Goal: Task Accomplishment & Management: Manage account settings

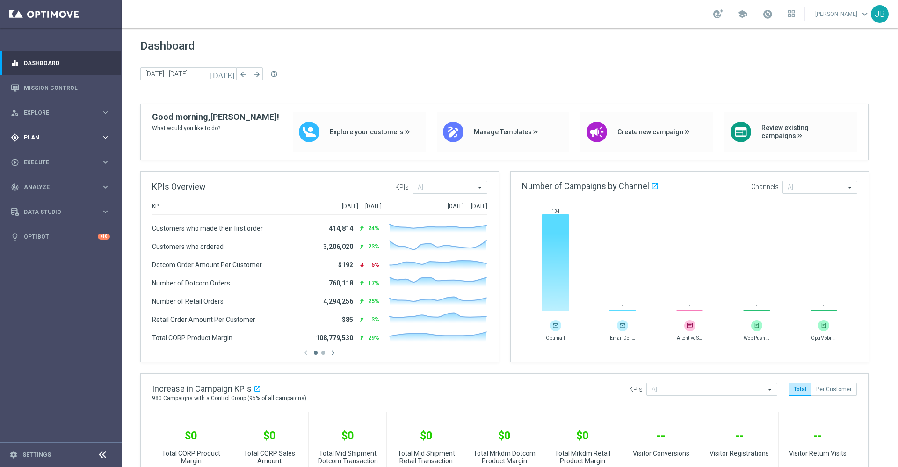
click at [55, 138] on span "Plan" at bounding box center [62, 138] width 77 height 6
click at [52, 259] on span "Analyze" at bounding box center [62, 257] width 77 height 6
click at [51, 281] on accordion "BI Studio keyboard_arrow_right Campaigns Deliverability Emails Baseline Matchba…" at bounding box center [72, 276] width 96 height 14
click at [50, 278] on span "BI Studio" at bounding box center [58, 277] width 67 height 6
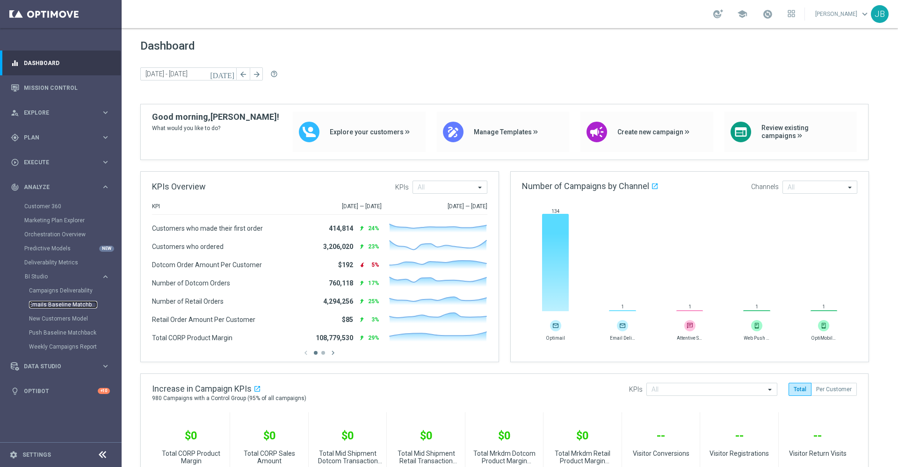
click at [60, 307] on link "Emails Baseline Matchback" at bounding box center [63, 304] width 68 height 7
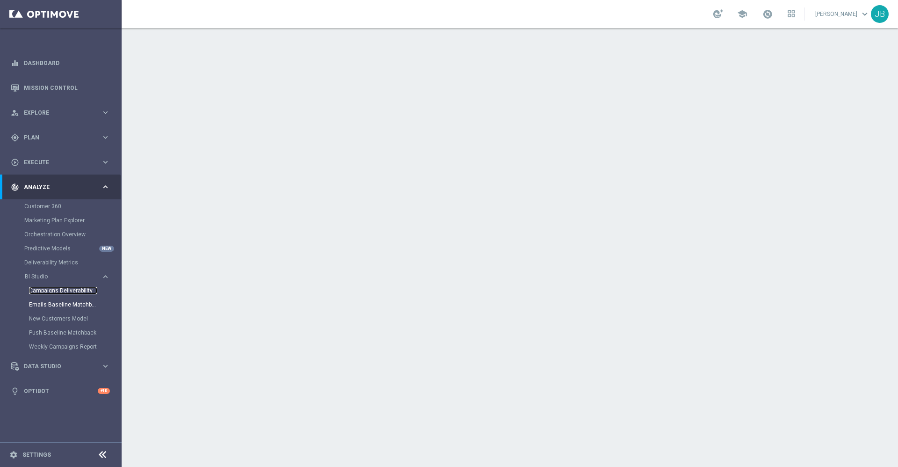
click at [58, 291] on link "Campaigns Deliverability" at bounding box center [63, 290] width 68 height 7
click at [41, 72] on link "Dashboard" at bounding box center [67, 63] width 86 height 25
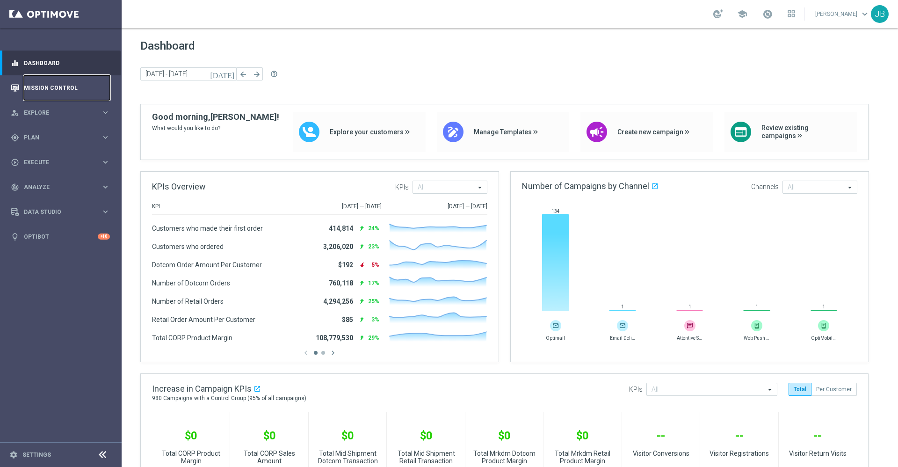
click at [55, 83] on link "Mission Control" at bounding box center [67, 87] width 86 height 25
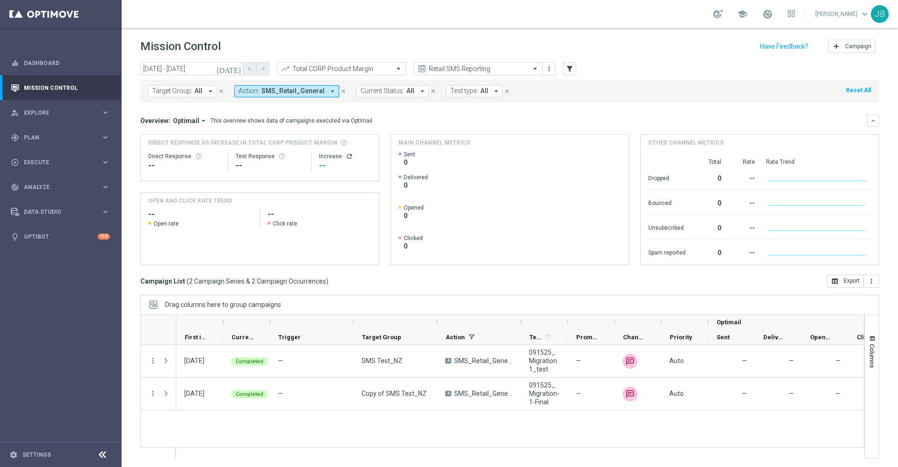
click at [239, 69] on icon "[DATE]" at bounding box center [229, 69] width 25 height 8
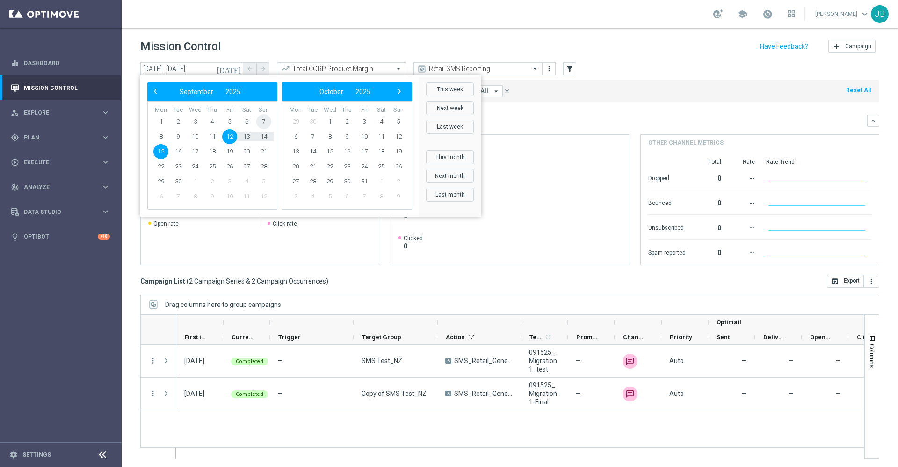
click at [265, 120] on span "7" at bounding box center [263, 121] width 15 height 15
click at [247, 135] on span "13" at bounding box center [246, 136] width 15 height 15
type input "07 Sep 2025 - 13 Sep 2025"
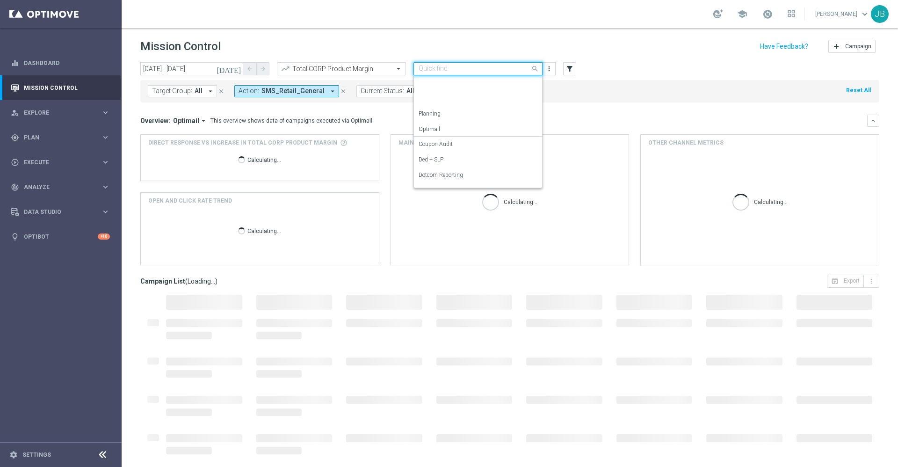
click at [455, 69] on input "text" at bounding box center [469, 69] width 100 height 8
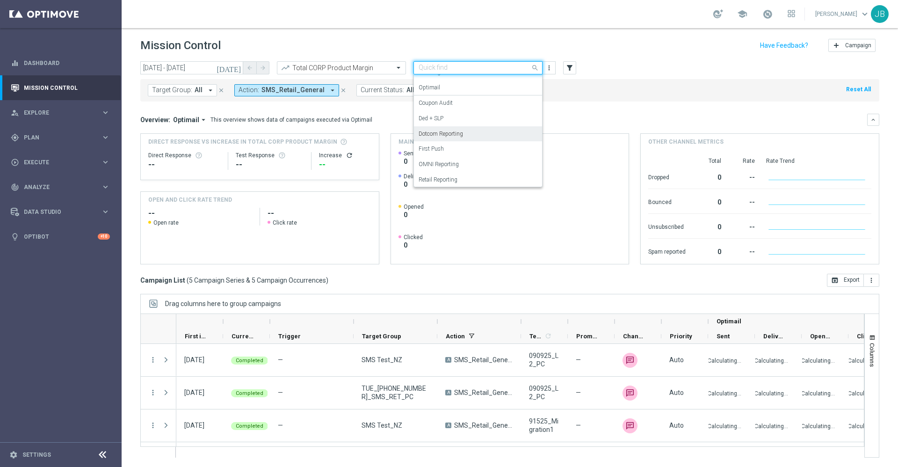
scroll to position [43, 0]
click at [456, 162] on label "OMNI Reporting" at bounding box center [439, 162] width 40 height 8
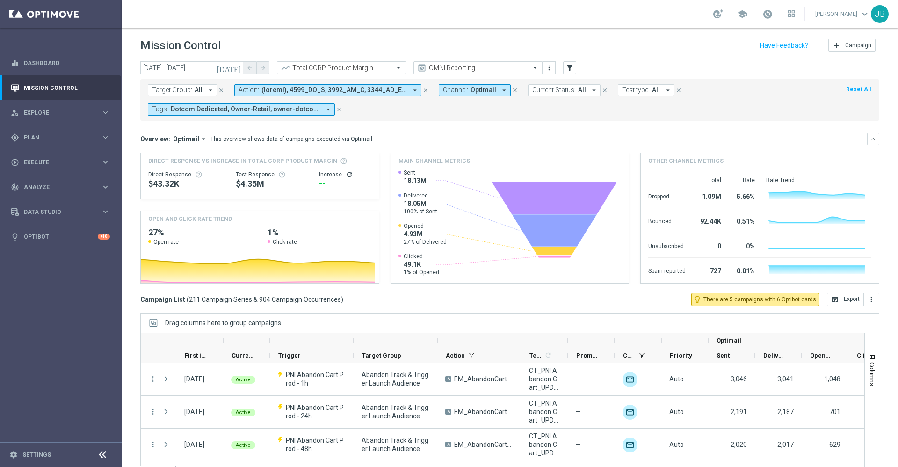
click at [239, 68] on icon "[DATE]" at bounding box center [229, 68] width 25 height 8
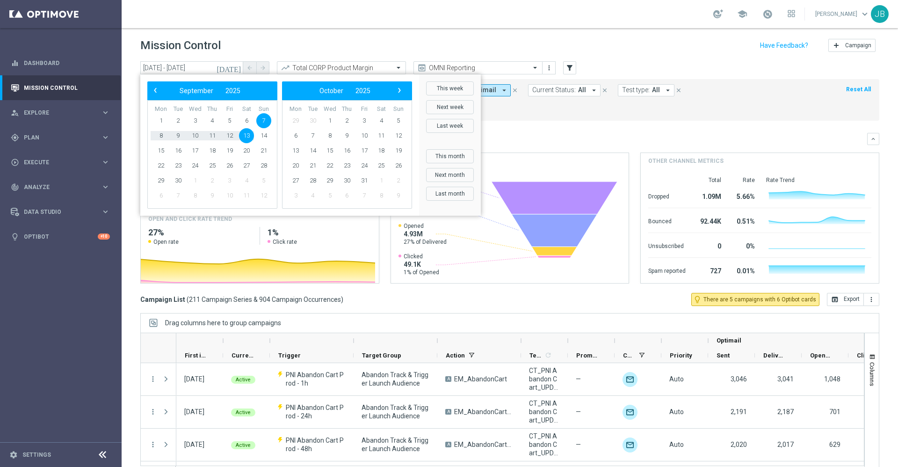
click at [590, 129] on mini-dashboard "Overview: Optimail arrow_drop_down This overview shows data of campaigns execut…" at bounding box center [509, 207] width 739 height 172
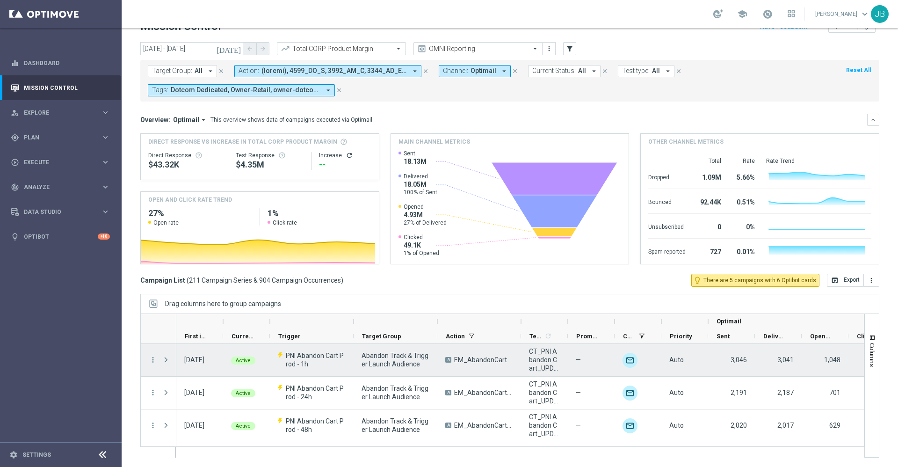
scroll to position [0, 0]
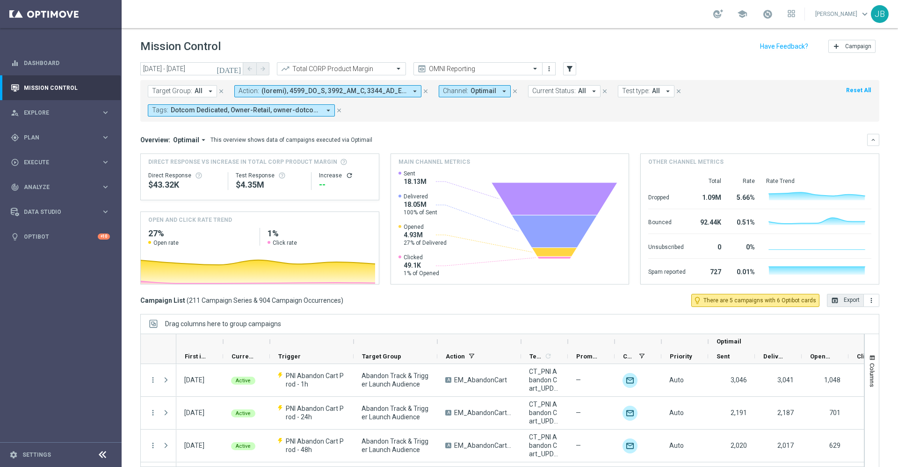
click at [829, 301] on button "open_in_browser Export" at bounding box center [845, 300] width 37 height 13
click at [53, 137] on span "Plan" at bounding box center [62, 138] width 77 height 6
click at [47, 263] on div "track_changes Analyze keyboard_arrow_right" at bounding box center [60, 257] width 121 height 25
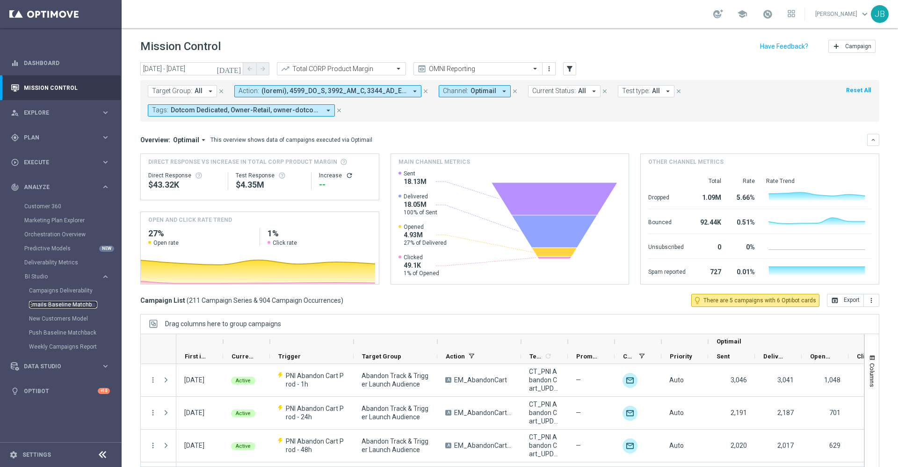
click at [54, 305] on link "Emails Baseline Matchback" at bounding box center [63, 304] width 68 height 7
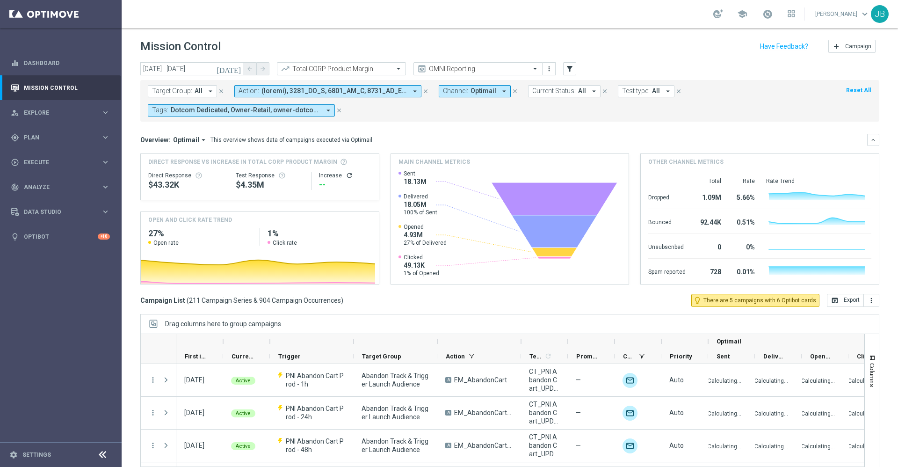
click at [239, 67] on icon "today" at bounding box center [229, 69] width 25 height 8
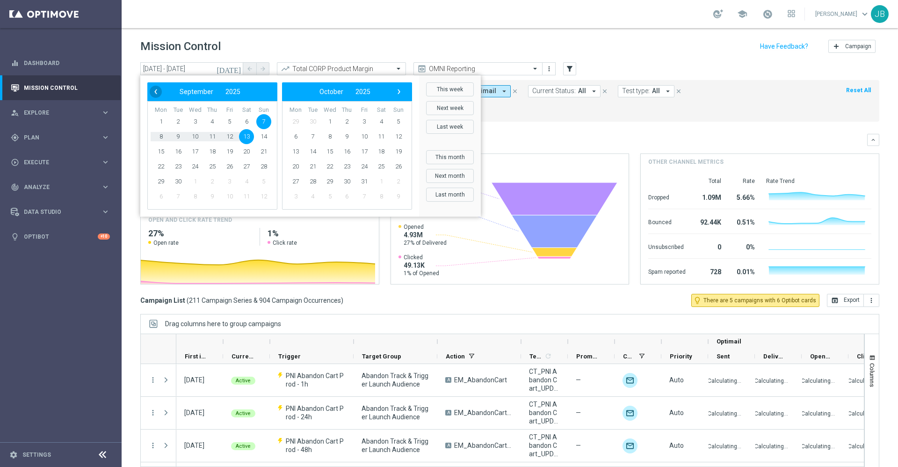
click at [155, 94] on span "‹" at bounding box center [156, 92] width 12 height 12
click at [234, 94] on span "2025" at bounding box center [226, 91] width 15 height 7
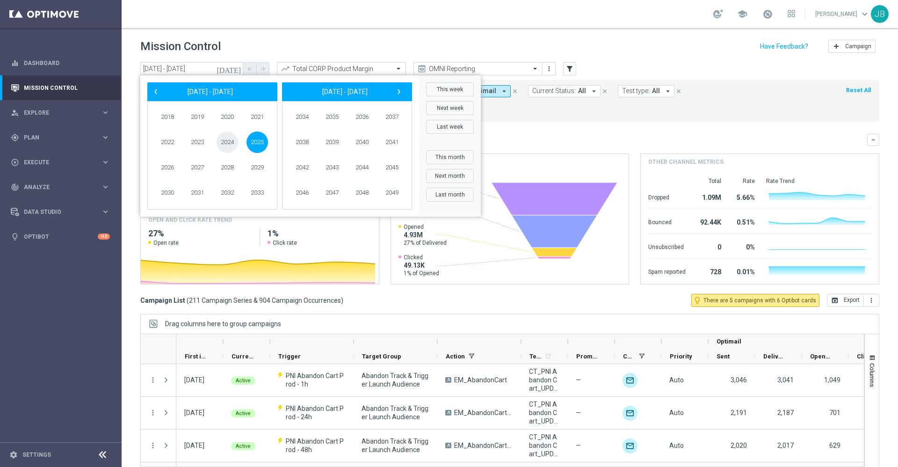
click at [227, 147] on span "2024" at bounding box center [228, 142] width 22 height 22
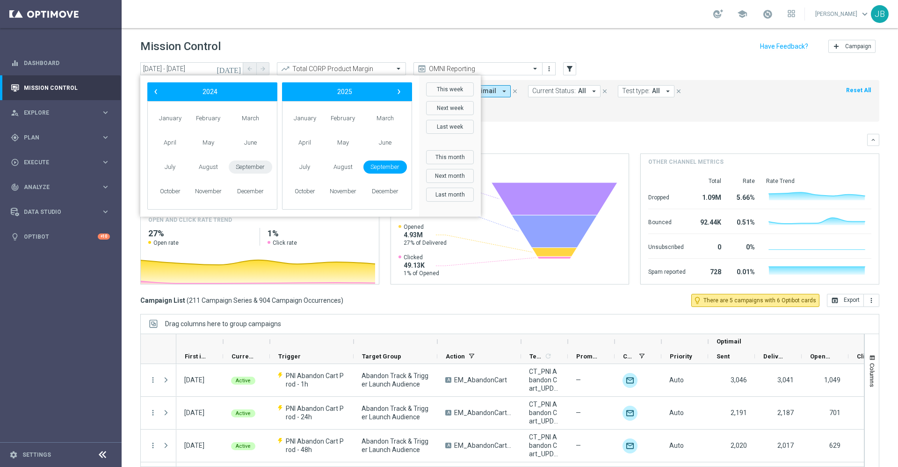
click at [250, 172] on span "September" at bounding box center [251, 167] width 44 height 14
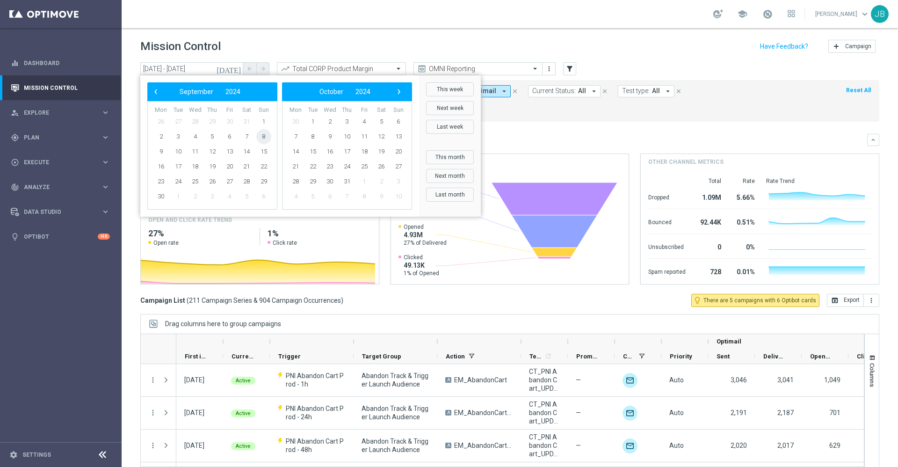
click at [264, 136] on span "8" at bounding box center [263, 136] width 15 height 15
click at [264, 152] on span "15" at bounding box center [263, 151] width 15 height 15
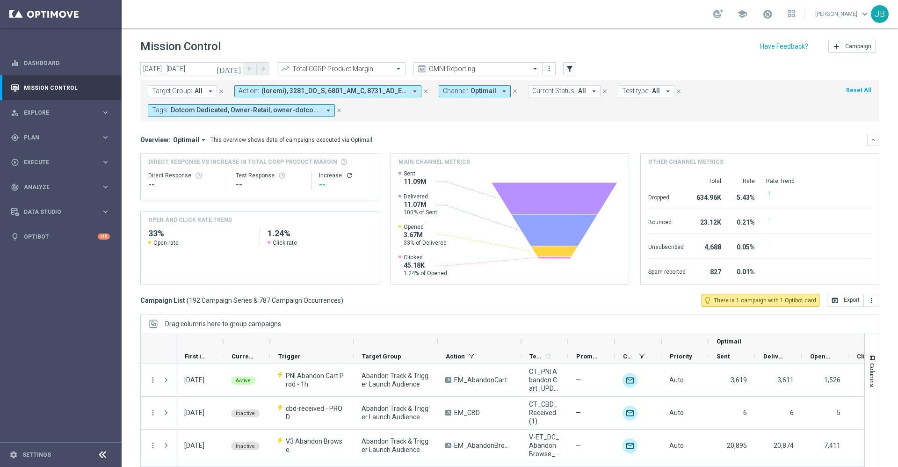
click at [233, 68] on button "[DATE]" at bounding box center [229, 69] width 28 height 14
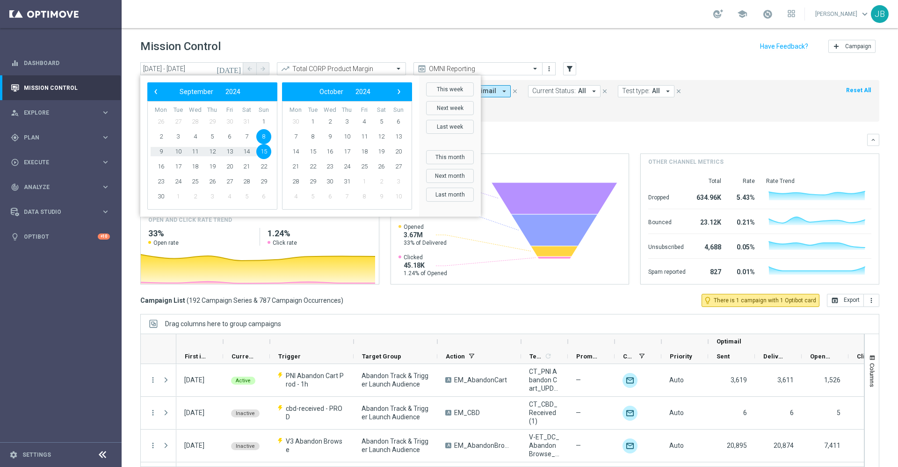
click at [264, 139] on span "8" at bounding box center [263, 136] width 15 height 15
click at [245, 152] on span "14" at bounding box center [246, 151] width 15 height 15
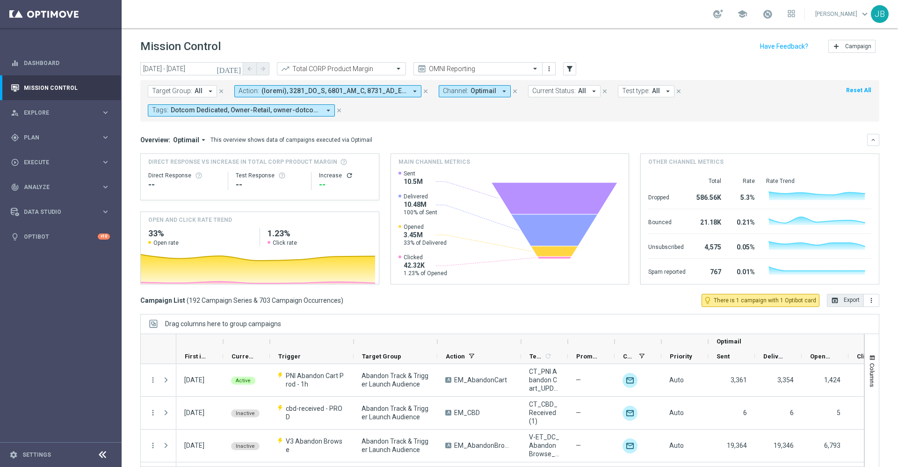
click at [842, 303] on button "open_in_browser Export" at bounding box center [845, 300] width 37 height 13
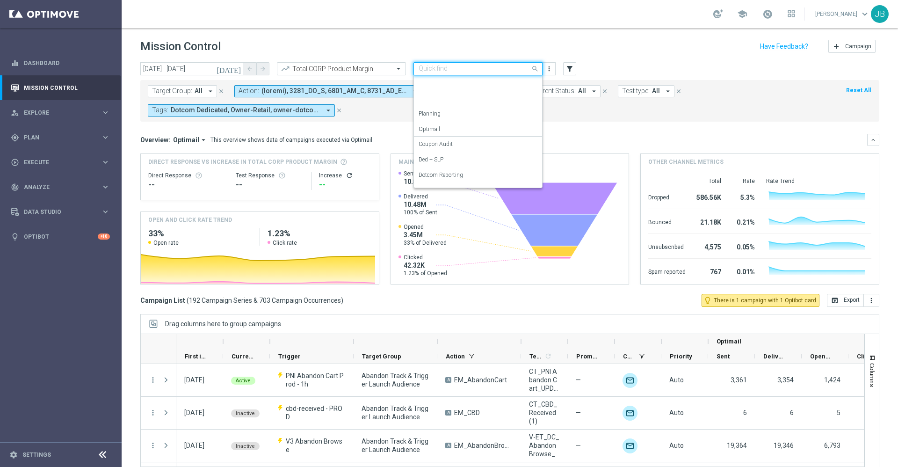
click at [447, 65] on input "text" at bounding box center [469, 69] width 100 height 8
click at [452, 164] on label "SLP Reporting" at bounding box center [436, 164] width 35 height 8
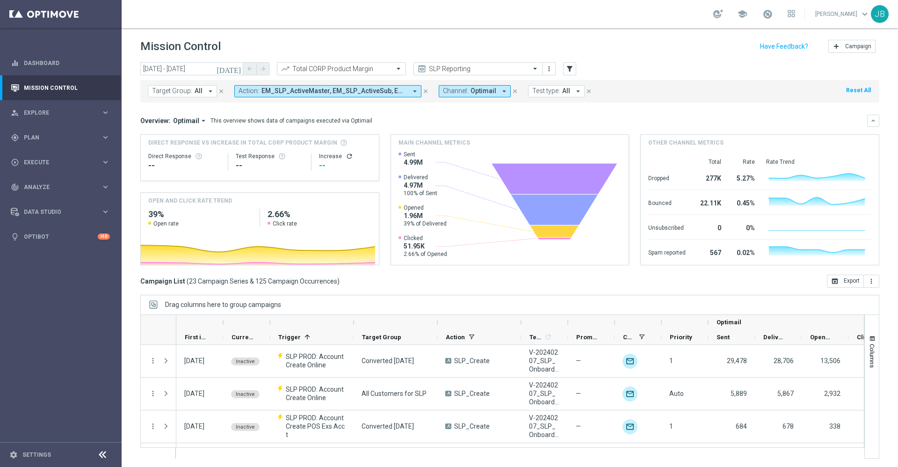
click at [236, 68] on icon "[DATE]" at bounding box center [229, 69] width 25 height 8
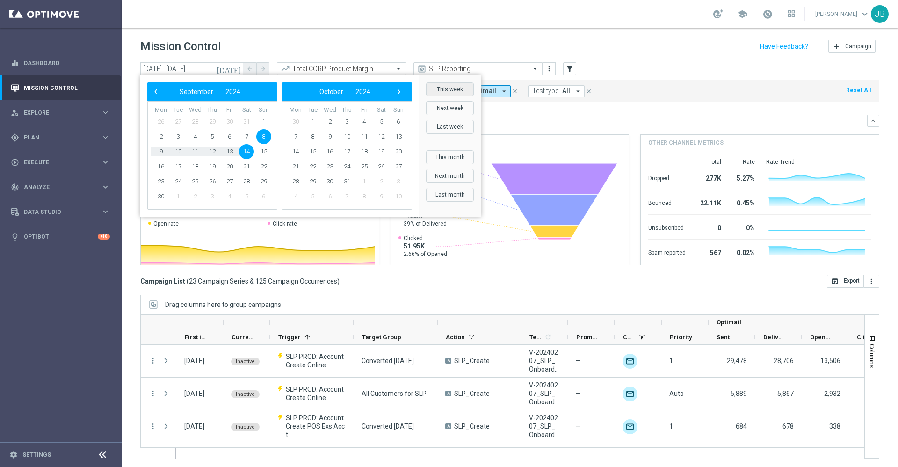
click at [432, 82] on button "This week" at bounding box center [450, 89] width 48 height 14
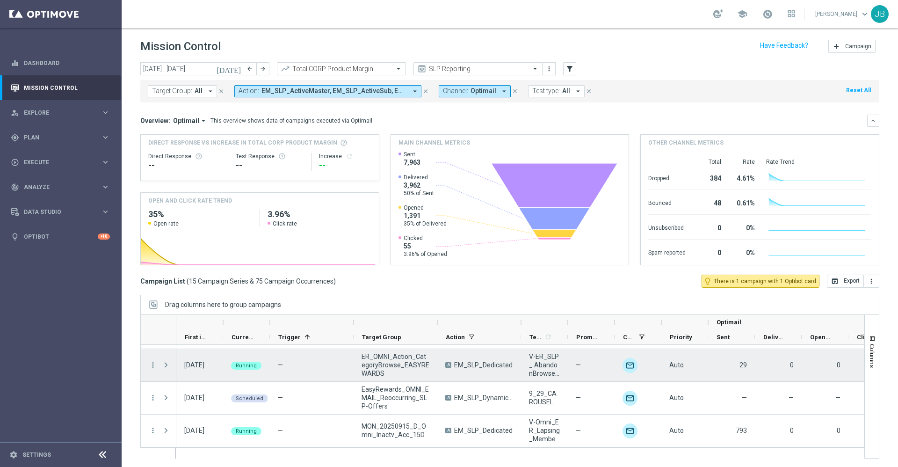
scroll to position [1, 0]
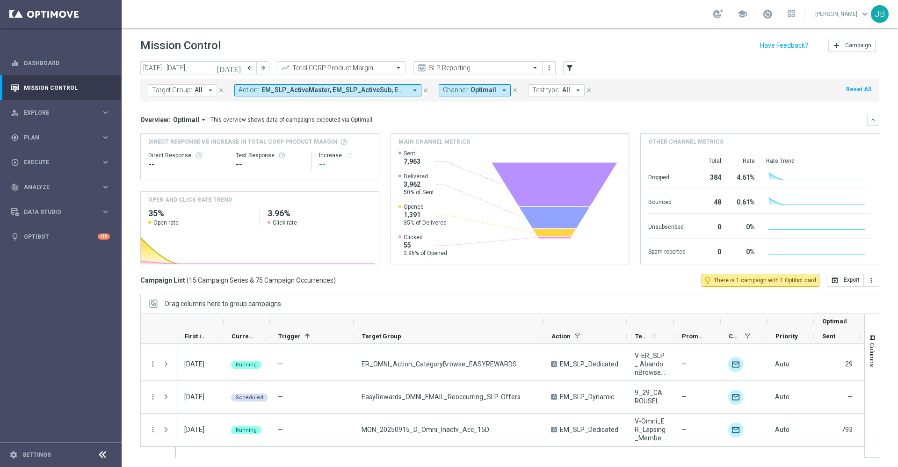
drag, startPoint x: 437, startPoint y: 321, endPoint x: 543, endPoint y: 327, distance: 105.9
click at [543, 327] on div at bounding box center [543, 321] width 4 height 15
click at [238, 66] on icon "[DATE]" at bounding box center [229, 68] width 25 height 8
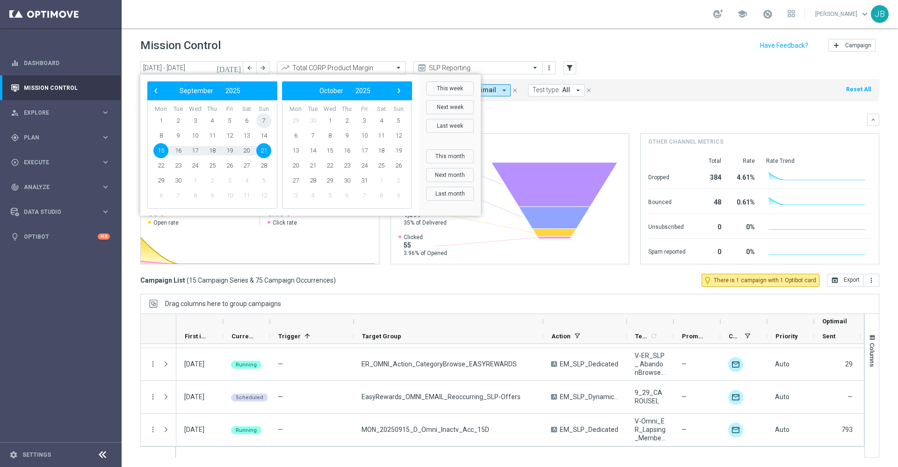
click at [267, 119] on span "7" at bounding box center [263, 120] width 15 height 15
click at [249, 134] on span "13" at bounding box center [246, 135] width 15 height 15
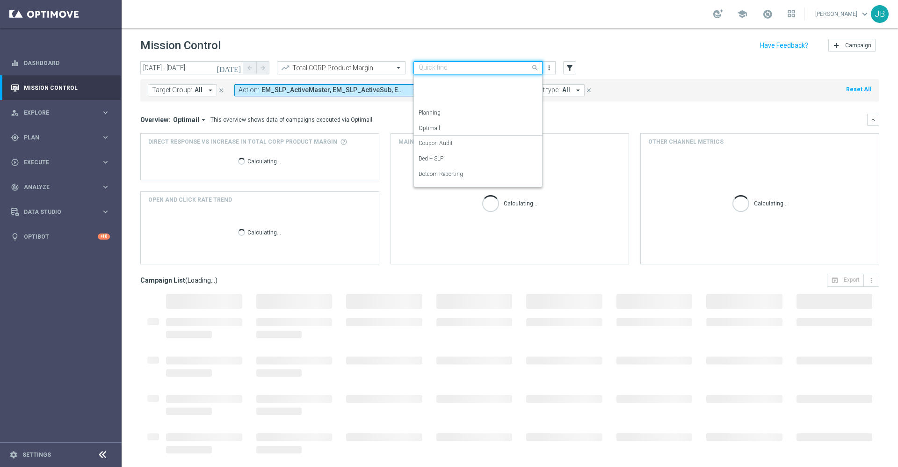
click at [450, 66] on input "text" at bounding box center [469, 68] width 100 height 8
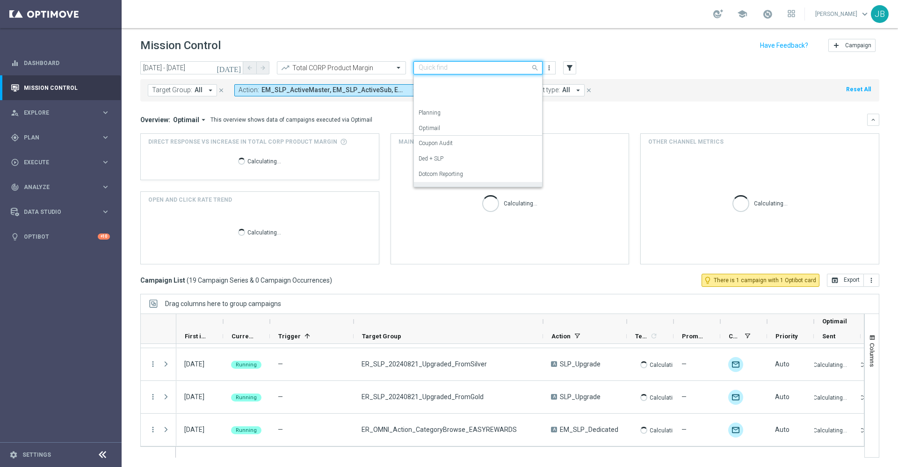
scroll to position [104, 0]
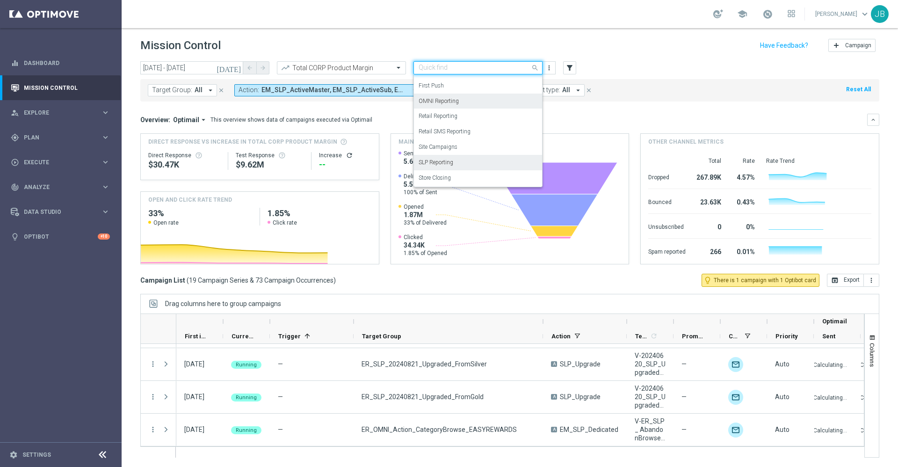
click at [449, 102] on label "OMNI Reporting" at bounding box center [439, 101] width 40 height 8
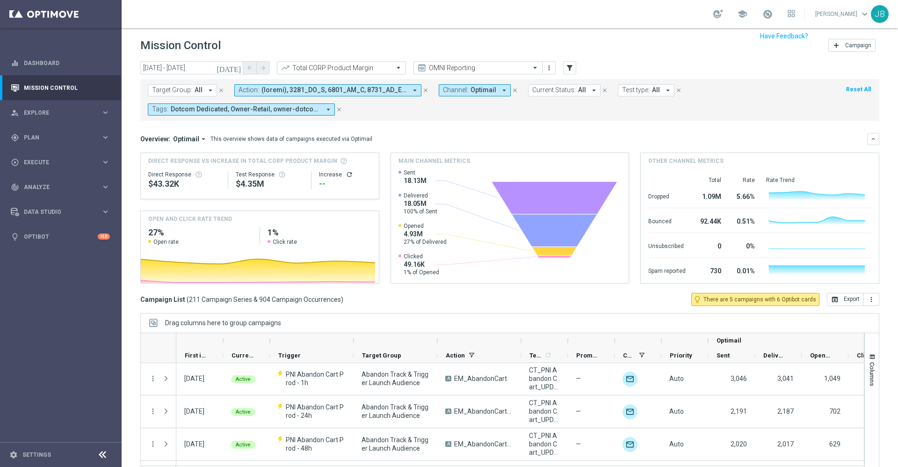
scroll to position [11, 0]
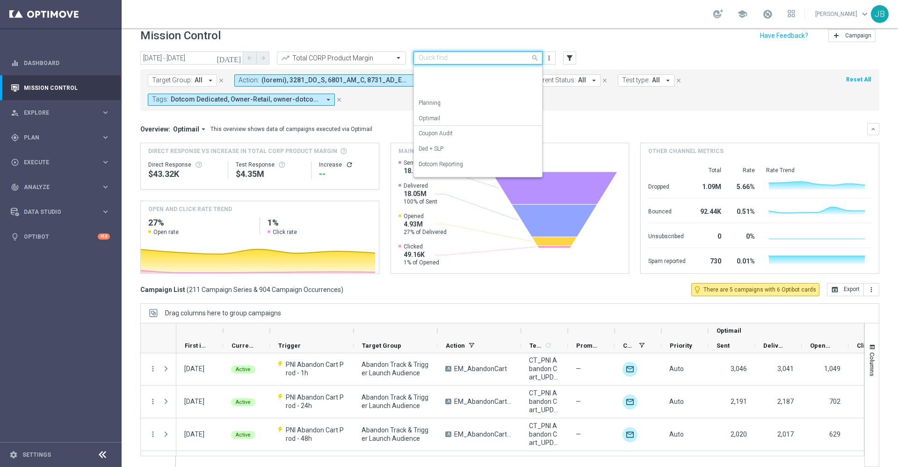
click at [493, 55] on input "text" at bounding box center [469, 58] width 100 height 8
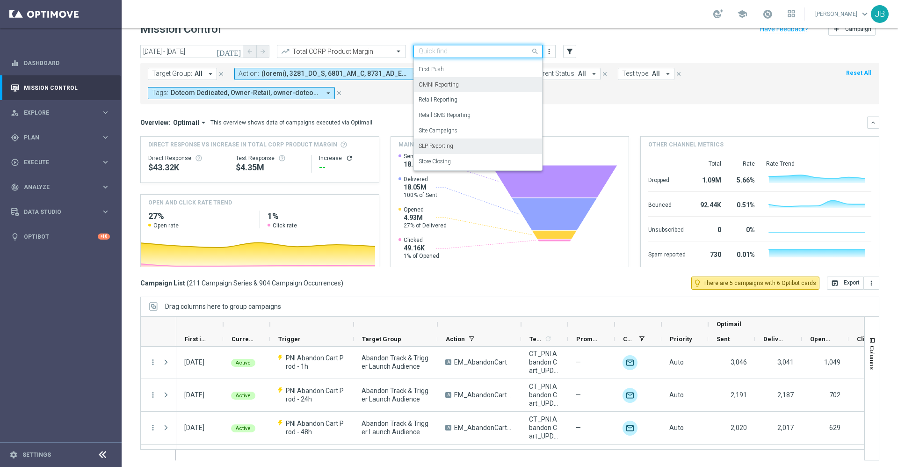
click at [469, 146] on div "SLP Reporting" at bounding box center [478, 145] width 119 height 15
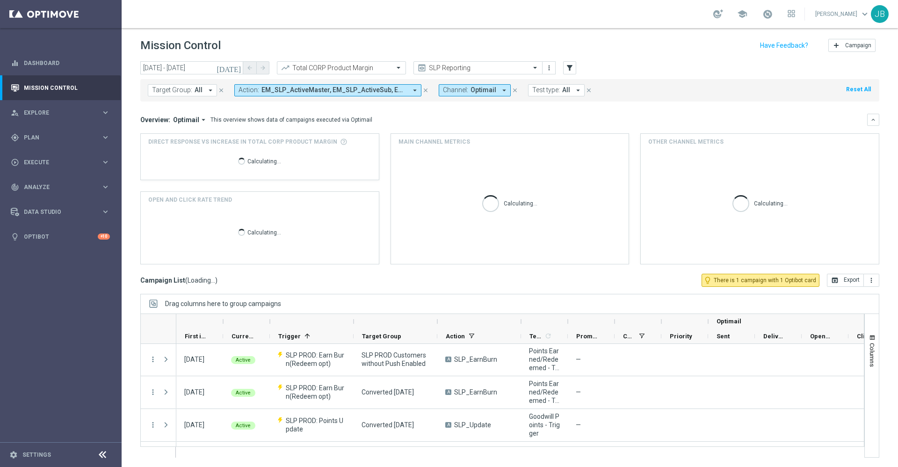
scroll to position [1, 0]
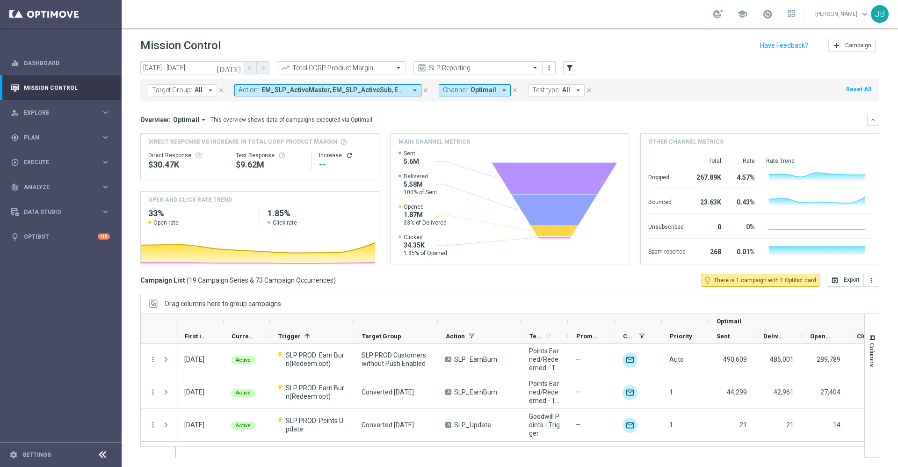
click at [236, 68] on icon "[DATE]" at bounding box center [229, 68] width 25 height 8
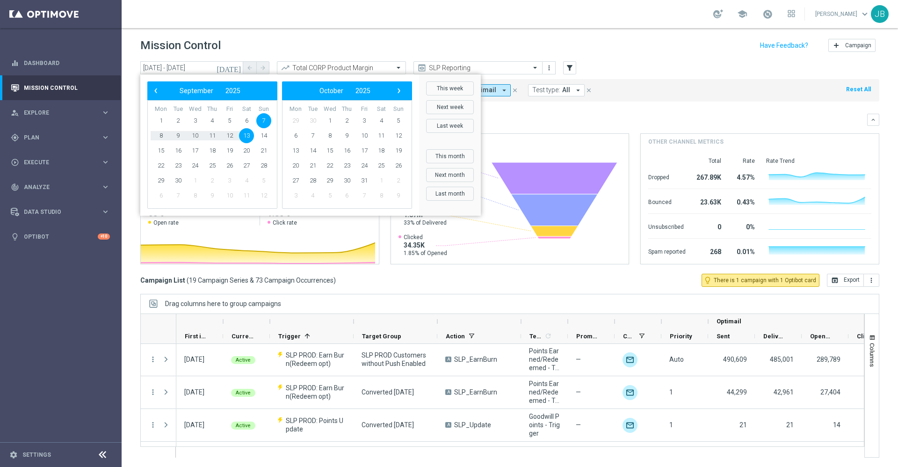
click at [704, 121] on div "Overview: Optimail arrow_drop_down This overview shows data of campaigns execut…" at bounding box center [503, 120] width 727 height 8
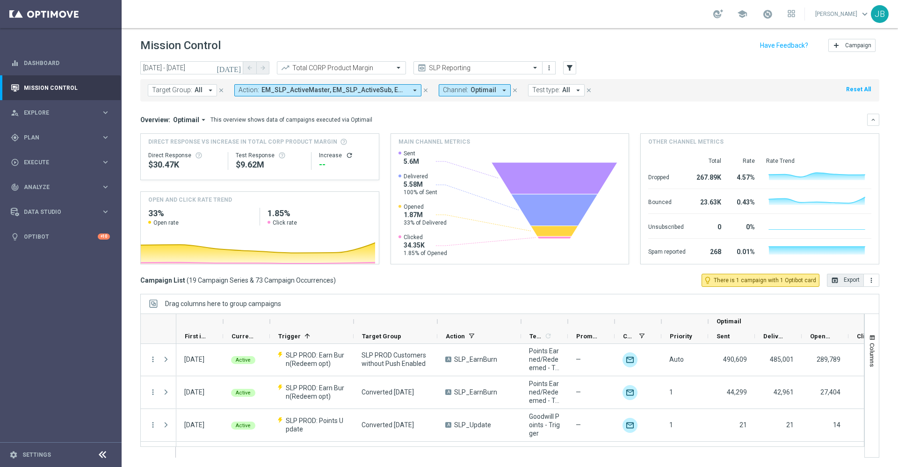
click at [843, 277] on button "open_in_browser Export" at bounding box center [845, 280] width 37 height 13
click at [238, 70] on icon "[DATE]" at bounding box center [229, 68] width 25 height 8
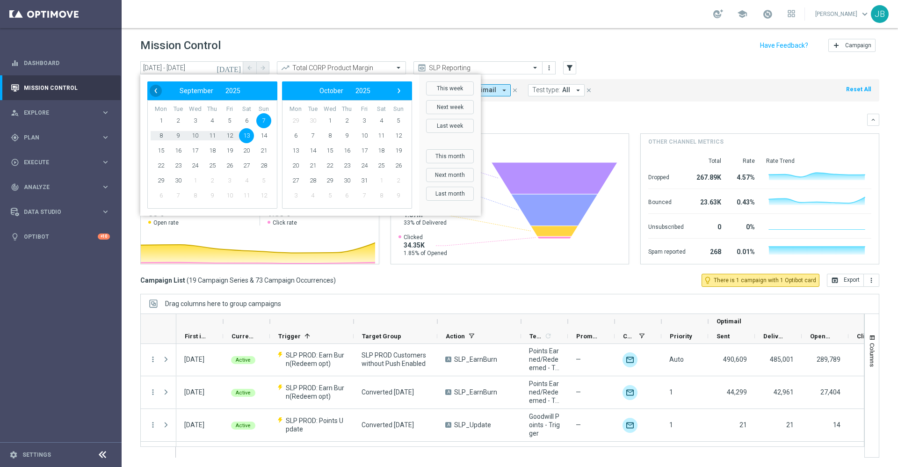
click at [155, 94] on span "‹" at bounding box center [156, 91] width 12 height 12
click at [226, 93] on span "2025" at bounding box center [226, 90] width 15 height 7
click at [224, 144] on span "2024" at bounding box center [228, 142] width 22 height 22
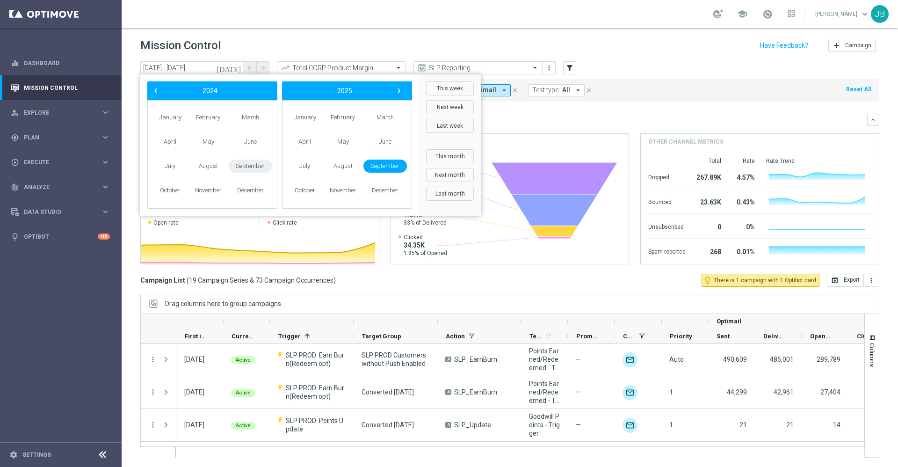
click at [253, 167] on span "September" at bounding box center [251, 167] width 44 height 14
click at [263, 135] on span "8" at bounding box center [263, 135] width 15 height 15
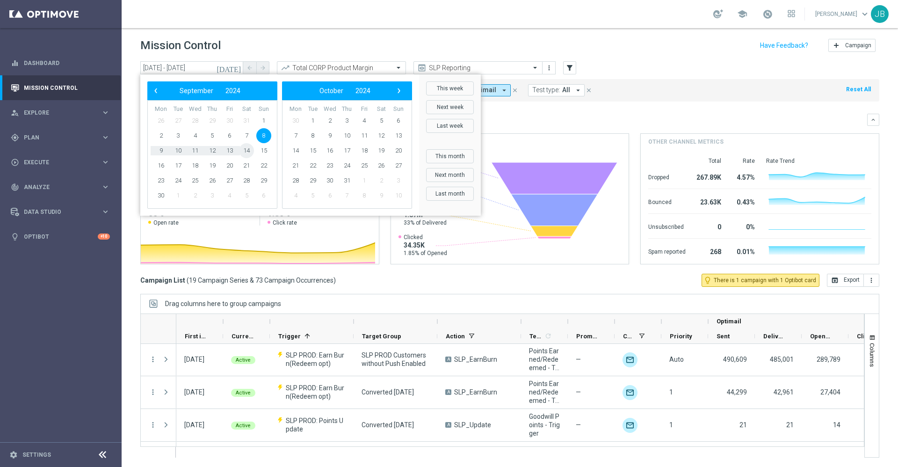
click at [243, 148] on span "14" at bounding box center [246, 150] width 15 height 15
type input "08 Sep 2024 - 14 Sep 2024"
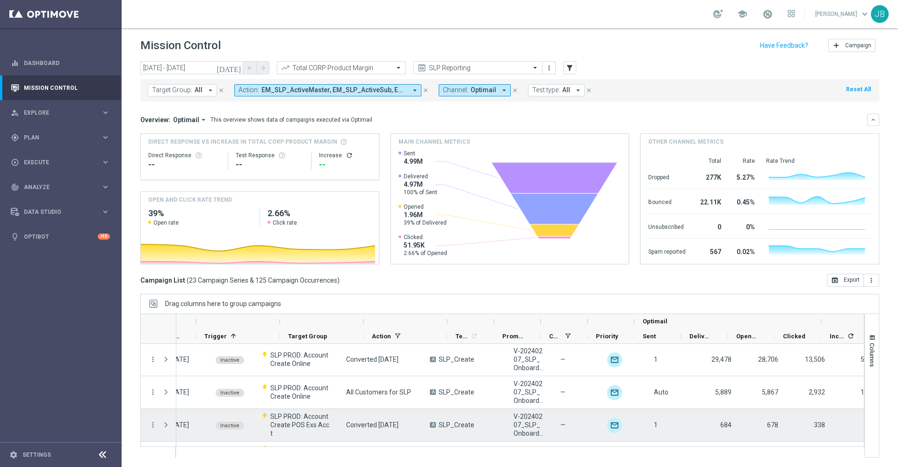
scroll to position [0, 101]
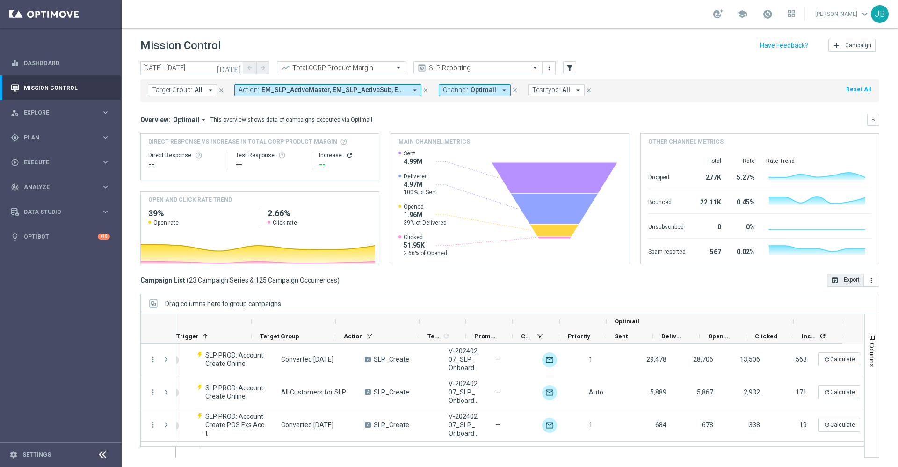
click at [833, 281] on button "open_in_browser Export" at bounding box center [845, 280] width 37 height 13
click at [57, 140] on div "gps_fixed Plan" at bounding box center [56, 137] width 90 height 8
click at [46, 284] on span "Data Studio" at bounding box center [62, 282] width 77 height 6
click at [45, 191] on div "track_changes Analyze keyboard_arrow_right" at bounding box center [60, 186] width 121 height 25
click at [50, 280] on accordion "BI Studio keyboard_arrow_right Campaigns Deliverability Emails Baseline Matchba…" at bounding box center [72, 276] width 96 height 14
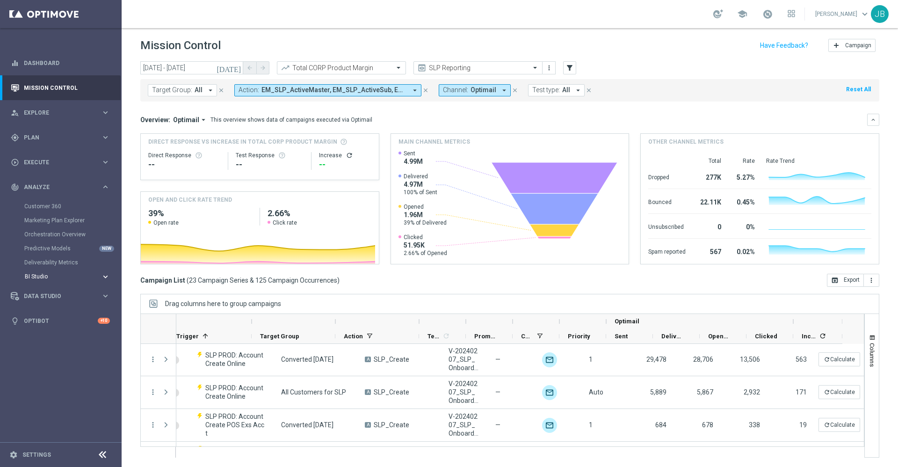
click at [53, 278] on span "BI Studio" at bounding box center [58, 277] width 67 height 6
click at [53, 290] on link "Campaigns Deliverability" at bounding box center [63, 290] width 68 height 7
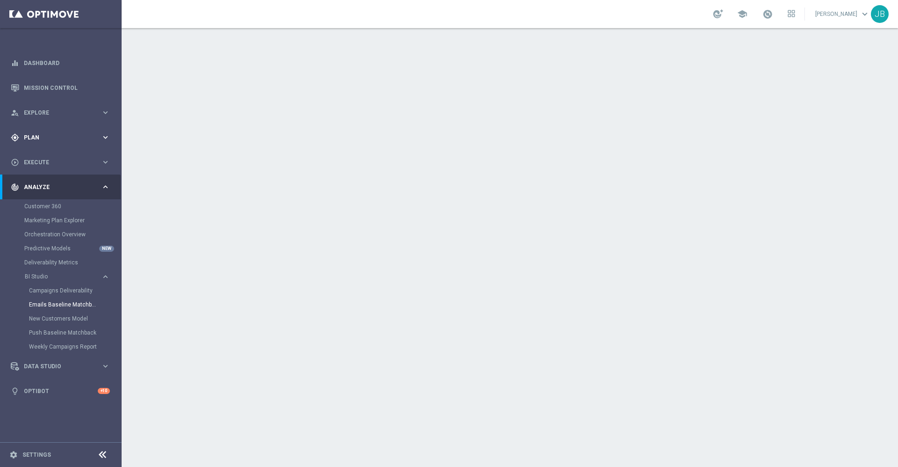
click at [70, 140] on div "gps_fixed Plan" at bounding box center [56, 137] width 90 height 8
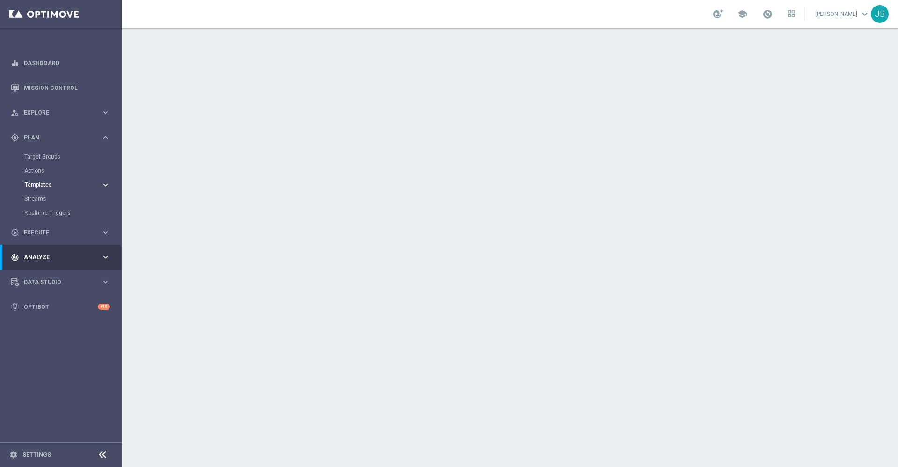
click at [50, 187] on span "Templates" at bounding box center [58, 185] width 67 height 6
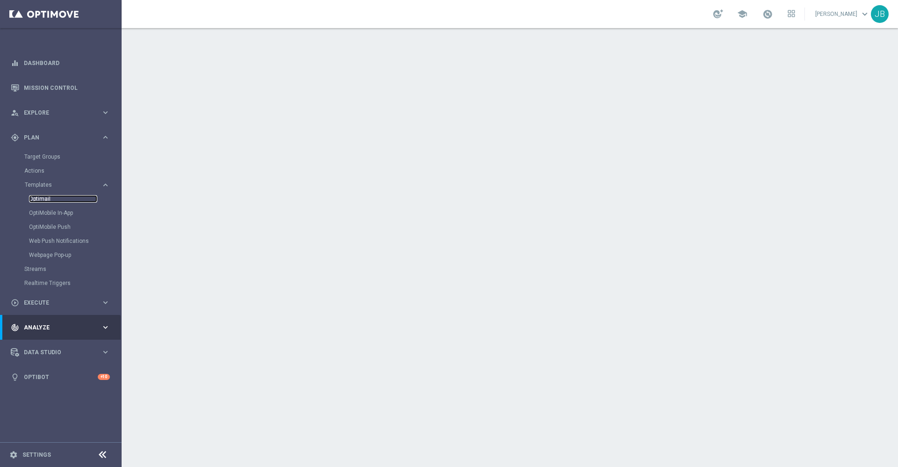
click at [51, 199] on link "Optimail" at bounding box center [63, 198] width 68 height 7
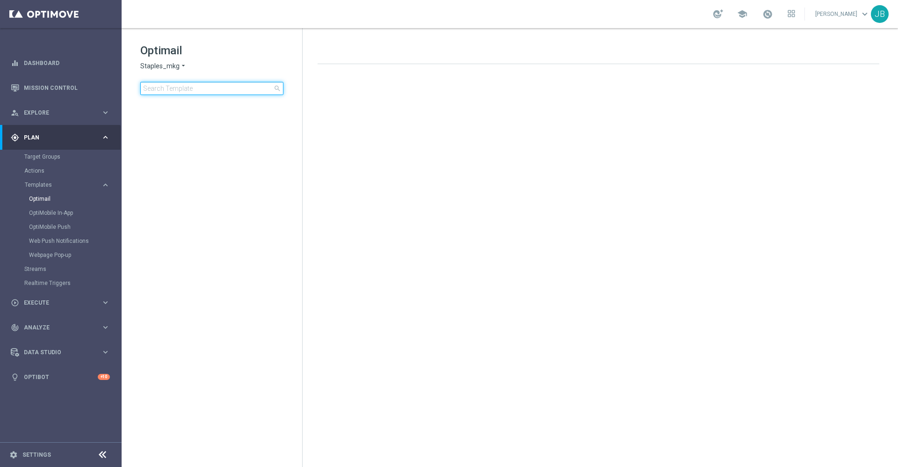
click at [181, 90] on input at bounding box center [211, 88] width 143 height 13
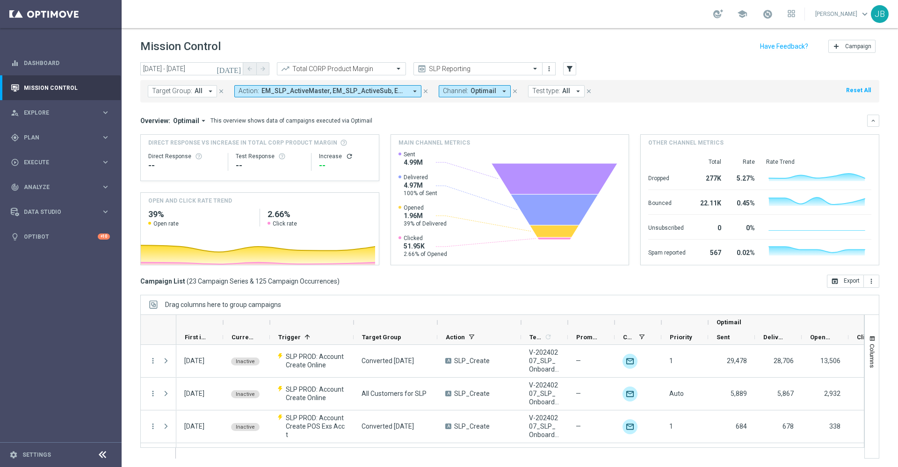
click at [237, 67] on icon "[DATE]" at bounding box center [229, 69] width 25 height 8
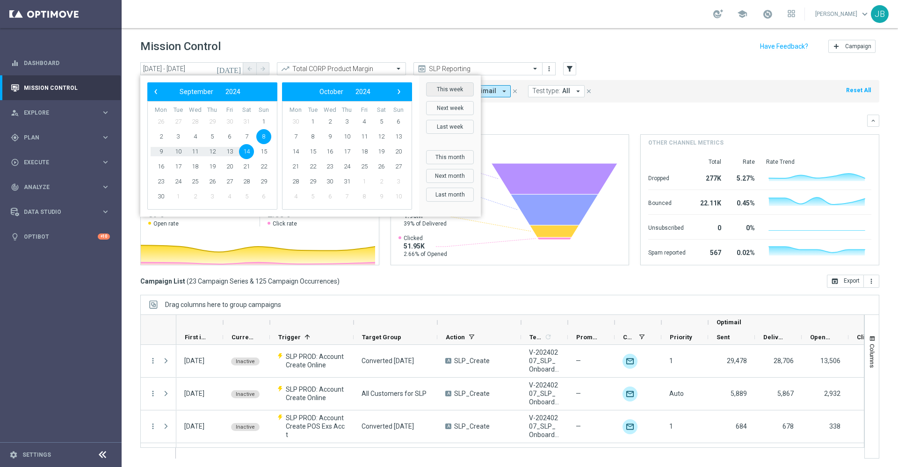
click at [450, 91] on button "This week" at bounding box center [450, 89] width 48 height 14
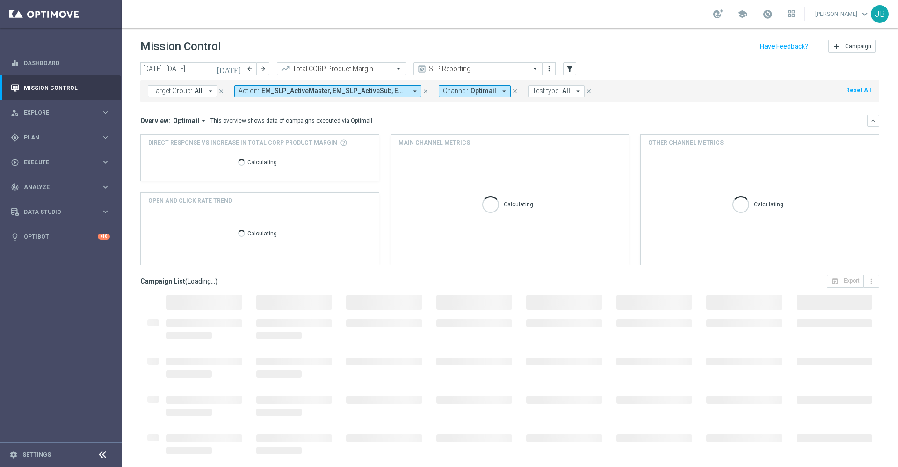
click at [241, 70] on icon "[DATE]" at bounding box center [229, 69] width 25 height 8
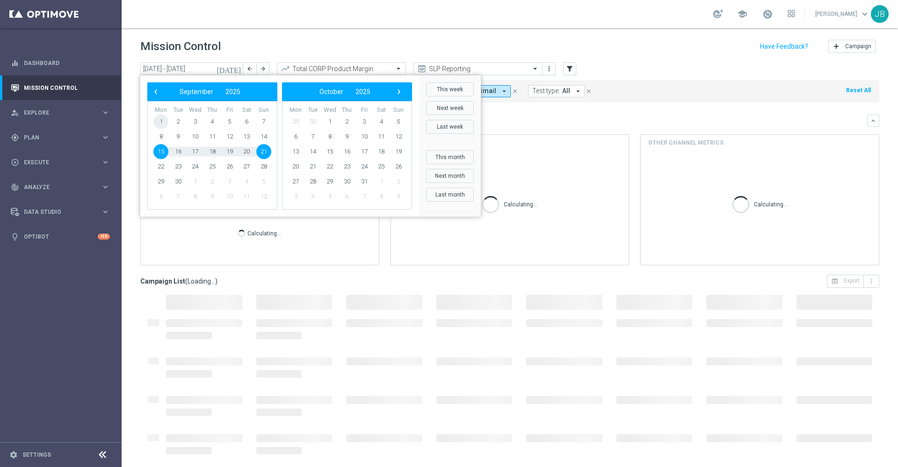
click at [162, 123] on span "1" at bounding box center [160, 121] width 15 height 15
click at [265, 120] on span "7" at bounding box center [263, 121] width 15 height 15
type input "01 Sep 2025 - 07 Sep 2025"
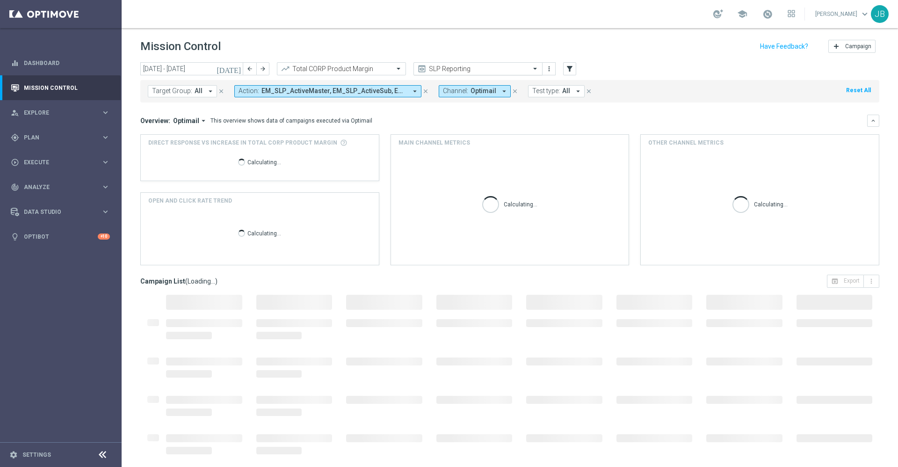
click at [473, 66] on input "text" at bounding box center [469, 69] width 100 height 8
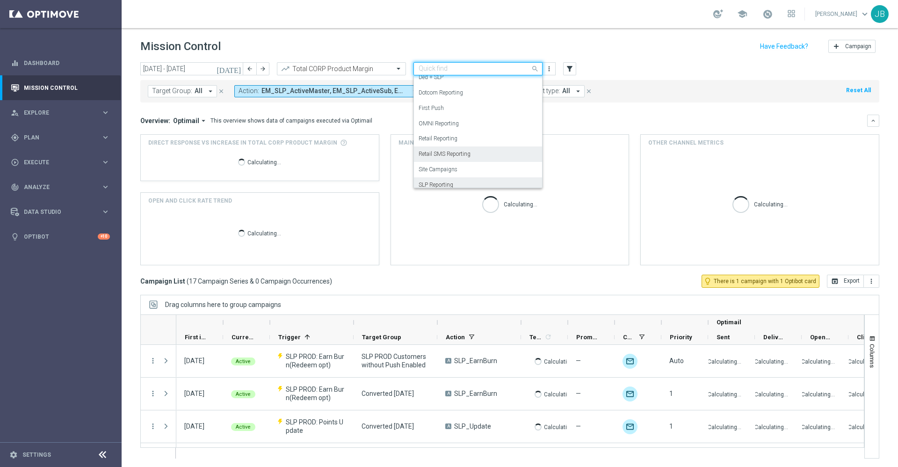
scroll to position [104, 0]
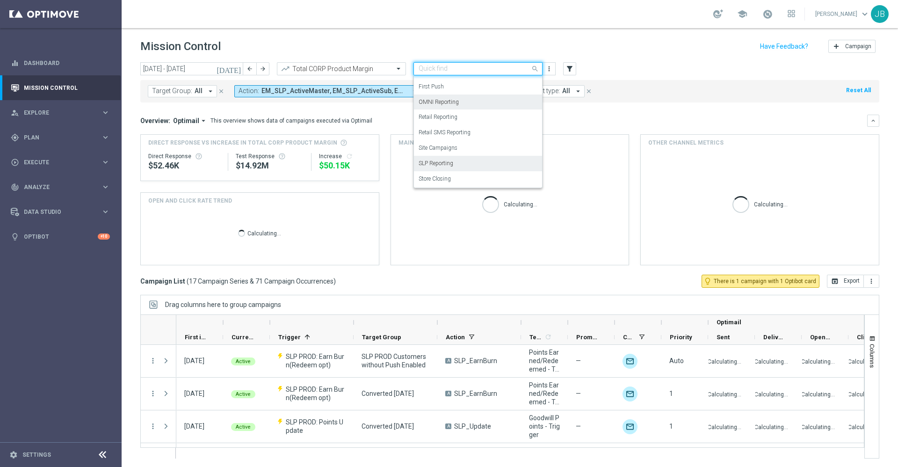
click at [457, 104] on label "OMNI Reporting" at bounding box center [439, 102] width 40 height 8
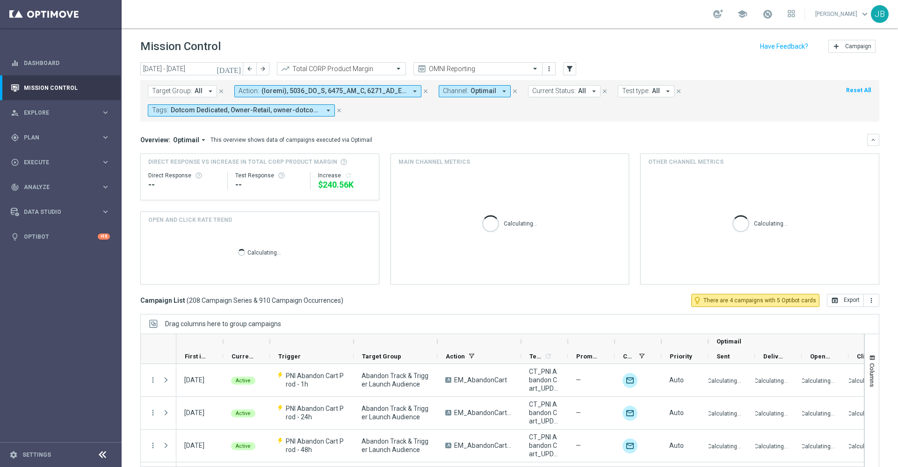
click at [196, 90] on span "All" at bounding box center [199, 91] width 8 height 8
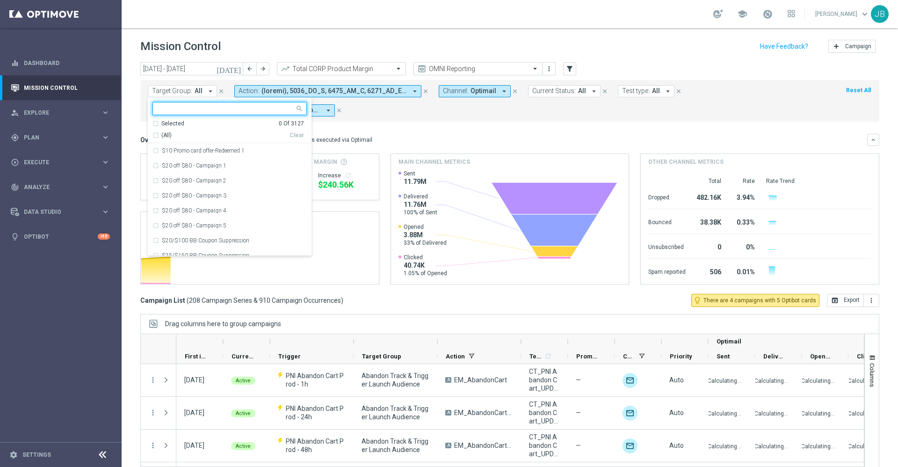
click at [202, 109] on input "text" at bounding box center [226, 109] width 137 height 8
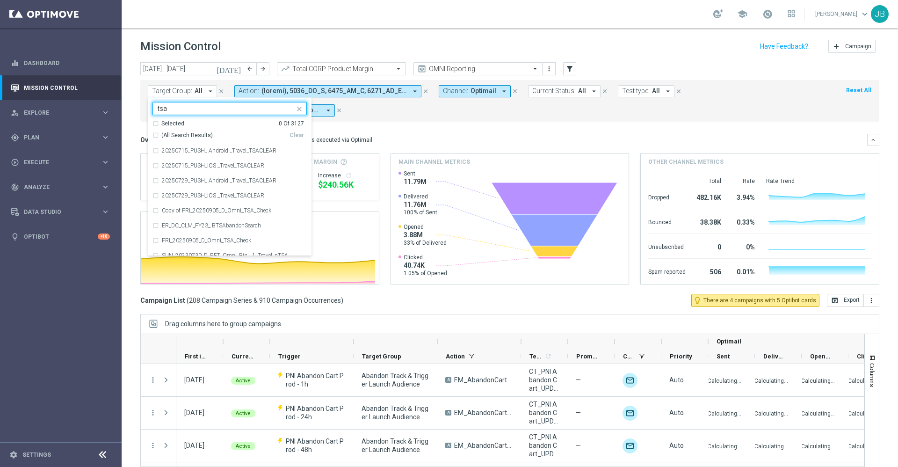
click at [157, 137] on div "(All Search Results)" at bounding box center [220, 135] width 137 height 8
type input "tsa"
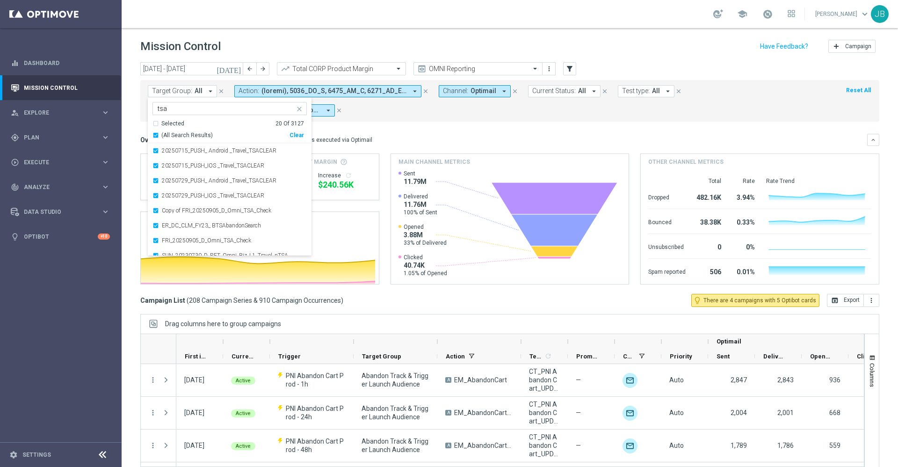
click at [419, 132] on mini-dashboard "Overview: Optimail arrow_drop_down This overview shows data of campaigns execut…" at bounding box center [509, 208] width 739 height 172
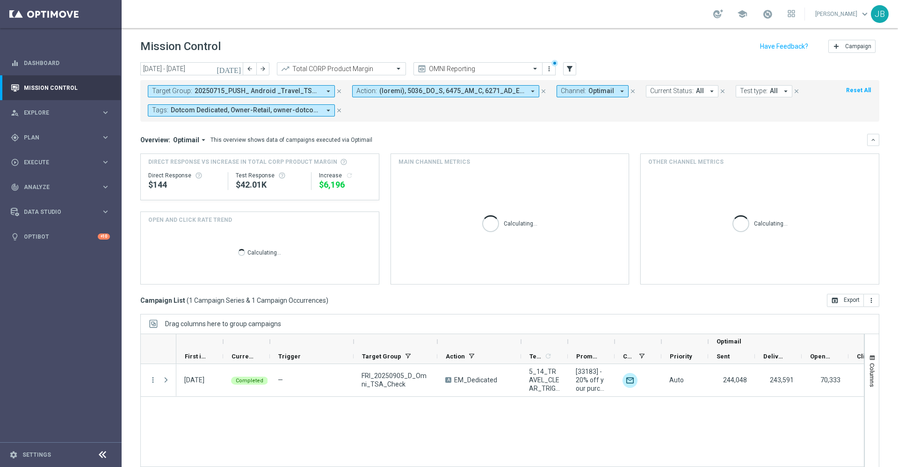
scroll to position [20, 0]
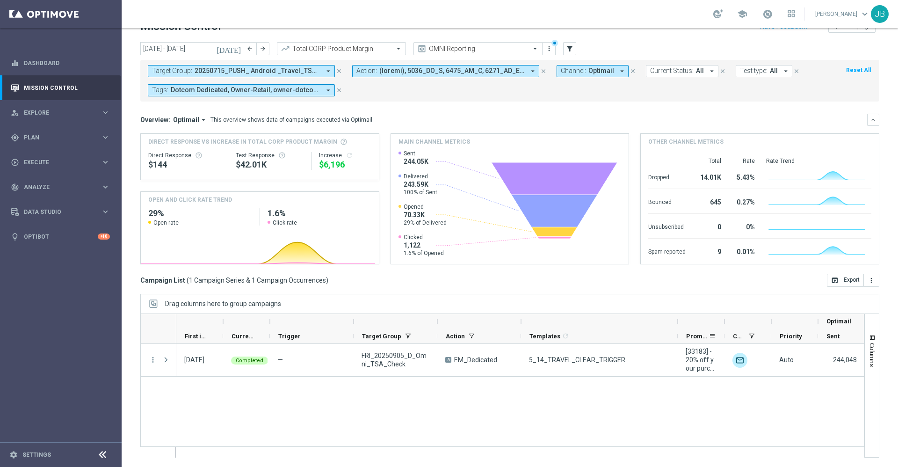
drag, startPoint x: 568, startPoint y: 321, endPoint x: 679, endPoint y: 336, distance: 111.4
click at [679, 336] on div "Optimail First in Range" at bounding box center [615, 329] width 878 height 30
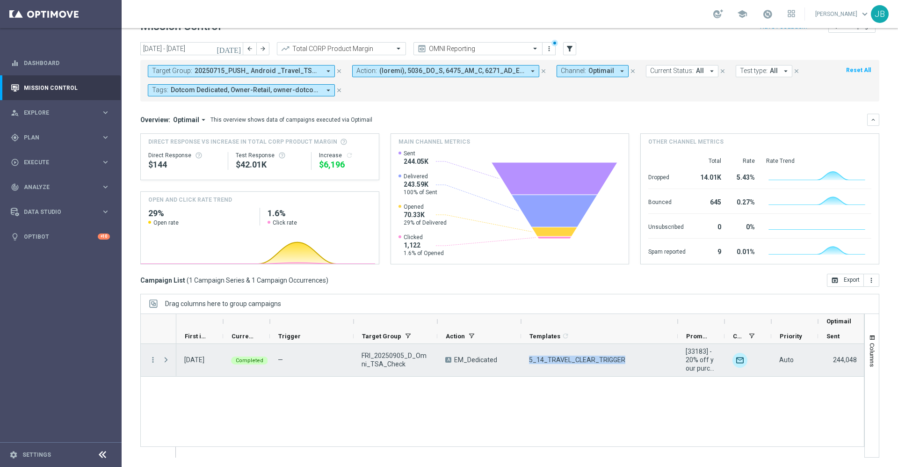
drag, startPoint x: 626, startPoint y: 356, endPoint x: 522, endPoint y: 363, distance: 105.0
click at [522, 363] on div "5_14_TRAVEL_CLEAR_TRIGGER" at bounding box center [599, 360] width 157 height 32
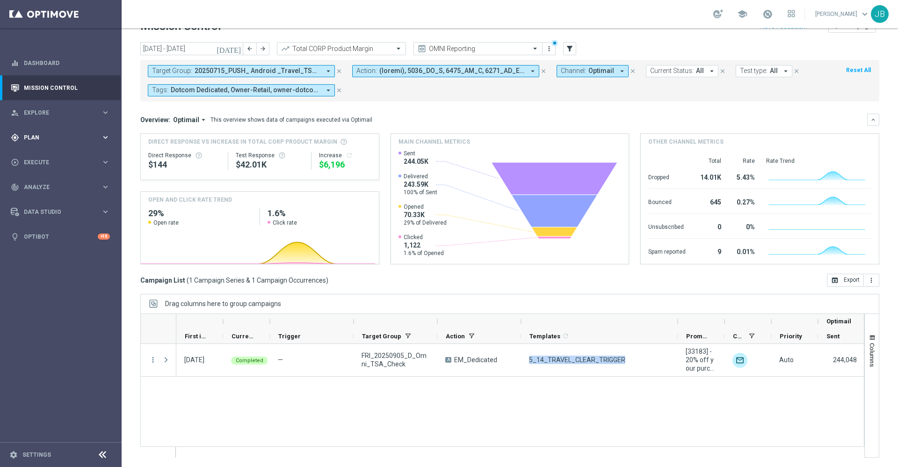
drag, startPoint x: 55, startPoint y: 139, endPoint x: 36, endPoint y: 136, distance: 19.0
drag, startPoint x: 36, startPoint y: 136, endPoint x: 417, endPoint y: 116, distance: 381.3
click at [417, 116] on div "Overview: Optimail arrow_drop_down This overview shows data of campaigns execut…" at bounding box center [503, 120] width 727 height 8
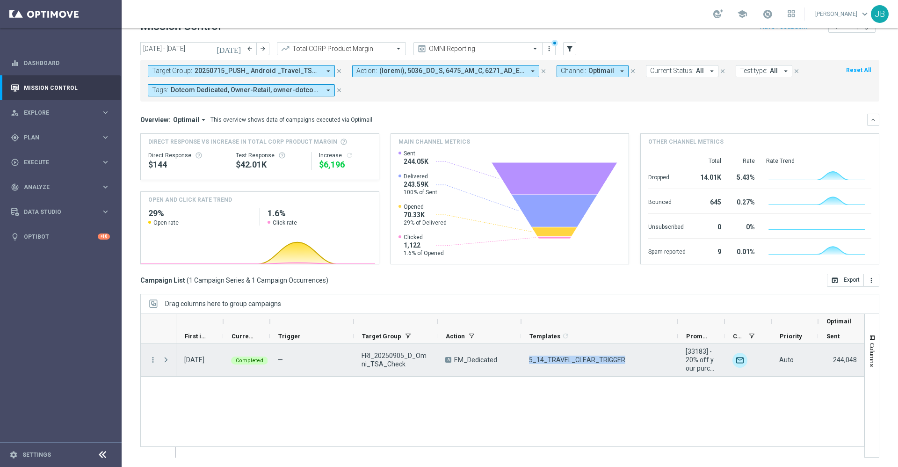
drag, startPoint x: 622, startPoint y: 357, endPoint x: 526, endPoint y: 365, distance: 95.8
click at [526, 365] on div "5_14_TRAVEL_CLEAR_TRIGGER" at bounding box center [599, 360] width 157 height 32
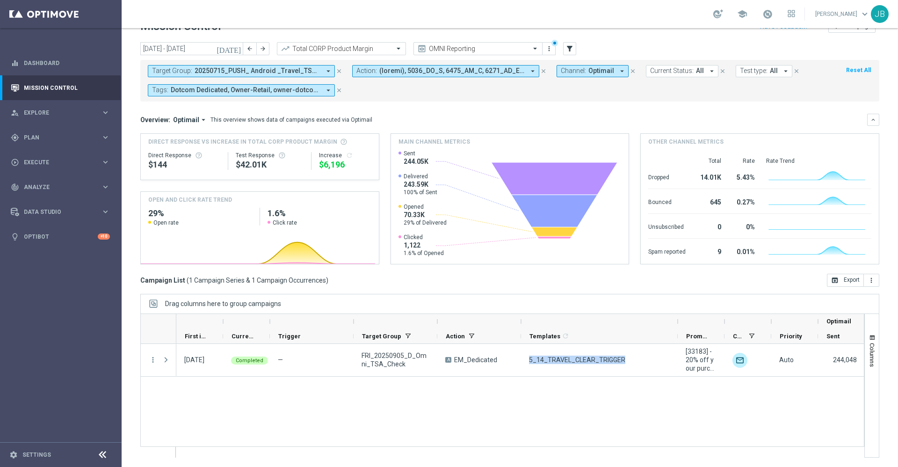
click at [566, 387] on div "05 Sep 2025, Friday Completed — FRI_20250905_D_Omni_TSA_Check A EM_Dedicated 5_…" at bounding box center [520, 400] width 688 height 113
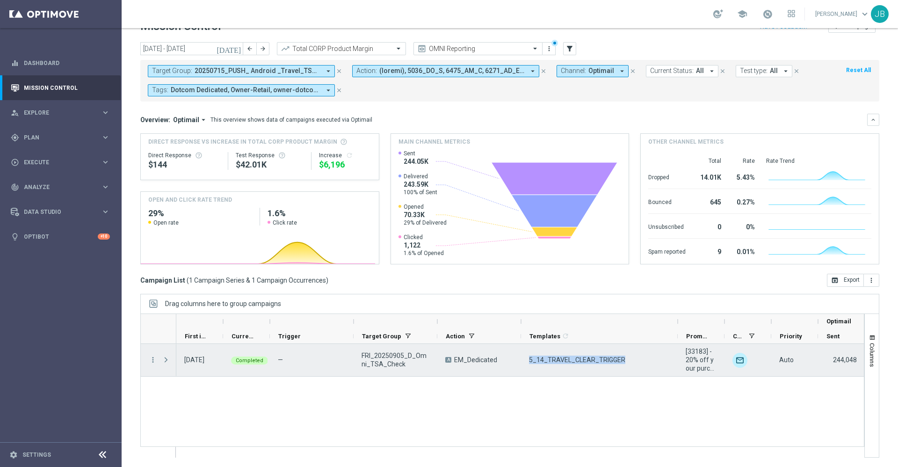
click at [534, 371] on div "5_14_TRAVEL_CLEAR_TRIGGER" at bounding box center [599, 360] width 157 height 32
drag, startPoint x: 530, startPoint y: 360, endPoint x: 632, endPoint y: 360, distance: 101.5
click at [632, 360] on div "5_14_TRAVEL_CLEAR_TRIGGER" at bounding box center [599, 360] width 157 height 32
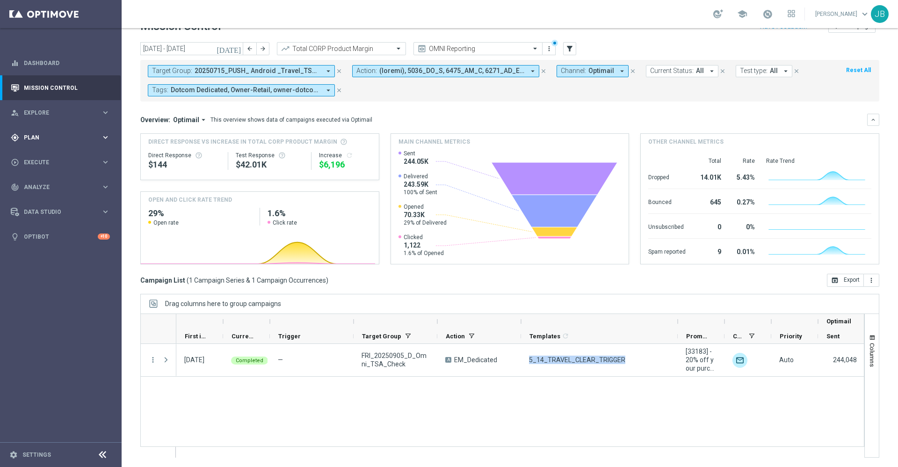
click at [51, 139] on span "Plan" at bounding box center [62, 138] width 77 height 6
click at [48, 187] on span "Templates" at bounding box center [58, 185] width 67 height 6
click at [51, 198] on link "Optimail" at bounding box center [63, 198] width 68 height 7
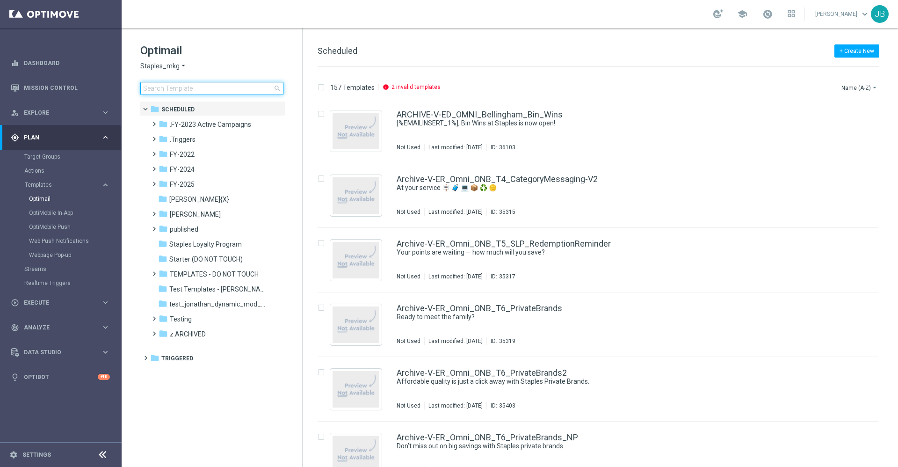
click at [211, 87] on input at bounding box center [211, 88] width 143 height 13
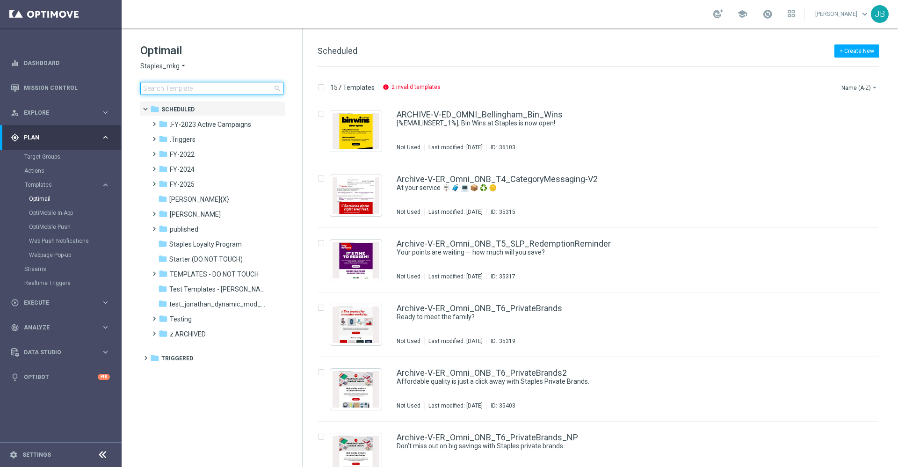
type input "5_14_TRAVEL_CLEAR_TRIGGER"
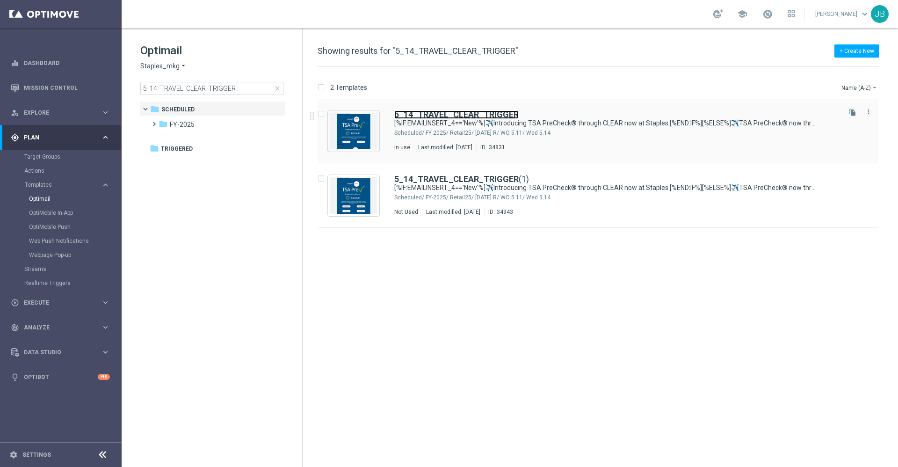
click at [480, 113] on b "5_14_TRAVEL_CLEAR_TRIGGER" at bounding box center [456, 114] width 124 height 10
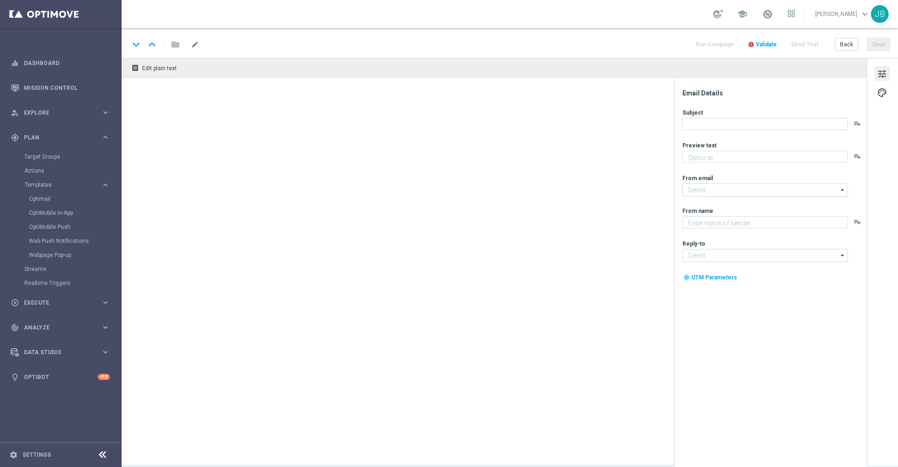
type textarea "[%IF:EMAILINSERT_4=='New'%]Fly through security.[%END:IF%][%ELSE%]Make security…"
type input "staples@connected.staples.com"
type textarea "Staples"
type input "info@staples.com"
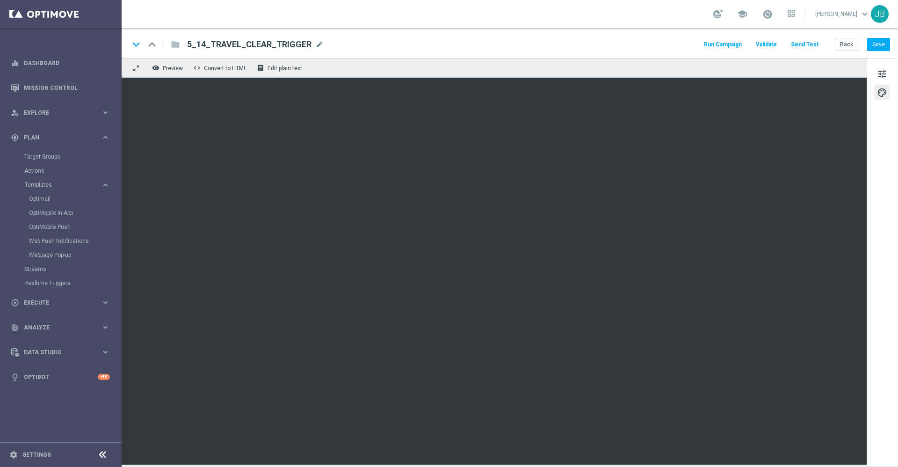
click at [807, 44] on button "Send Test" at bounding box center [805, 44] width 30 height 13
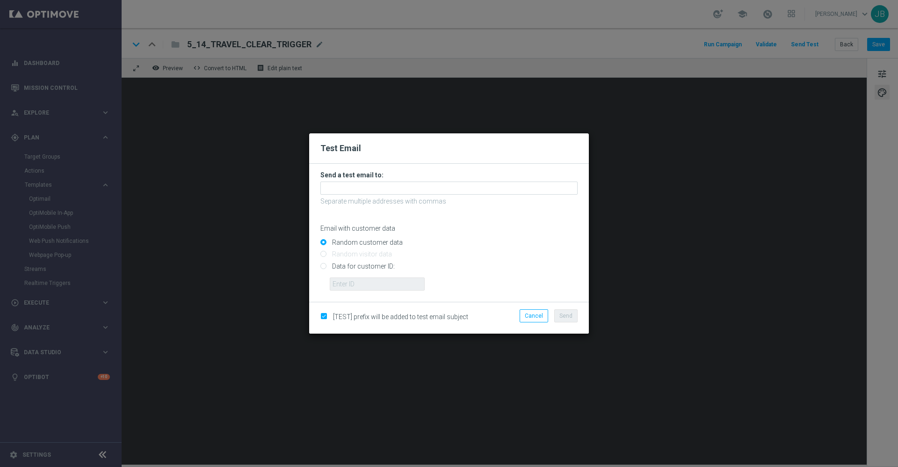
click at [375, 181] on form "Send a test email to: Separate multiple addresses with commas Email with custom…" at bounding box center [448, 231] width 257 height 120
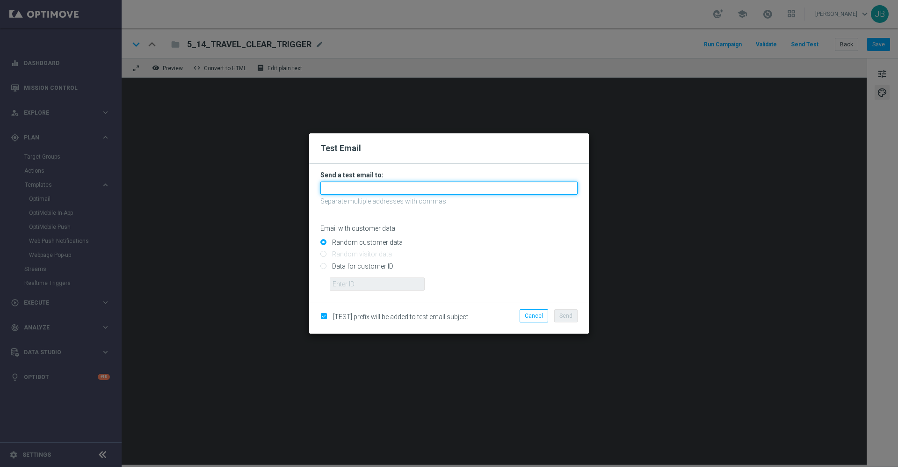
click at [368, 187] on input "text" at bounding box center [448, 187] width 257 height 13
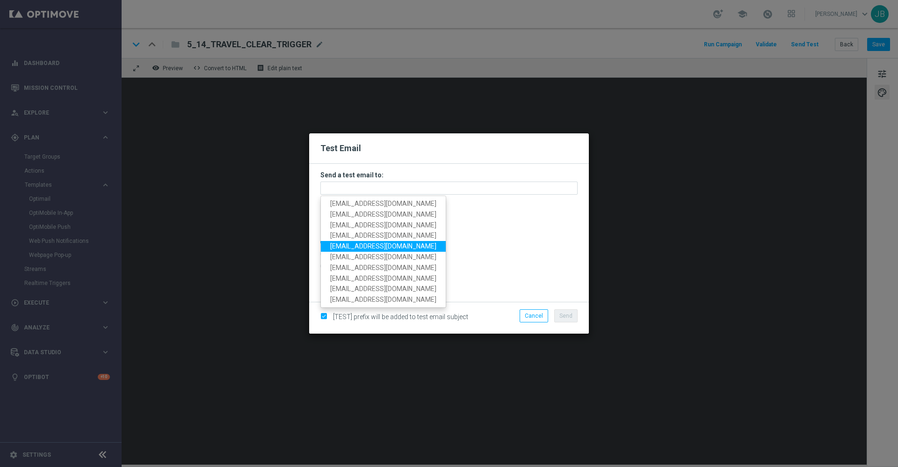
click at [522, 241] on input "Random customer data" at bounding box center [448, 246] width 257 height 13
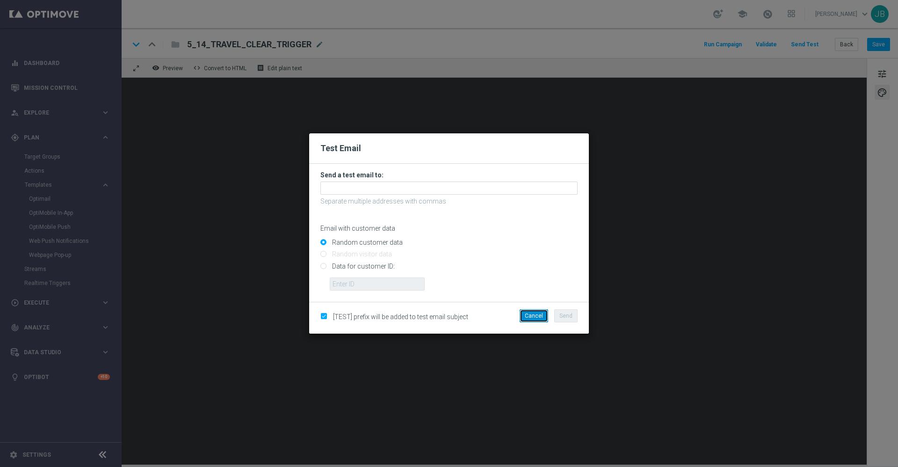
click at [538, 315] on button "Cancel" at bounding box center [534, 315] width 29 height 13
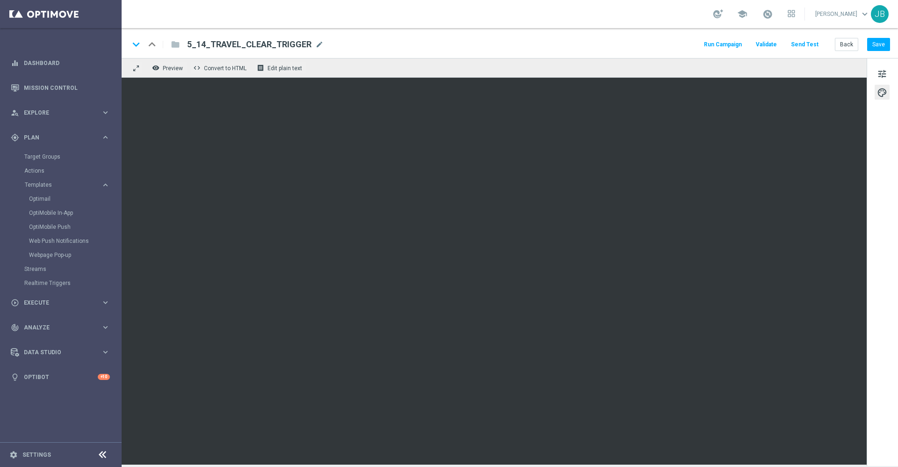
click at [801, 43] on button "Send Test" at bounding box center [805, 44] width 30 height 13
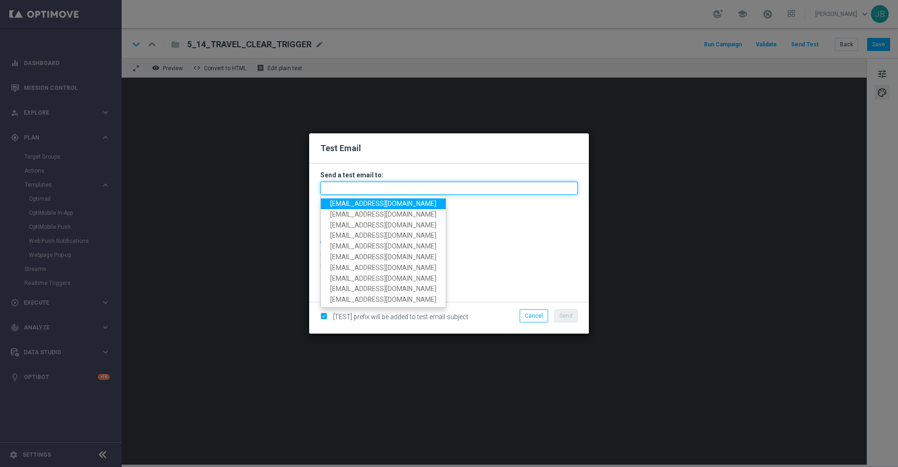
click at [428, 185] on input "text" at bounding box center [448, 187] width 257 height 13
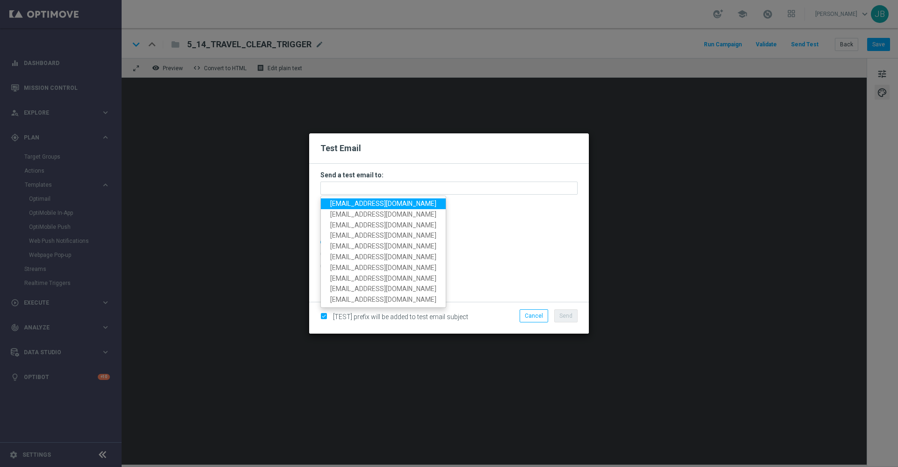
click at [381, 205] on span "staples.336a@litmusemail.com" at bounding box center [383, 203] width 106 height 7
type input "staples.336a@litmusemail.com"
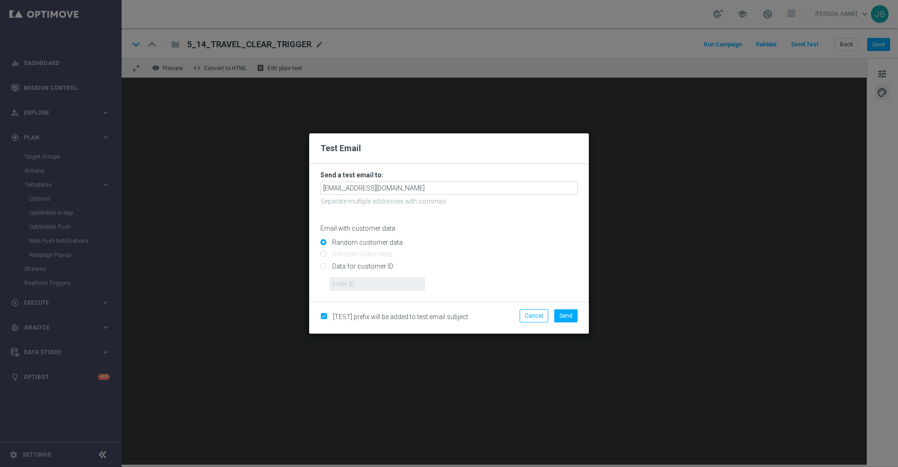
click at [325, 266] on input "Data for customer ID:" at bounding box center [448, 269] width 257 height 13
radio input "true"
click at [339, 278] on input "text" at bounding box center [377, 283] width 95 height 13
paste input "10000000168"
type input "10000000168"
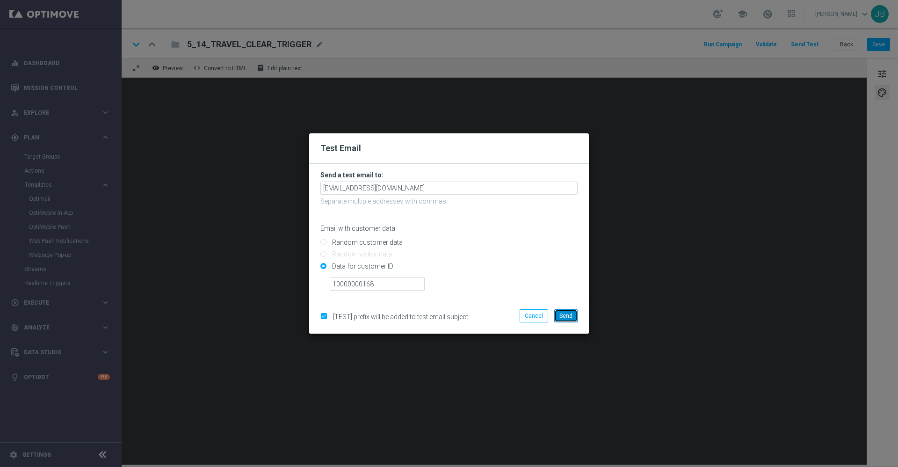
click at [568, 313] on span "Send" at bounding box center [565, 315] width 13 height 7
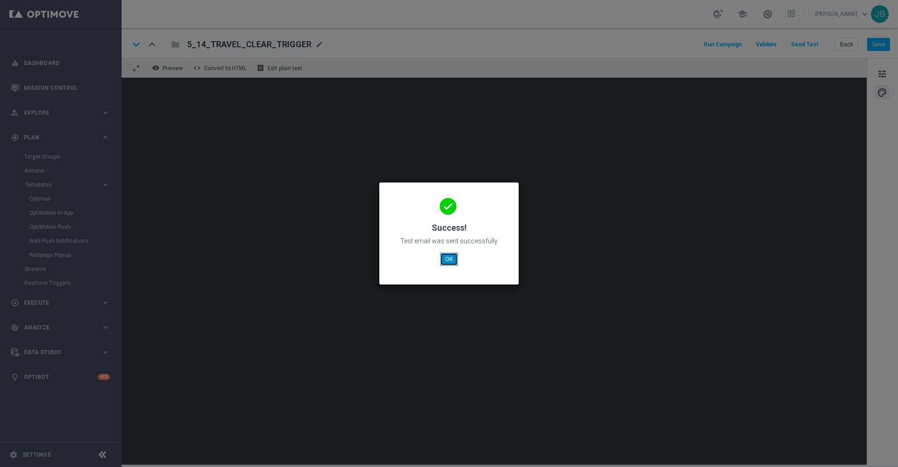
click at [448, 260] on button "OK" at bounding box center [449, 259] width 18 height 13
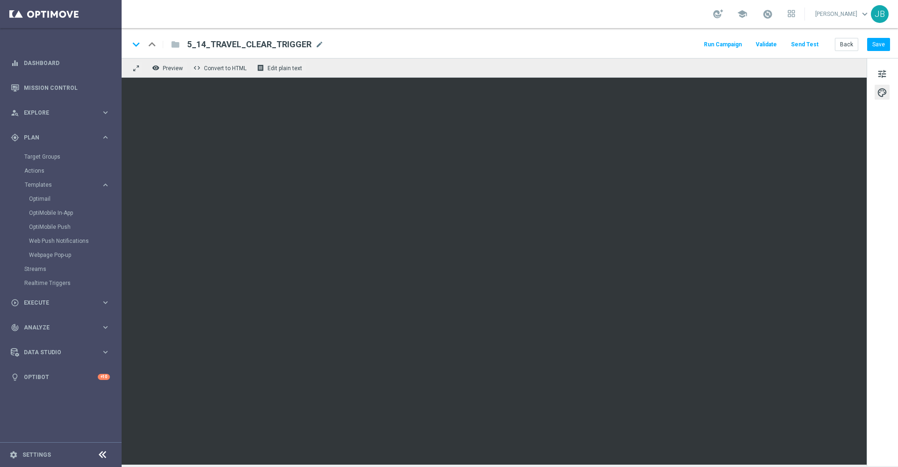
click at [812, 44] on button "Send Test" at bounding box center [805, 44] width 30 height 13
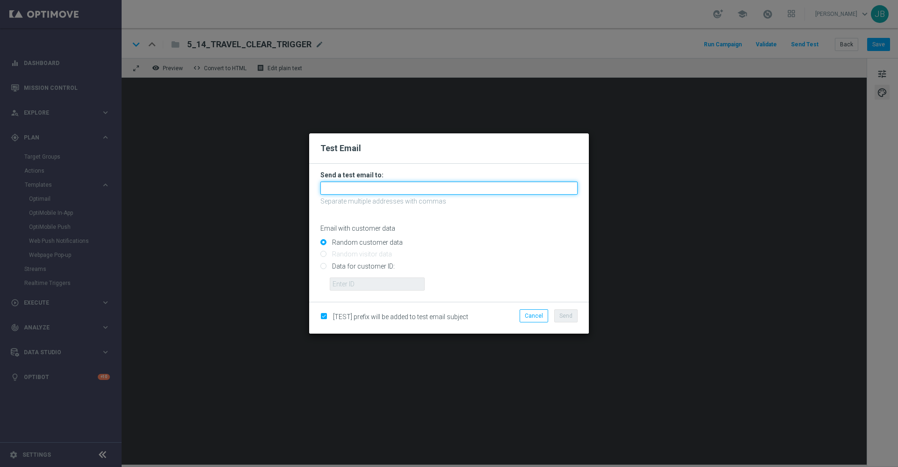
click at [413, 186] on input "text" at bounding box center [448, 187] width 257 height 13
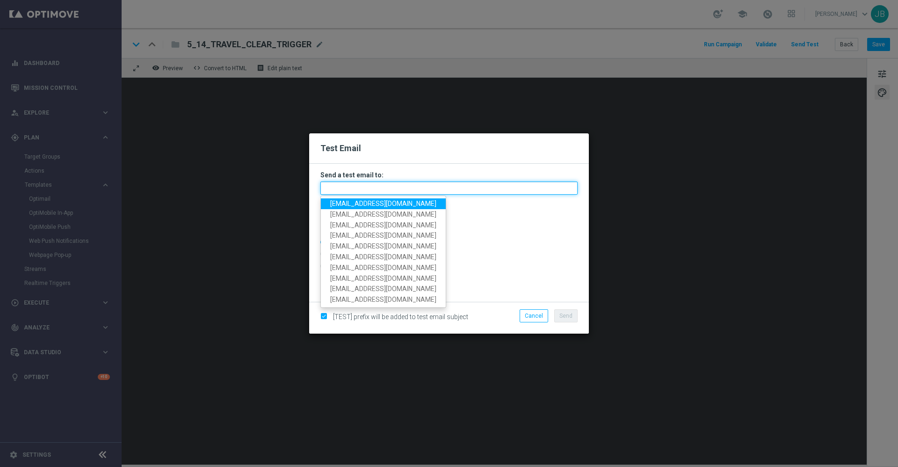
paste input "10000006252"
type input "10000006252"
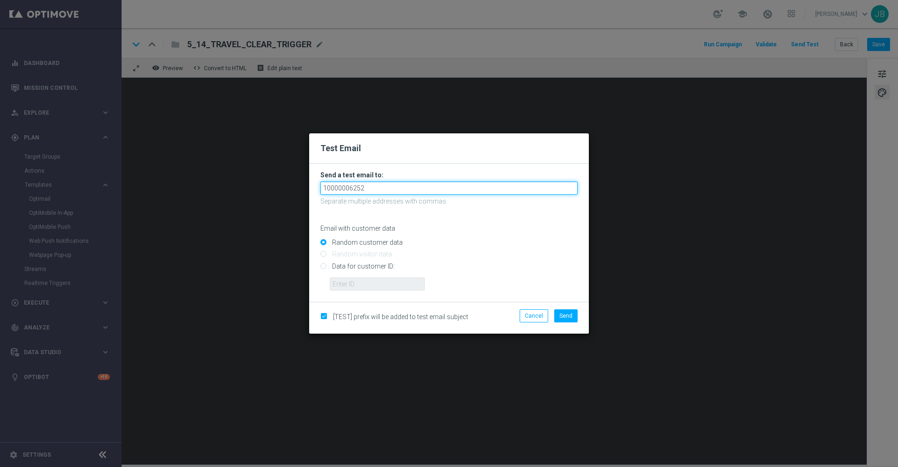
drag, startPoint x: 366, startPoint y: 192, endPoint x: 292, endPoint y: 190, distance: 73.9
click at [292, 190] on modal-container "Test Email Send a test email to: 10000006252 Separate multiple addresses with c…" at bounding box center [449, 233] width 898 height 467
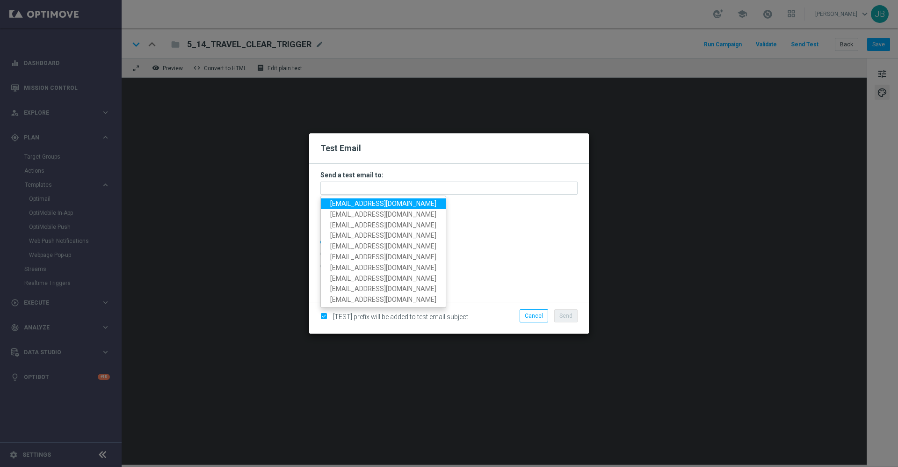
click at [344, 205] on span "staples.336a@litmusemail.com" at bounding box center [383, 203] width 106 height 7
type input "staples.336a@litmusemail.com"
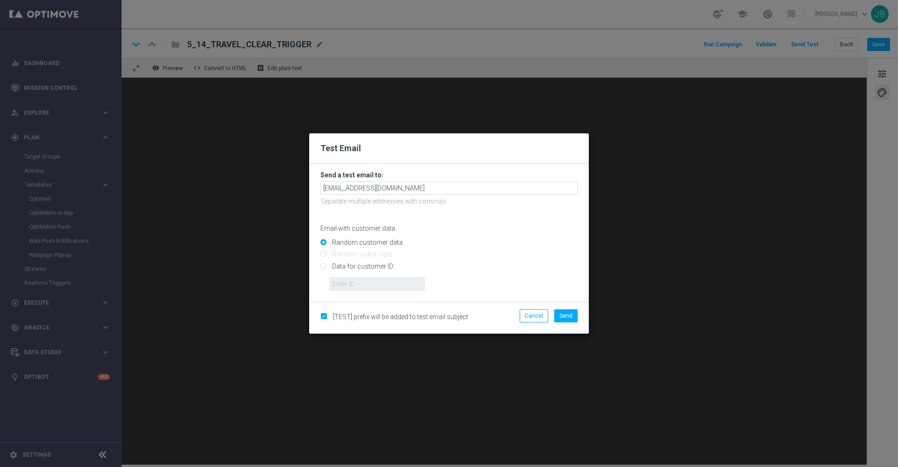
click at [323, 266] on input "Data for customer ID:" at bounding box center [448, 269] width 257 height 13
radio input "true"
click at [352, 288] on input "text" at bounding box center [377, 283] width 95 height 13
paste input "10000006252"
type input "10000006252"
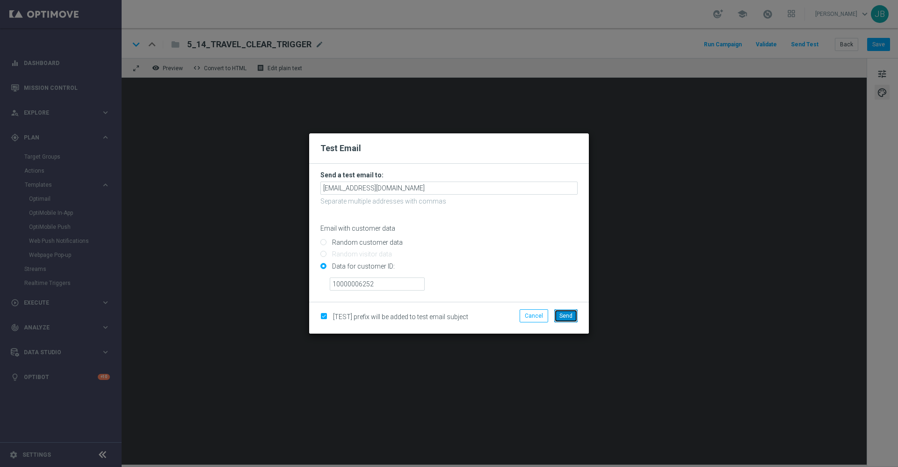
click at [568, 315] on span "Send" at bounding box center [565, 315] width 13 height 7
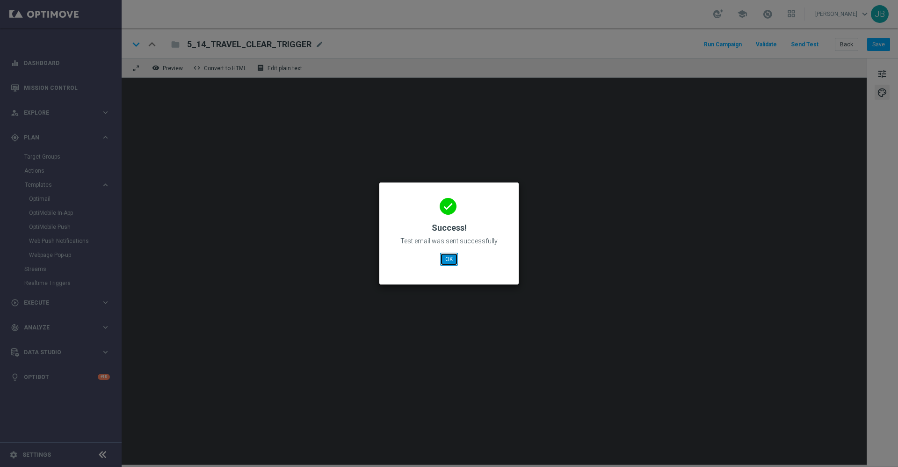
click at [449, 255] on button "OK" at bounding box center [449, 259] width 18 height 13
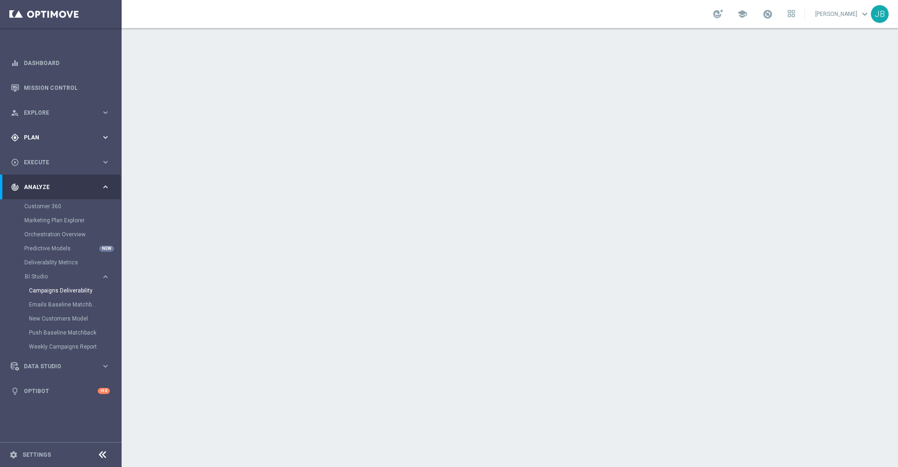
click at [54, 134] on div "gps_fixed Plan" at bounding box center [56, 137] width 90 height 8
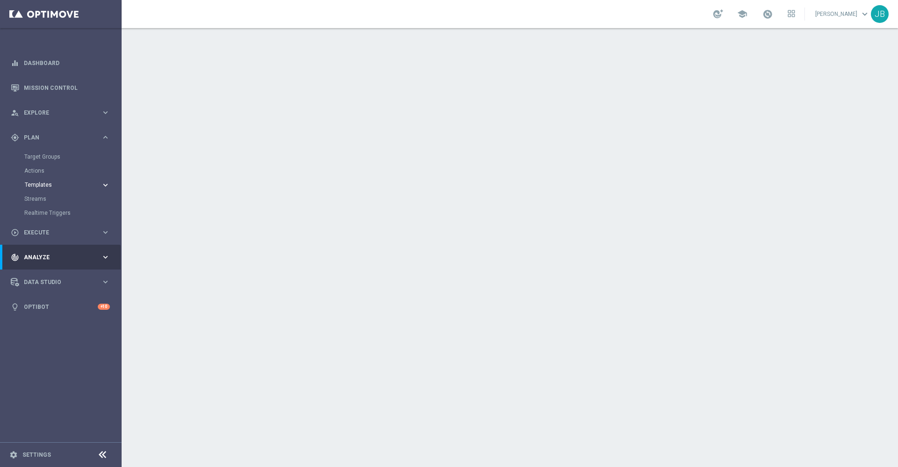
click at [47, 188] on button "Templates keyboard_arrow_right" at bounding box center [67, 184] width 86 height 7
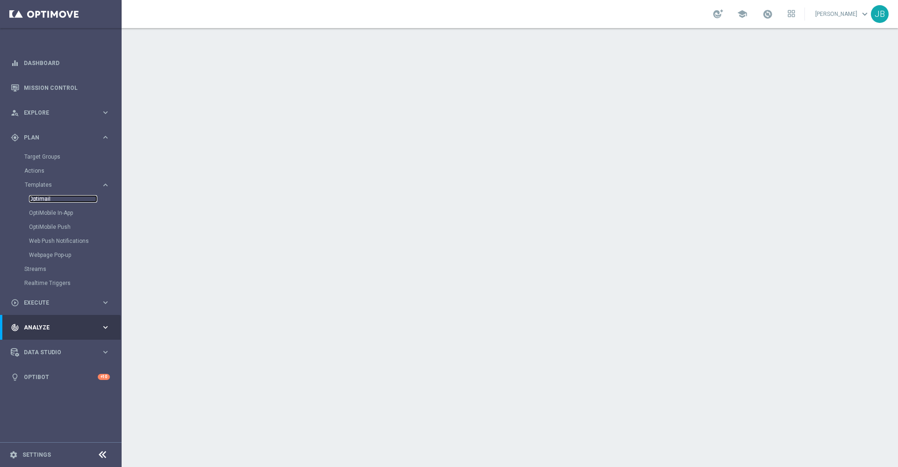
click at [48, 198] on link "Optimail" at bounding box center [63, 198] width 68 height 7
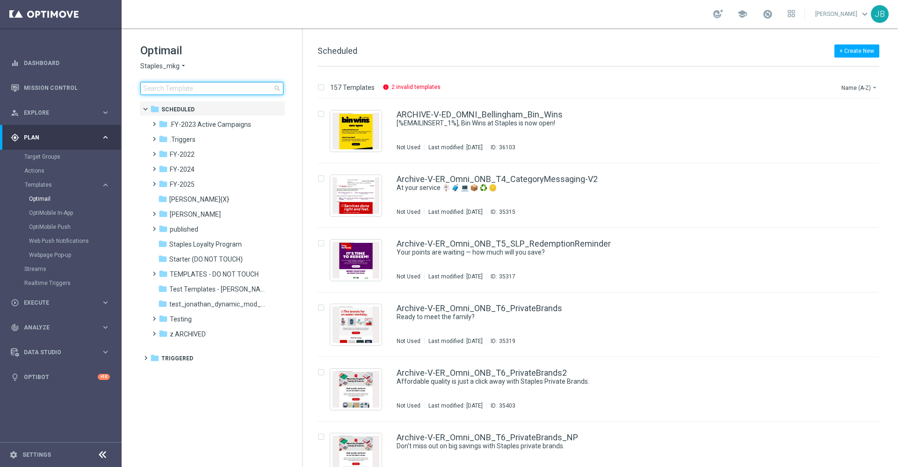
click at [212, 90] on input at bounding box center [211, 88] width 143 height 13
type input "5_14_TRAVEL_CLEAR_TRIGGER"
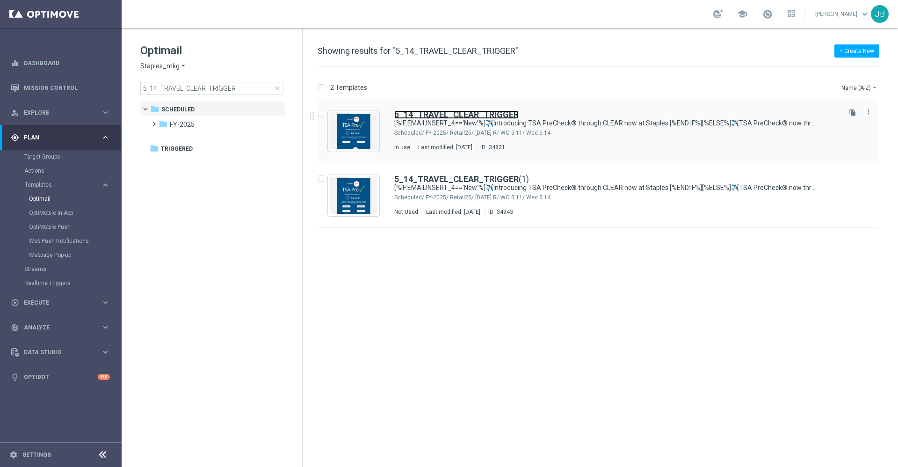
click at [444, 112] on b "5_14_TRAVEL_CLEAR_TRIGGER" at bounding box center [456, 114] width 124 height 10
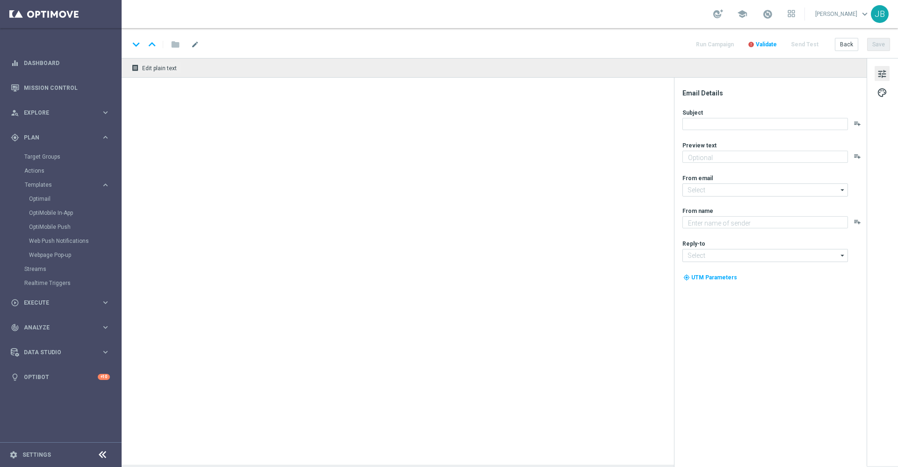
type textarea "[%IF:EMAILINSERT_4=='New'%]Fly through security.[%END:IF%][%ELSE%]Make security…"
type input "[EMAIL_ADDRESS][DOMAIN_NAME]"
type textarea "Staples"
type input "[EMAIL_ADDRESS][DOMAIN_NAME]"
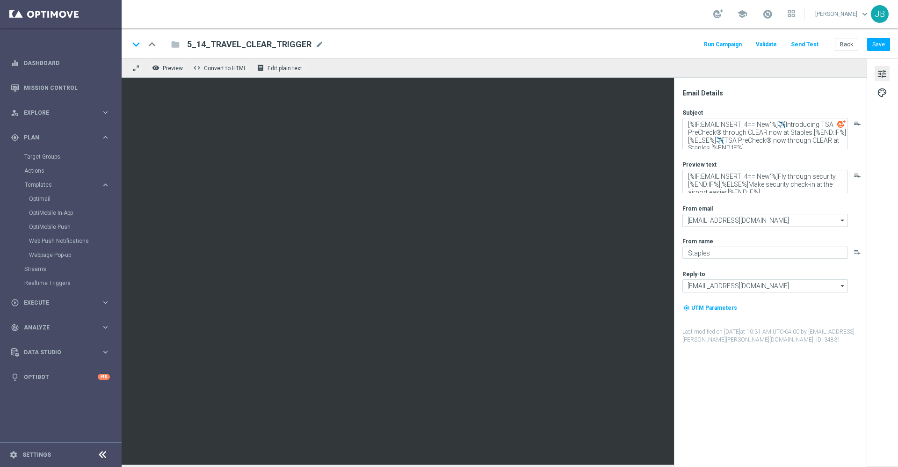
click at [809, 43] on button "Send Test" at bounding box center [805, 44] width 30 height 13
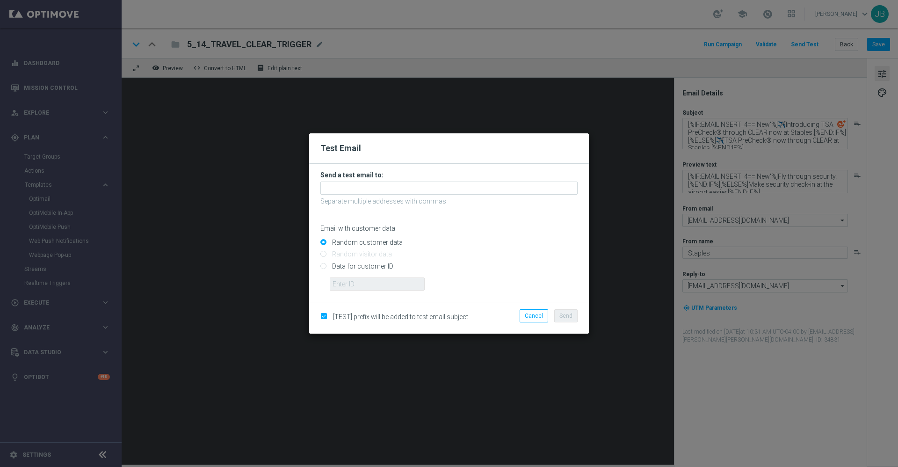
click at [324, 263] on input "Data for customer ID:" at bounding box center [448, 269] width 257 height 13
radio input "true"
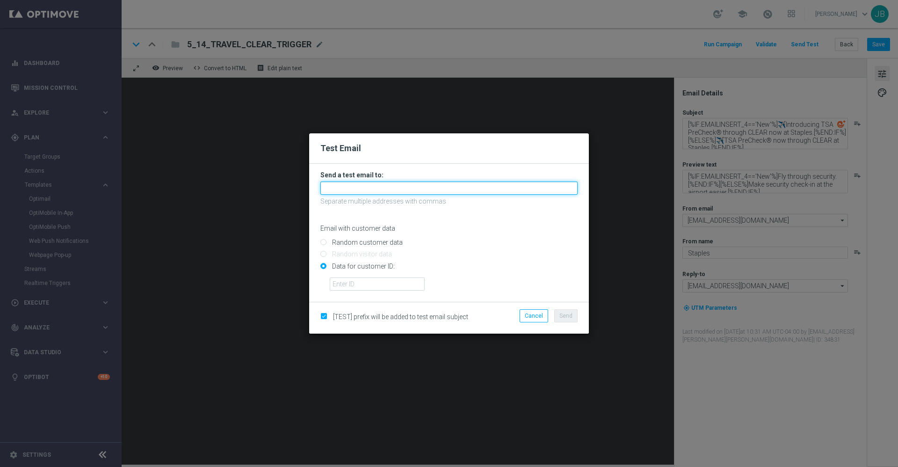
click at [402, 186] on input "text" at bounding box center [448, 187] width 257 height 13
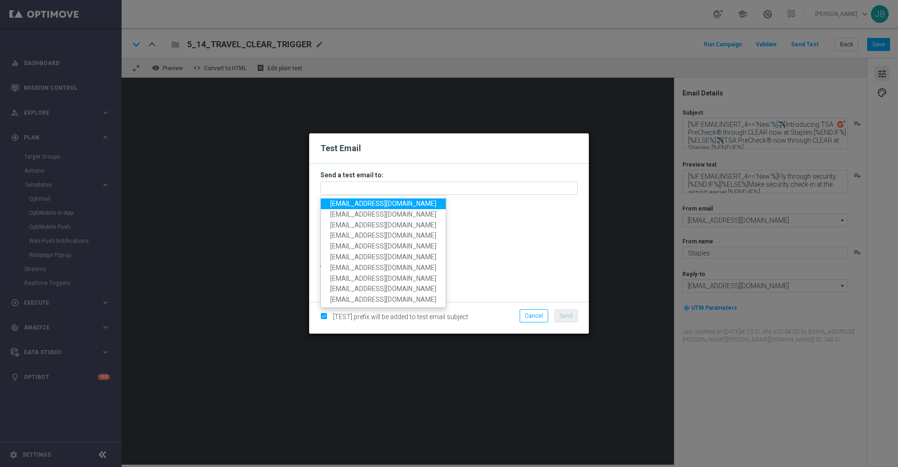
click at [393, 202] on span "[EMAIL_ADDRESS][DOMAIN_NAME]" at bounding box center [383, 203] width 106 height 7
type input "[EMAIL_ADDRESS][DOMAIN_NAME]"
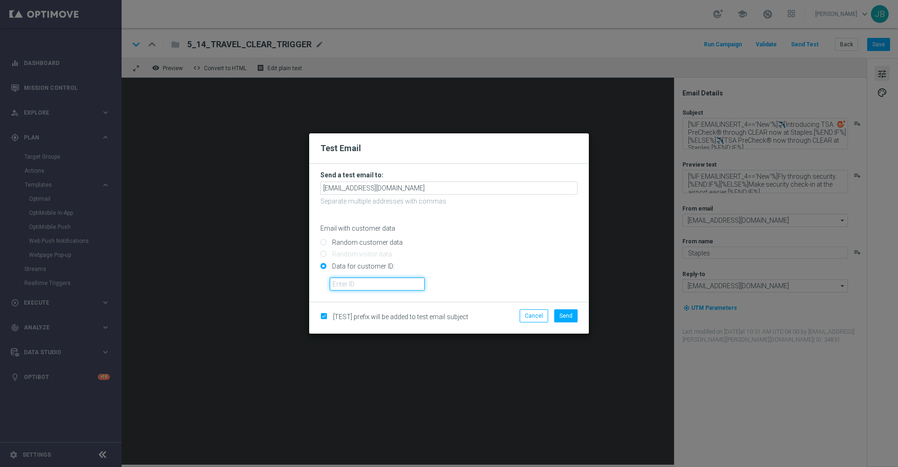
click at [360, 286] on input "text" at bounding box center [377, 283] width 95 height 13
click at [373, 283] on input "text" at bounding box center [377, 283] width 95 height 13
paste input "10000002253"
type input "10000002253"
click at [567, 318] on span "Send" at bounding box center [565, 315] width 13 height 7
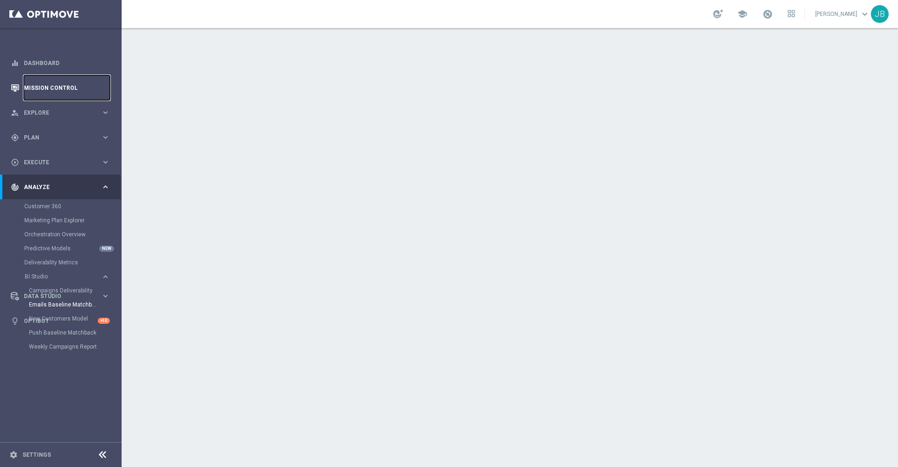
click at [80, 90] on link "Mission Control" at bounding box center [67, 87] width 86 height 25
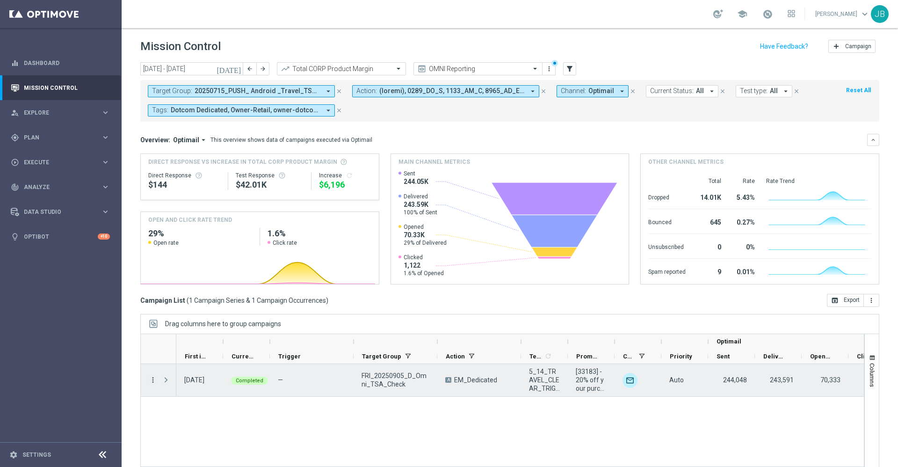
click at [154, 378] on icon "more_vert" at bounding box center [153, 380] width 8 height 8
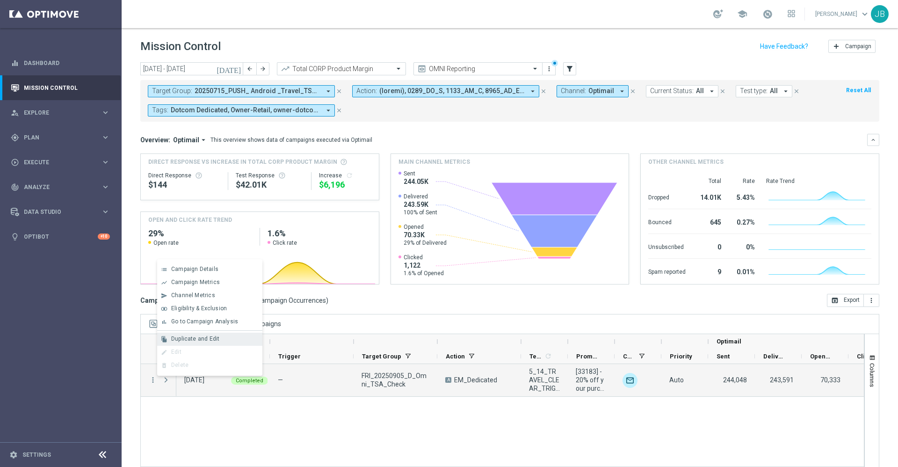
click at [190, 339] on span "Duplicate and Edit" at bounding box center [195, 338] width 48 height 7
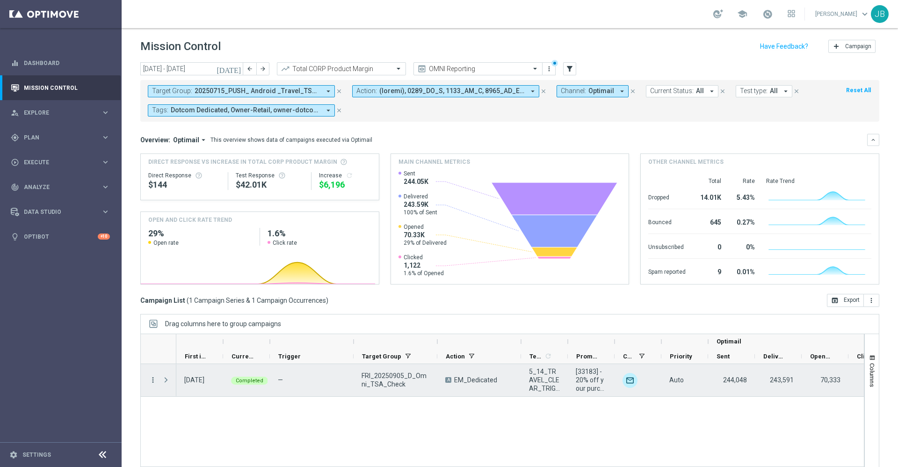
click at [155, 382] on icon "more_vert" at bounding box center [153, 380] width 8 height 8
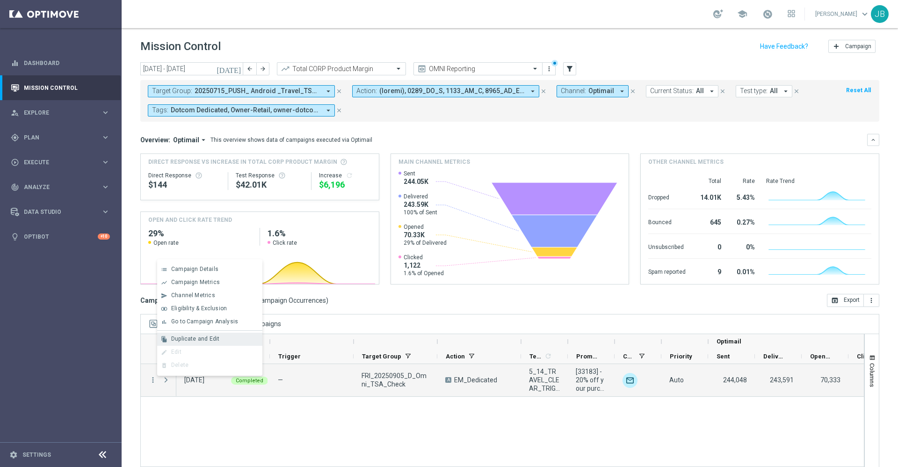
click at [203, 341] on span "Duplicate and Edit" at bounding box center [195, 338] width 48 height 7
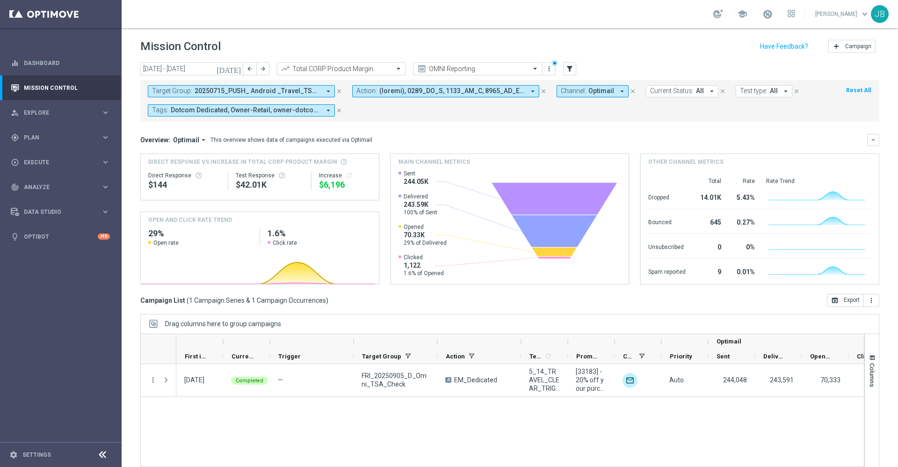
click at [238, 72] on icon "[DATE]" at bounding box center [229, 69] width 25 height 8
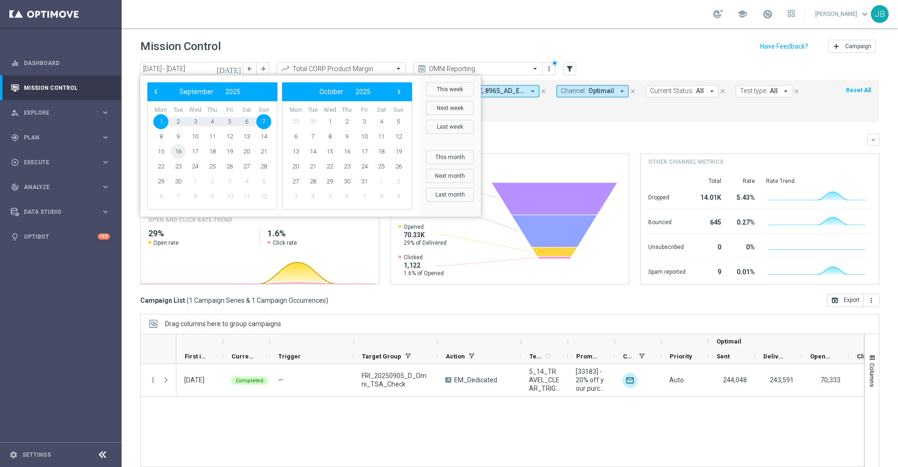
click at [179, 151] on span "16" at bounding box center [178, 151] width 15 height 15
type input "[DATE] - [DATE]"
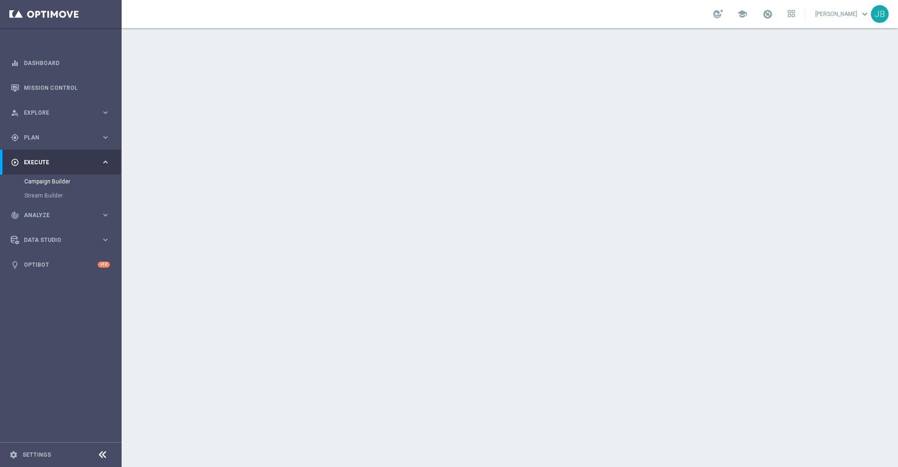
click at [294, 101] on h2 "Target Group" at bounding box center [299, 101] width 50 height 9
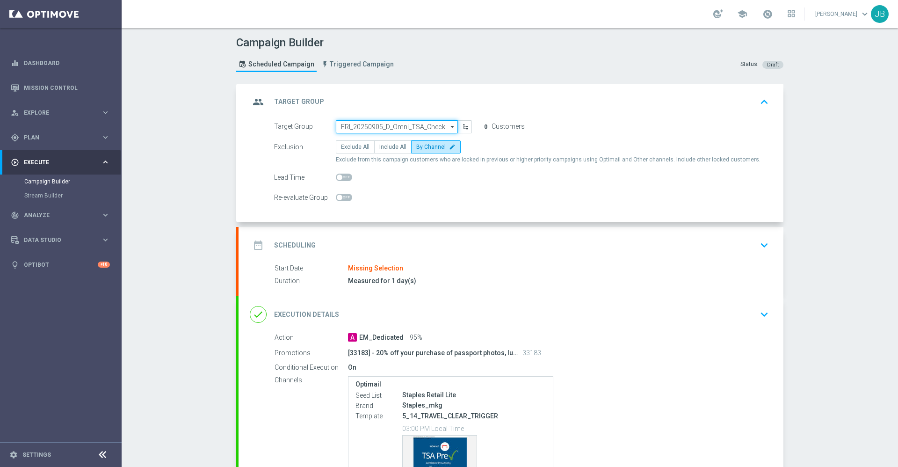
click at [400, 124] on input "FRI_20250905_D_Omni_TSA_Check" at bounding box center [397, 126] width 122 height 13
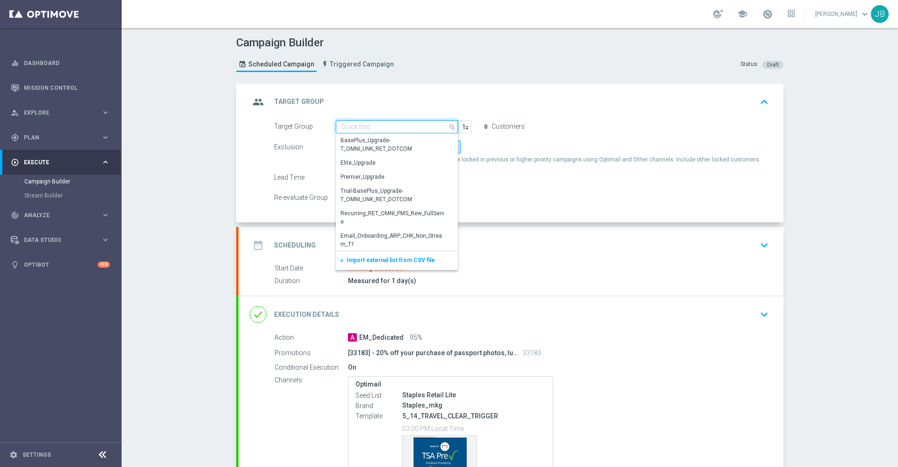
paste input "TUE_20250916_D_Omni_TSA_Check"
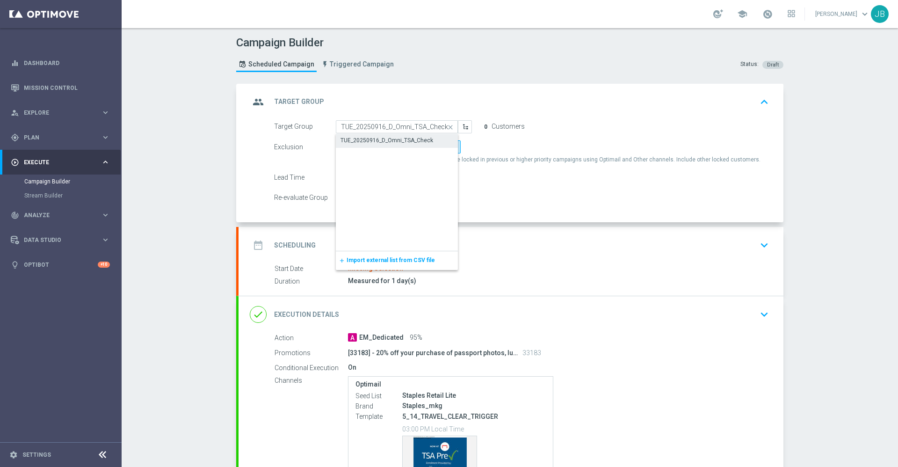
click at [396, 138] on div "TUE_20250916_D_Omni_TSA_Check" at bounding box center [387, 140] width 93 height 8
type input "TUE_20250916_D_Omni_TSA_Check"
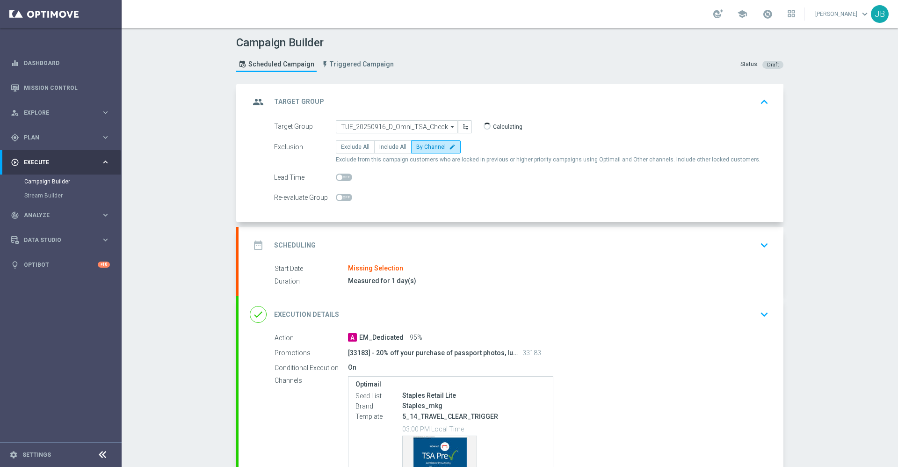
click at [304, 247] on h2 "Scheduling" at bounding box center [295, 245] width 42 height 9
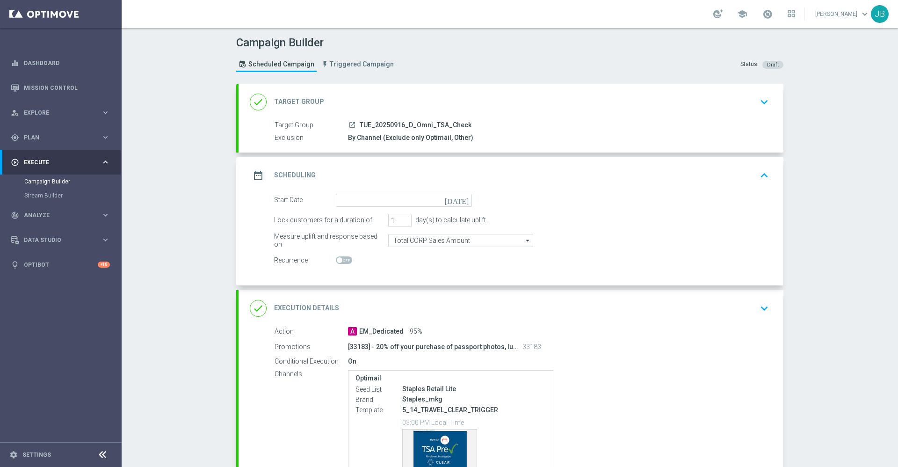
click at [459, 200] on icon "[DATE]" at bounding box center [459, 199] width 28 height 10
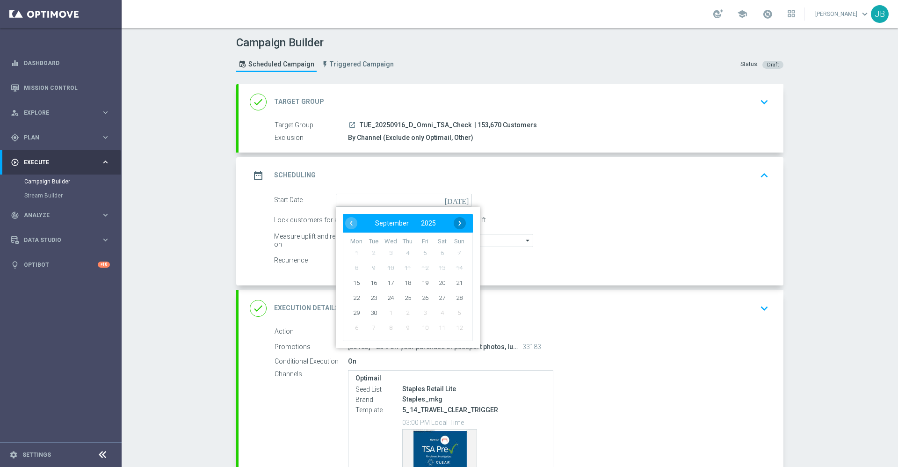
click at [455, 225] on span "›" at bounding box center [460, 223] width 12 height 12
click at [345, 225] on span "‹" at bounding box center [351, 223] width 12 height 12
click at [369, 284] on span "16" at bounding box center [373, 282] width 15 height 15
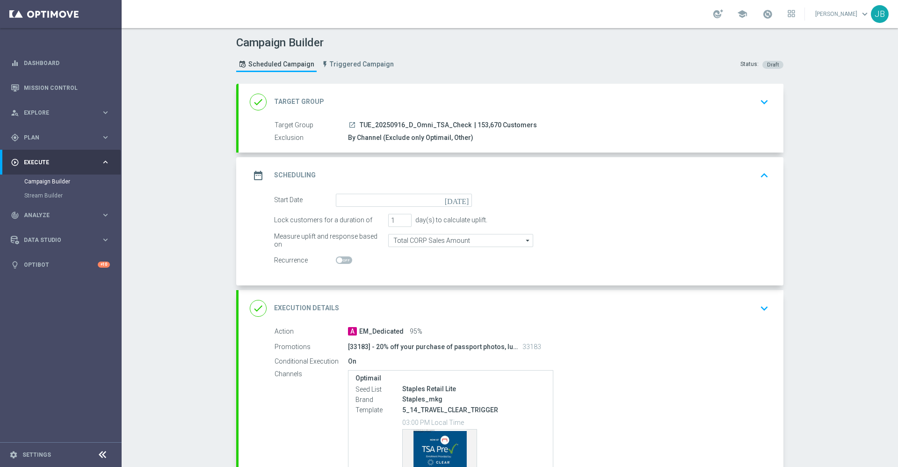
type input "[DATE]"
click at [292, 301] on div "done Execution Details" at bounding box center [294, 308] width 89 height 17
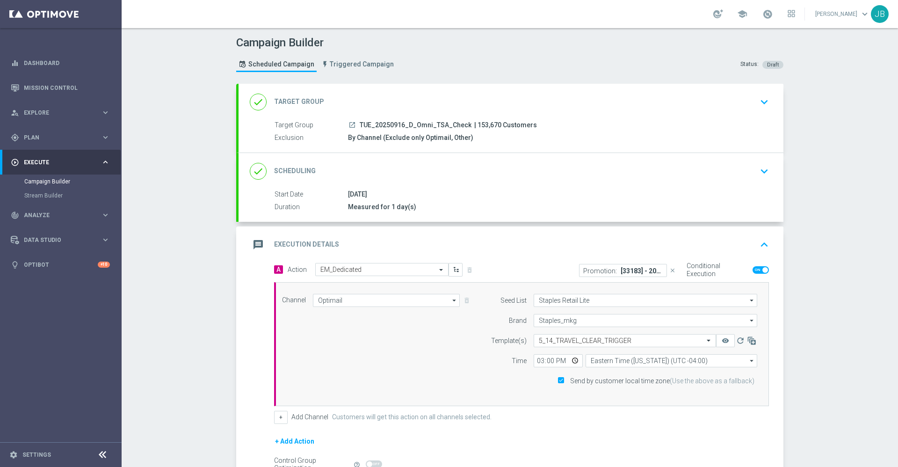
click at [306, 96] on div "done Target Group" at bounding box center [287, 102] width 74 height 17
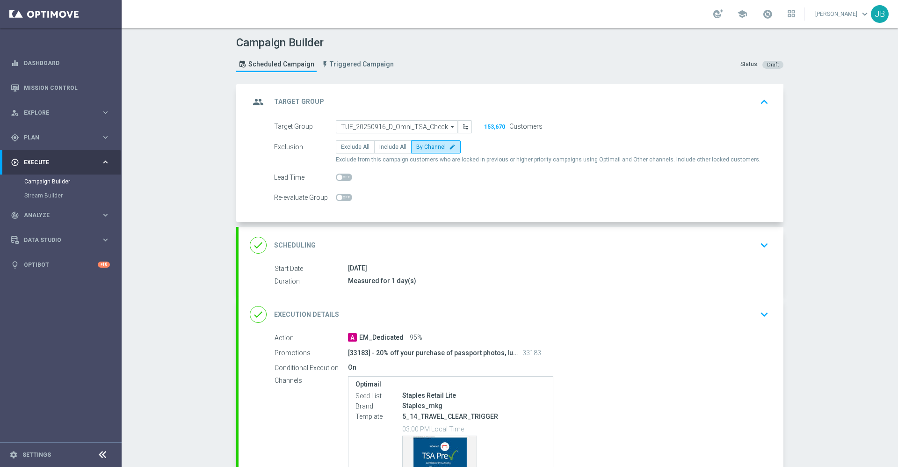
click at [305, 103] on h2 "Target Group" at bounding box center [299, 101] width 50 height 9
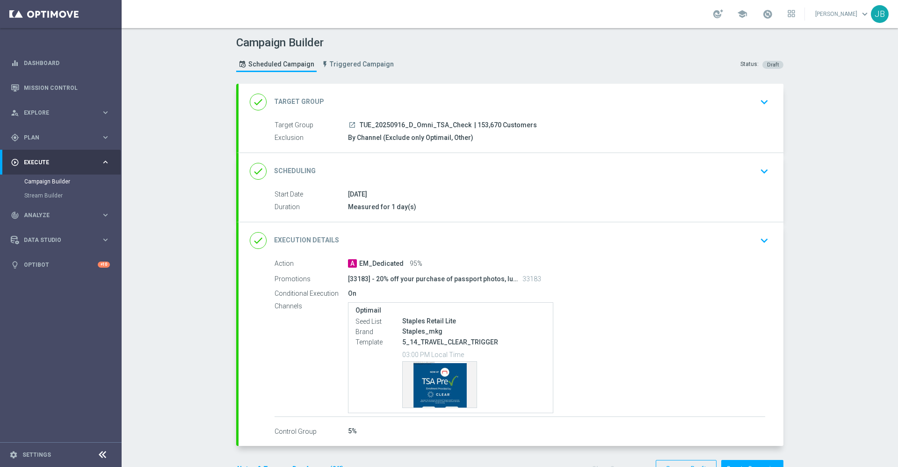
click at [304, 103] on h2 "Target Group" at bounding box center [299, 101] width 50 height 9
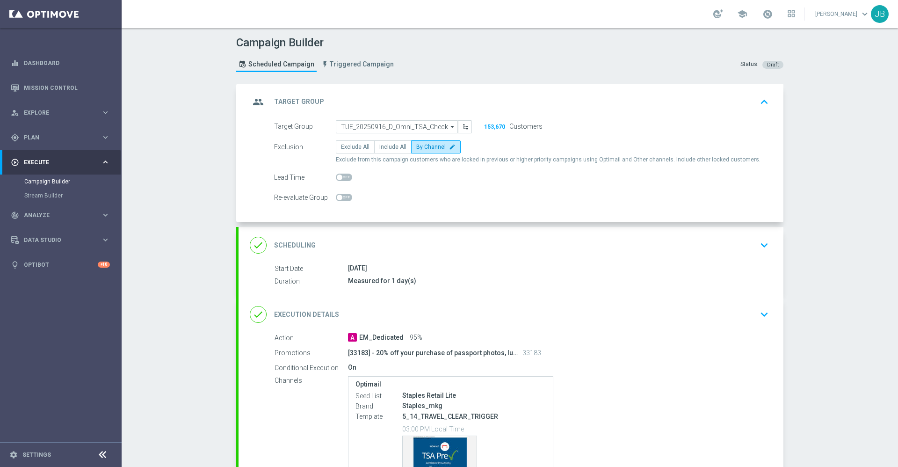
click at [295, 103] on h2 "Target Group" at bounding box center [299, 101] width 50 height 9
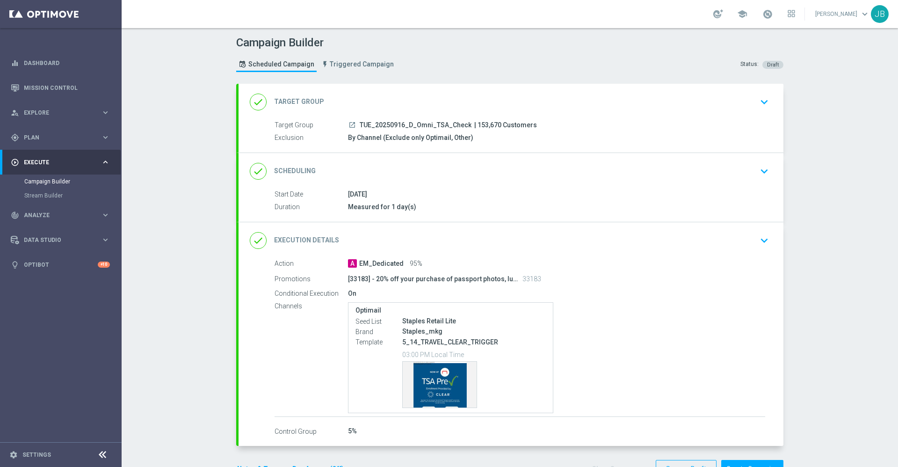
click at [292, 99] on h2 "Target Group" at bounding box center [299, 101] width 50 height 9
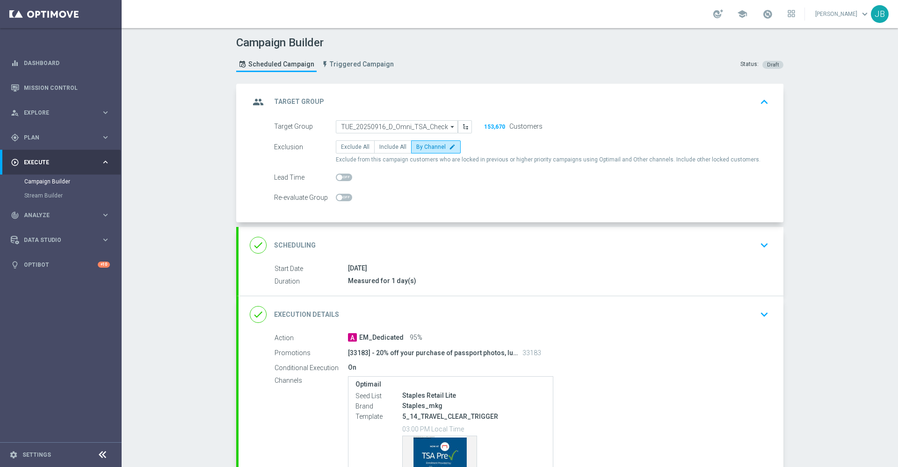
click at [301, 239] on div "done Scheduling" at bounding box center [283, 245] width 66 height 17
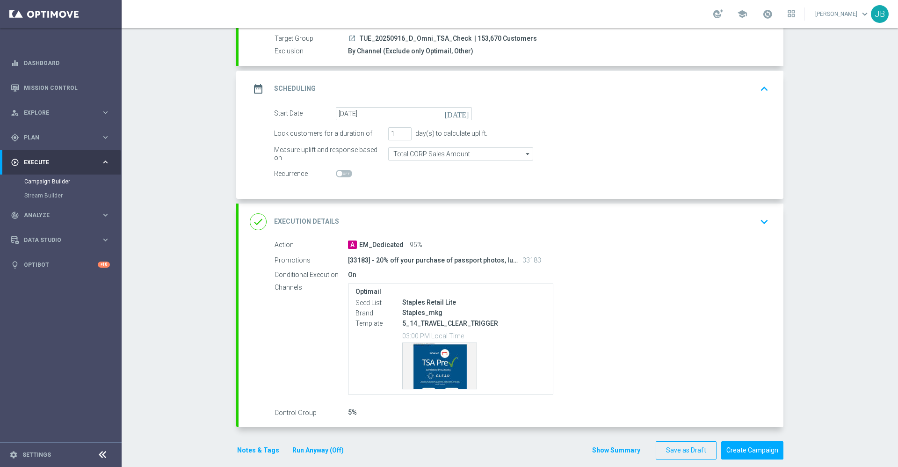
scroll to position [98, 0]
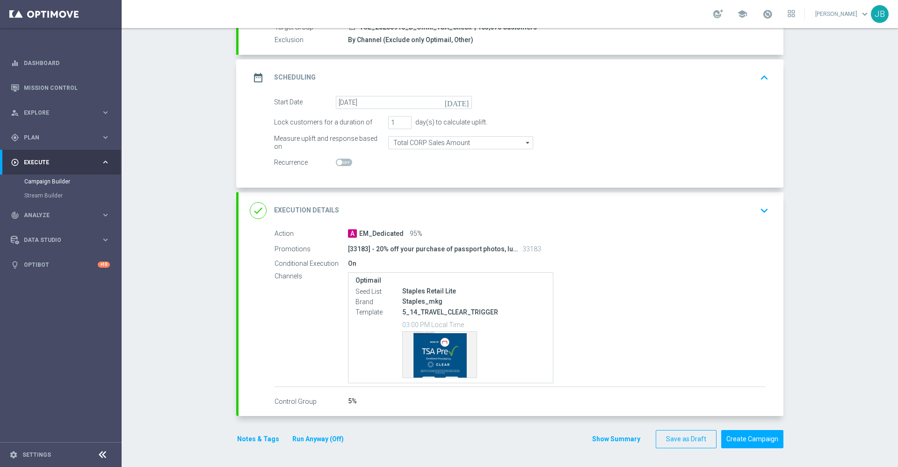
click at [310, 211] on h2 "Execution Details" at bounding box center [306, 210] width 65 height 9
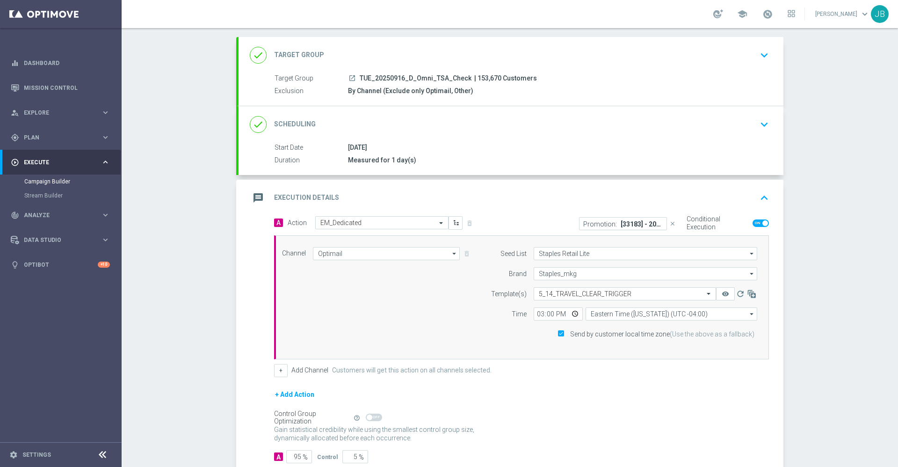
scroll to position [36, 0]
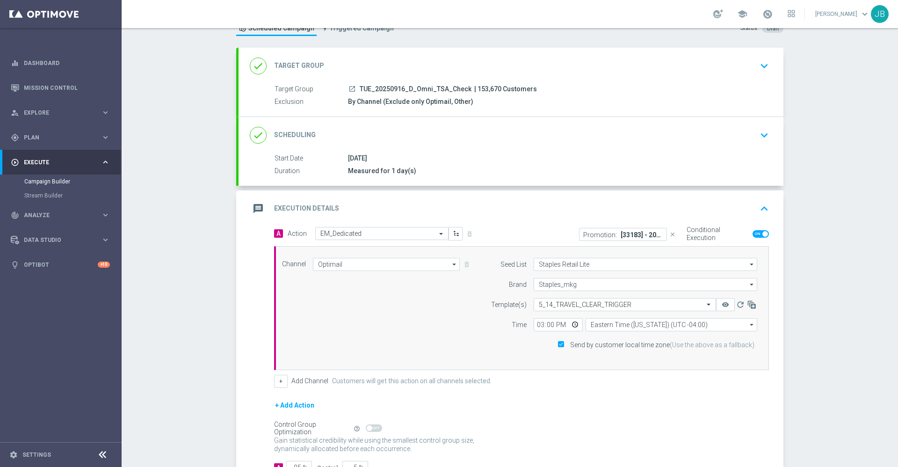
click at [287, 132] on h2 "Scheduling" at bounding box center [295, 135] width 42 height 9
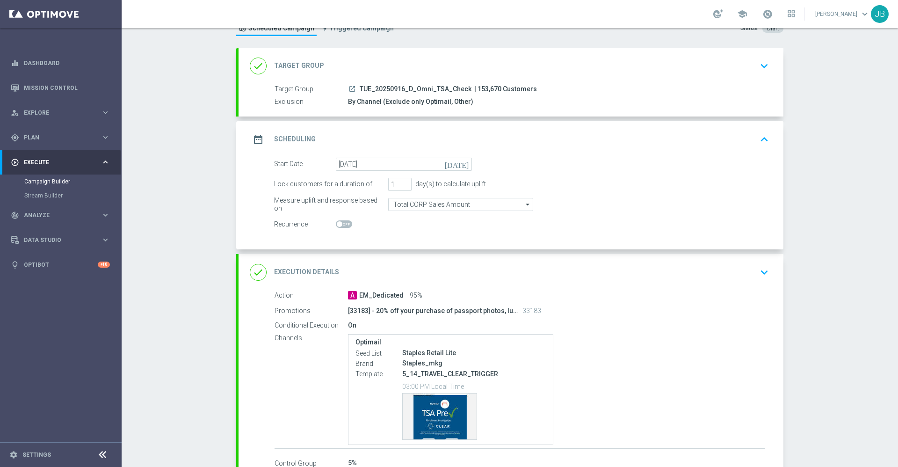
click at [309, 65] on h2 "Target Group" at bounding box center [299, 65] width 50 height 9
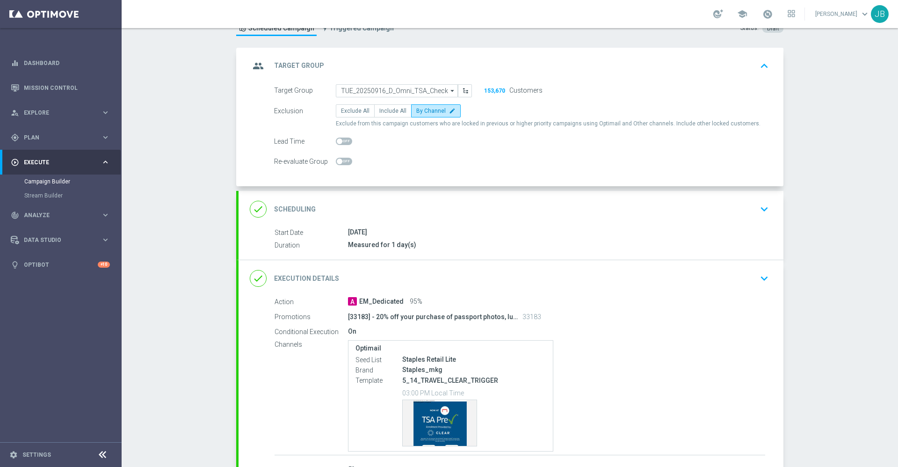
click at [310, 66] on h2 "Target Group" at bounding box center [299, 65] width 50 height 9
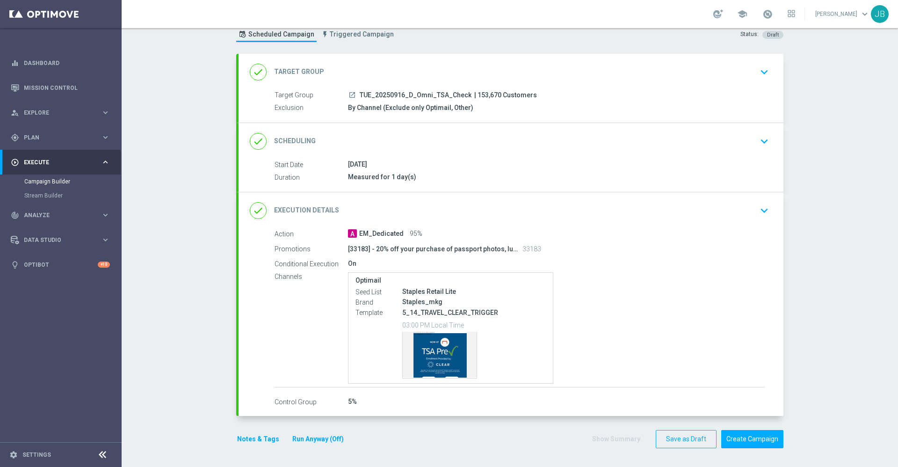
scroll to position [30, 0]
click at [307, 138] on h2 "Scheduling" at bounding box center [295, 141] width 42 height 9
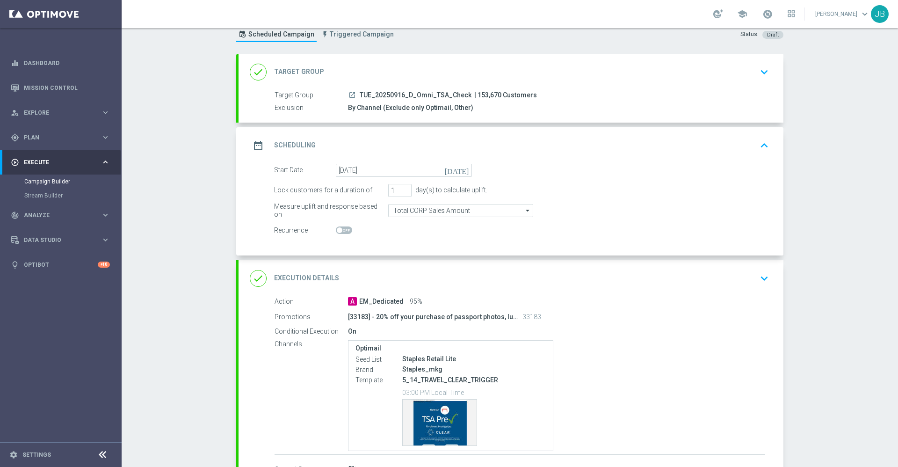
scroll to position [36, 0]
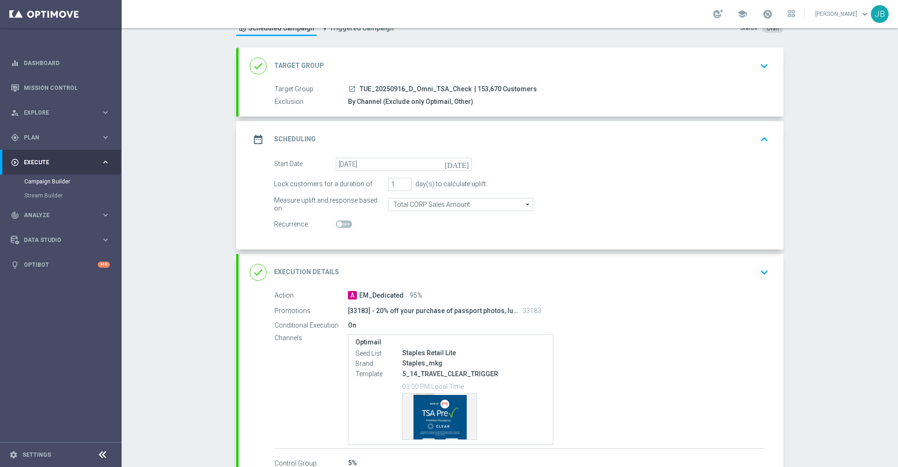
click at [323, 271] on h2 "Execution Details" at bounding box center [306, 272] width 65 height 9
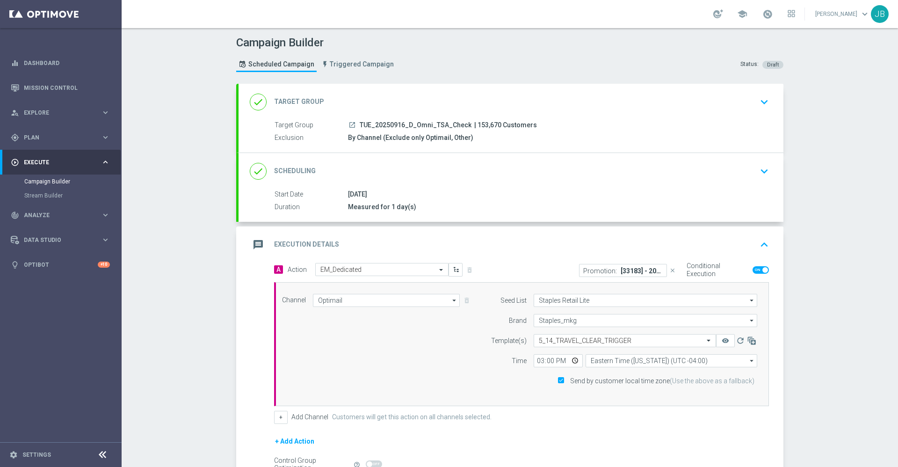
scroll to position [105, 0]
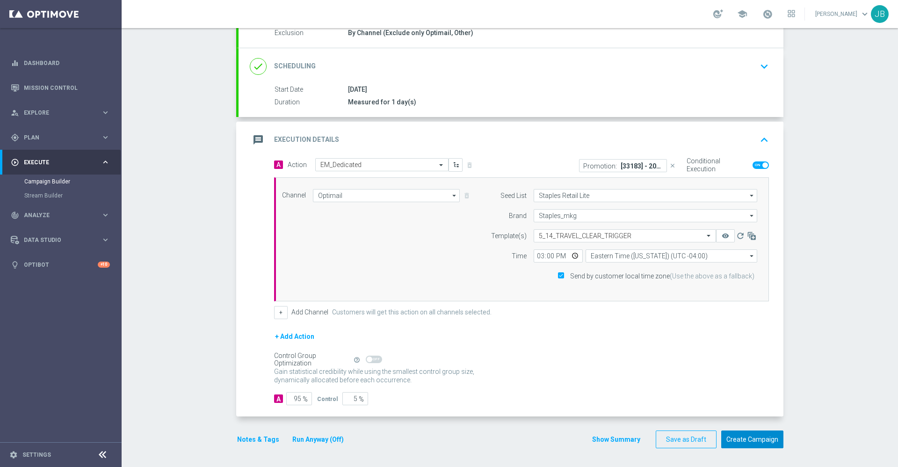
click at [725, 436] on button "Create Campaign" at bounding box center [752, 439] width 62 height 18
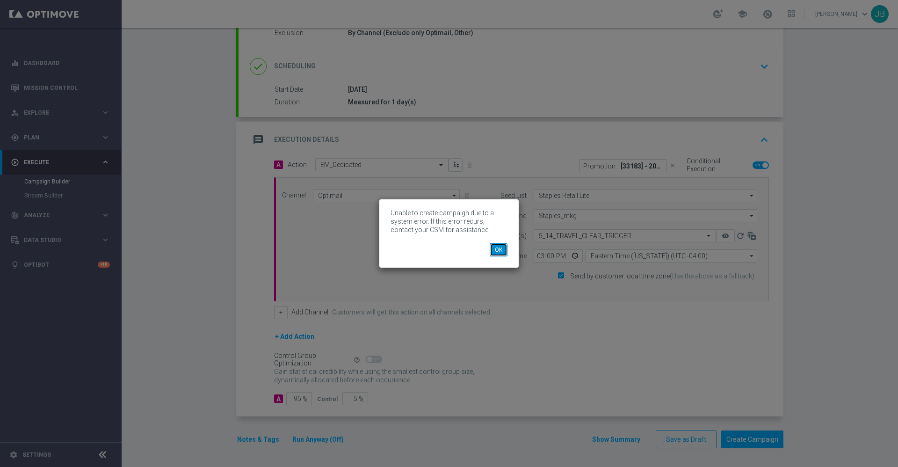
click at [500, 251] on button "OK" at bounding box center [499, 249] width 18 height 13
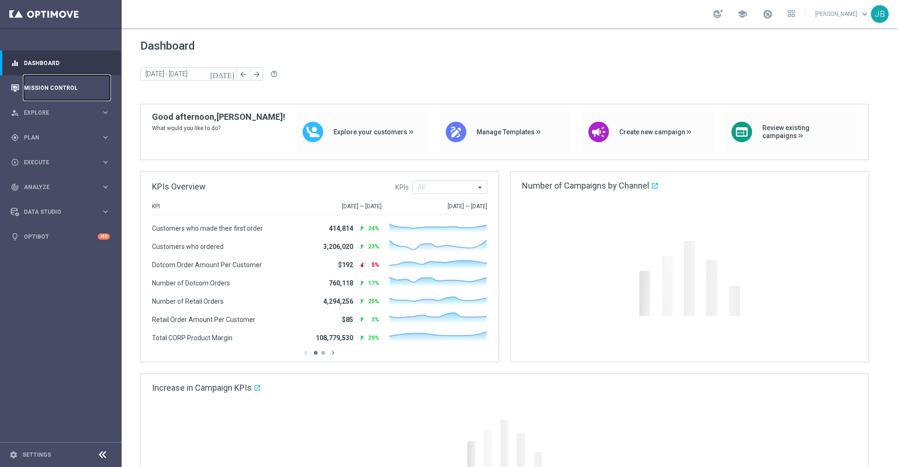
click at [53, 84] on link "Mission Control" at bounding box center [67, 87] width 86 height 25
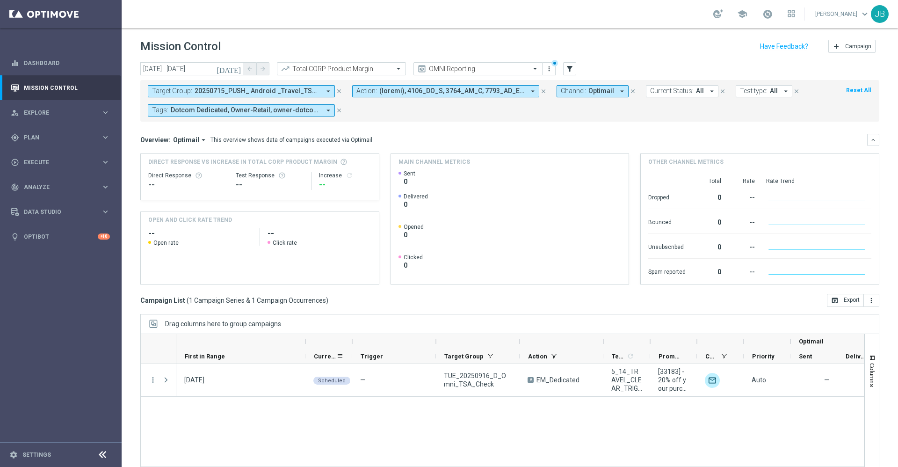
drag, startPoint x: 224, startPoint y: 340, endPoint x: 306, endPoint y: 355, distance: 83.6
click at [306, 355] on div "Optimail First in Range" at bounding box center [601, 349] width 850 height 30
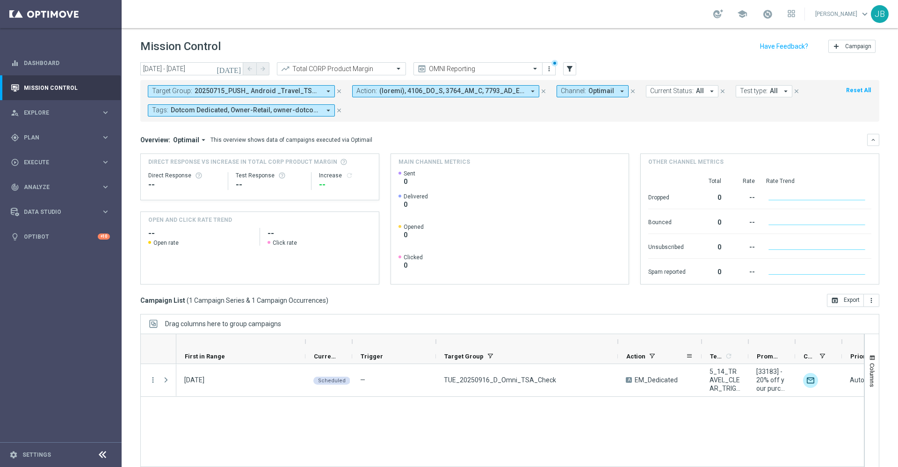
drag, startPoint x: 521, startPoint y: 341, endPoint x: 624, endPoint y: 358, distance: 103.9
click at [624, 358] on div "Optimail First in Range" at bounding box center [650, 349] width 949 height 30
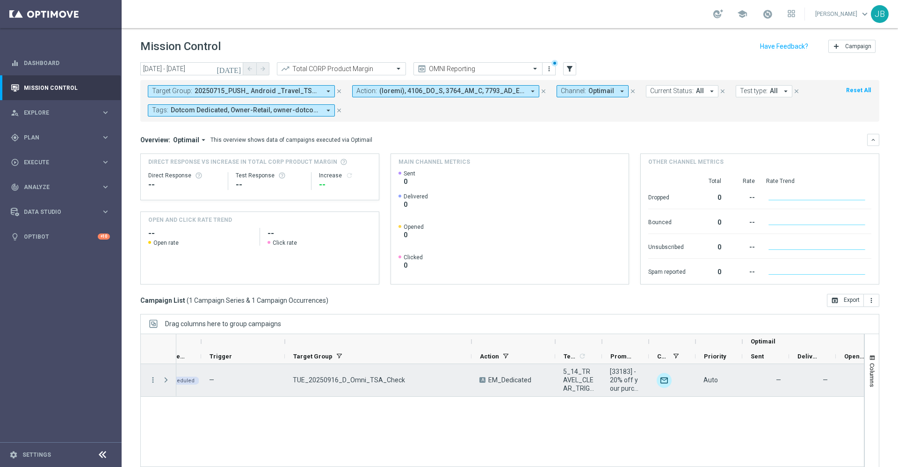
scroll to position [0, 156]
drag, startPoint x: 645, startPoint y: 341, endPoint x: 804, endPoint y: 369, distance: 162.0
click at [804, 369] on div at bounding box center [502, 406] width 724 height 144
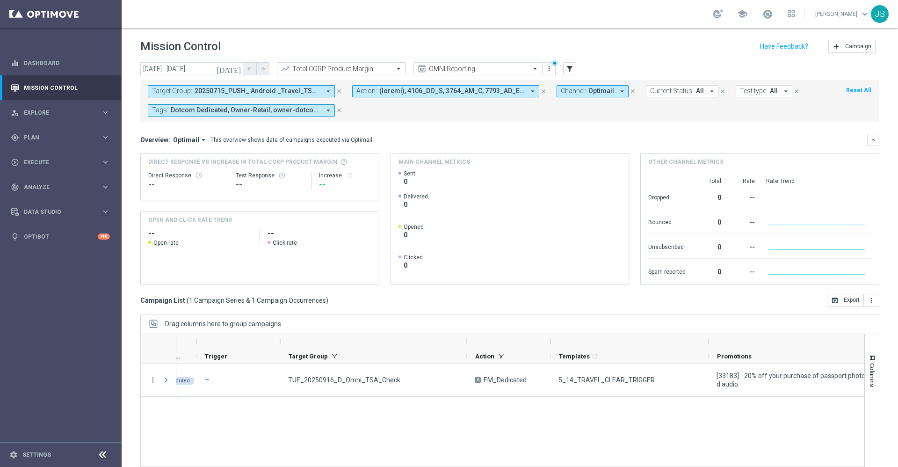
drag, startPoint x: 597, startPoint y: 341, endPoint x: 711, endPoint y: 354, distance: 114.0
click at [711, 354] on div "First in Range" at bounding box center [633, 349] width 1224 height 30
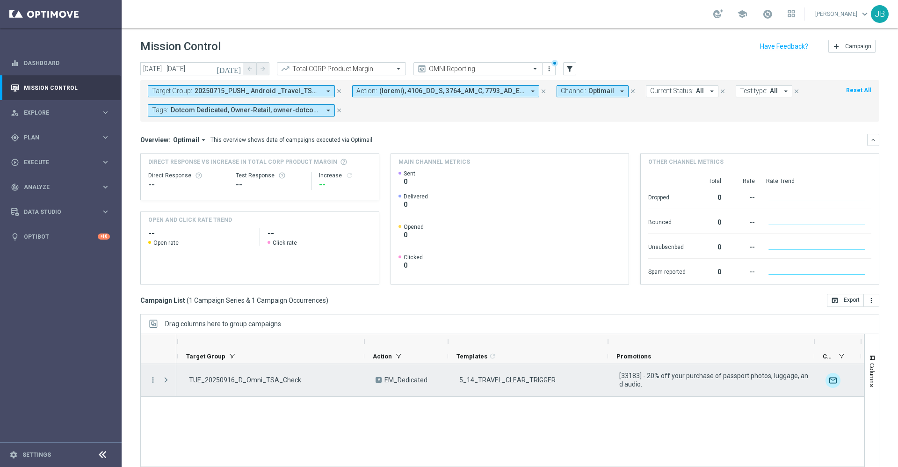
scroll to position [0, 259]
click at [152, 380] on icon "more_vert" at bounding box center [153, 380] width 8 height 8
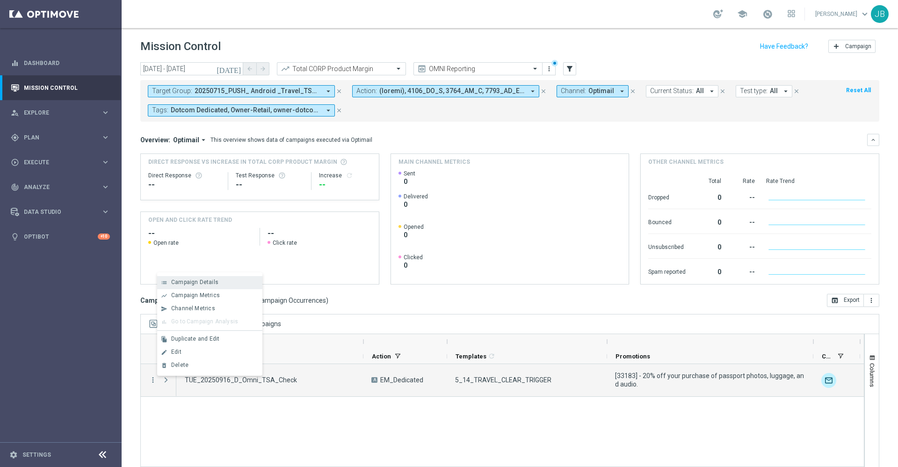
click at [220, 283] on div "Campaign Details" at bounding box center [214, 282] width 87 height 7
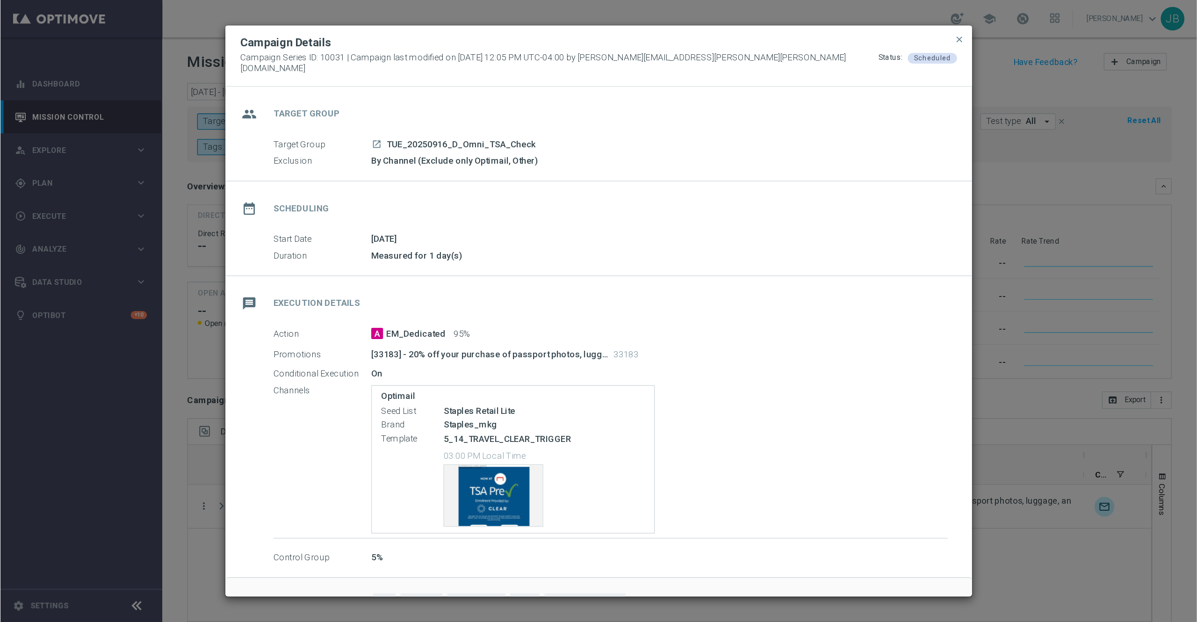
scroll to position [0, 238]
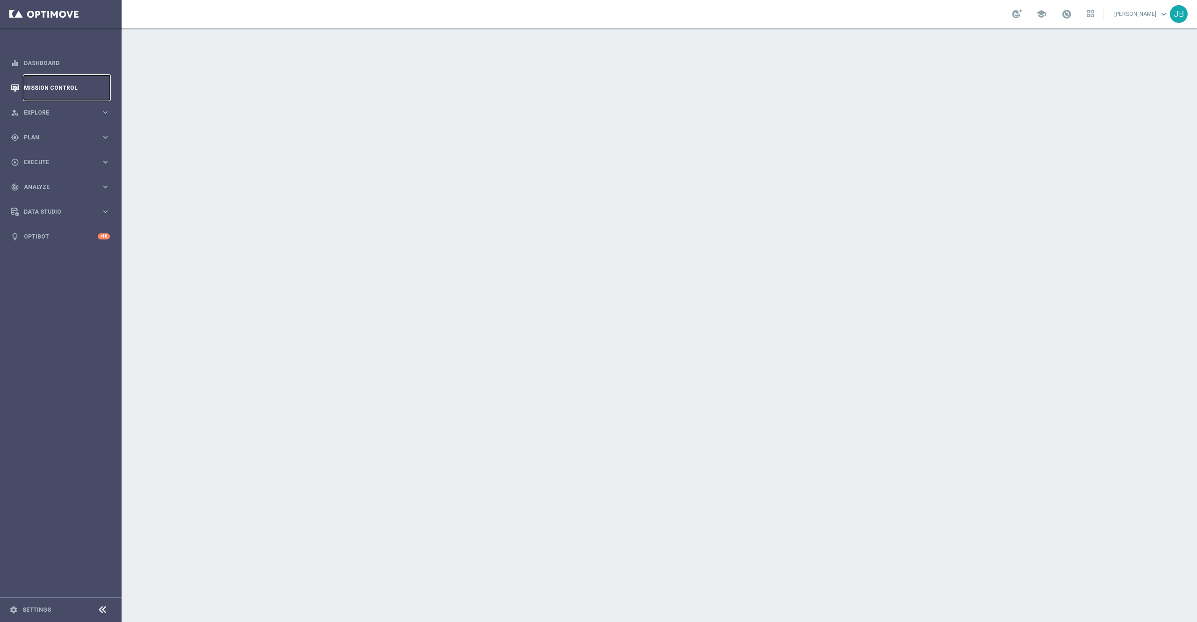
click at [83, 88] on link "Mission Control" at bounding box center [67, 87] width 86 height 25
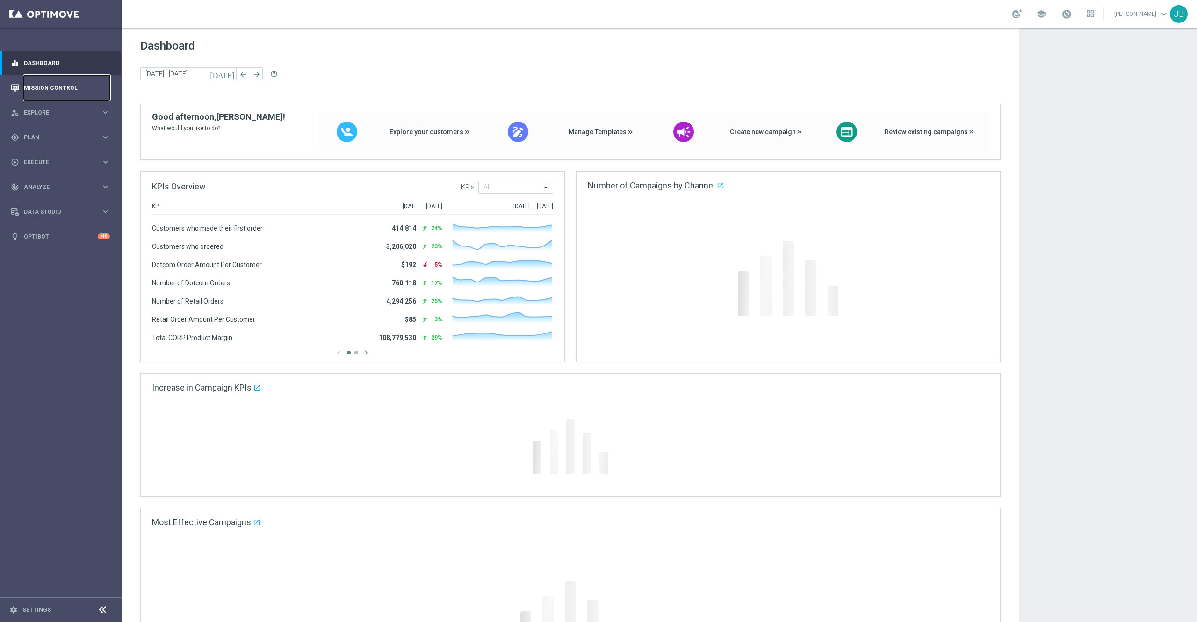
click at [87, 90] on link "Mission Control" at bounding box center [67, 87] width 86 height 25
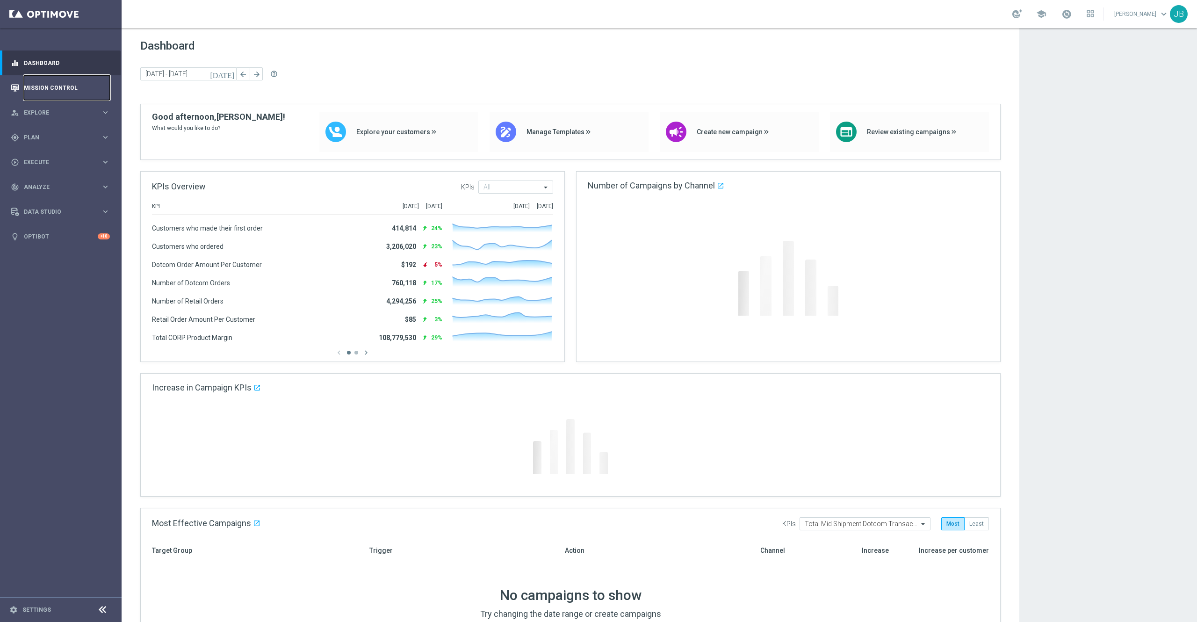
click at [39, 89] on link "Mission Control" at bounding box center [67, 87] width 86 height 25
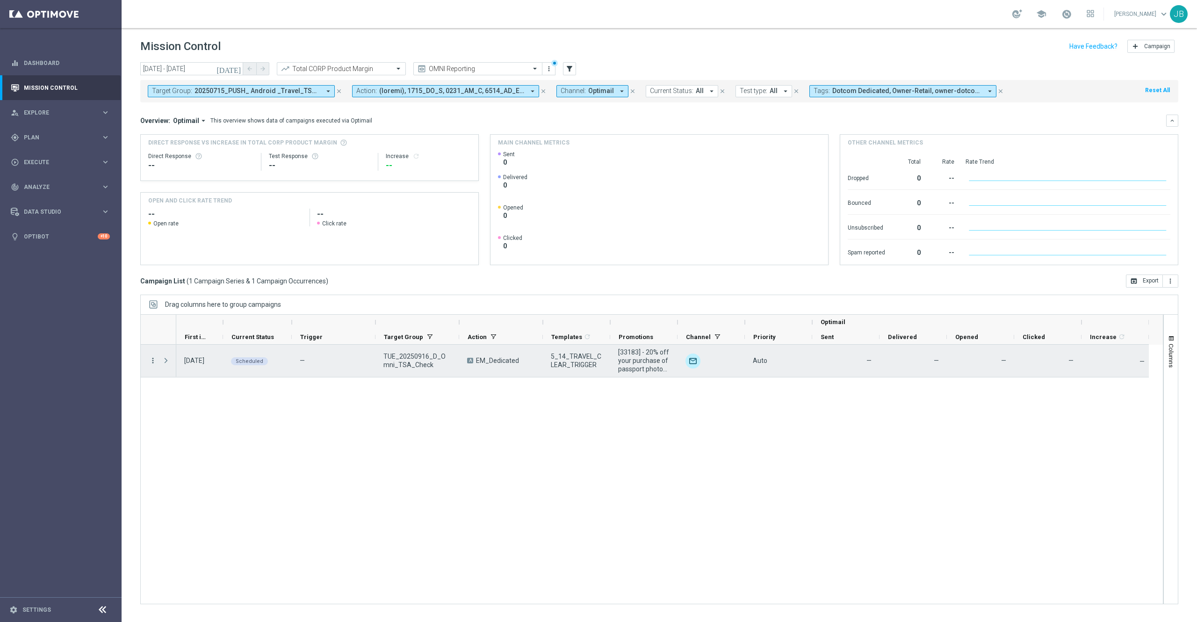
click at [152, 361] on icon "more_vert" at bounding box center [153, 360] width 8 height 8
click at [189, 361] on div "list Campaign Details" at bounding box center [210, 367] width 105 height 13
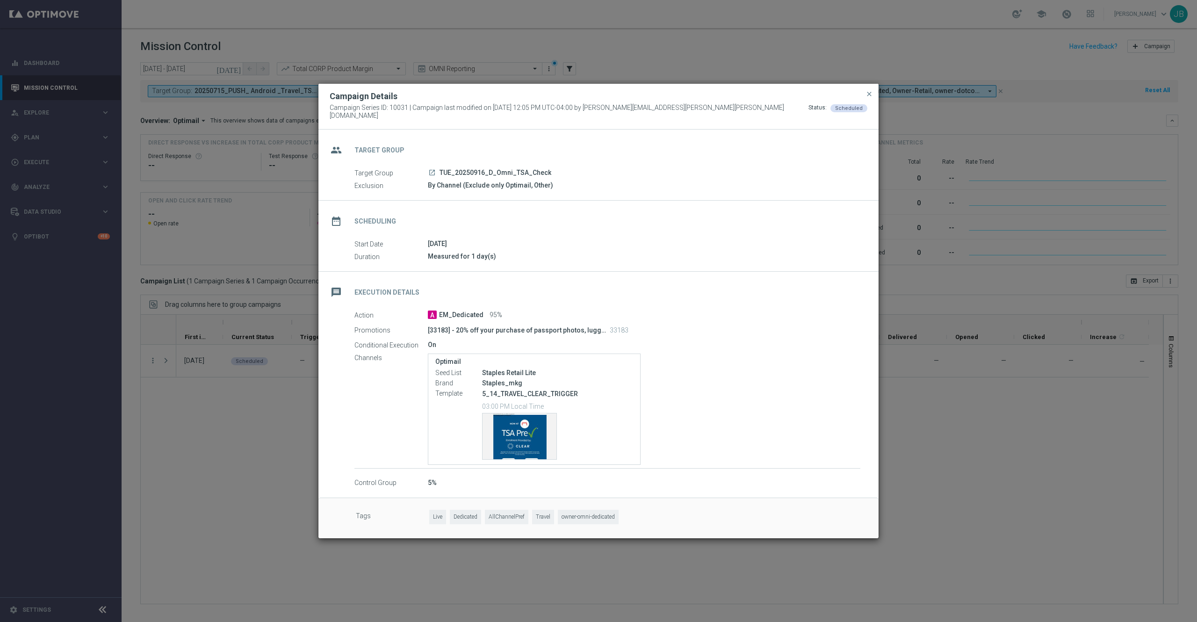
click at [431, 169] on icon "launch" at bounding box center [431, 172] width 7 height 7
click at [944, 441] on modal-container "Campaign Details Campaign Series ID: 10031 | Campaign last modified on [DATE] 1…" at bounding box center [598, 311] width 1197 height 622
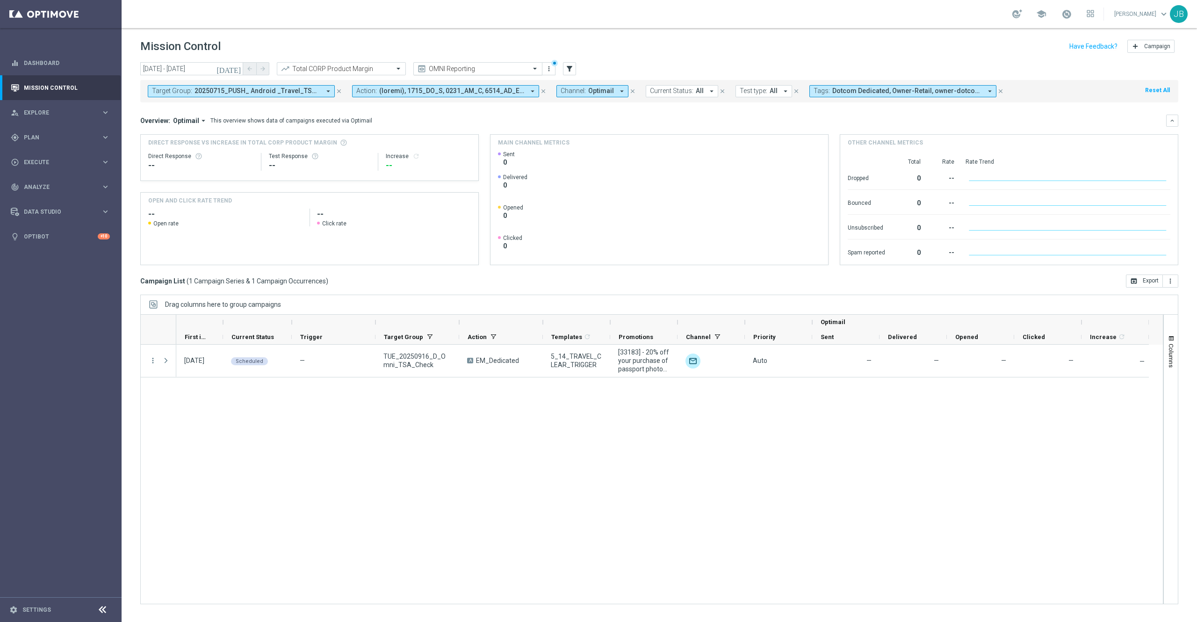
click at [489, 68] on input "text" at bounding box center [469, 69] width 100 height 8
click at [468, 98] on div "OMNI Reporting" at bounding box center [478, 101] width 119 height 15
click at [236, 69] on icon "[DATE]" at bounding box center [229, 69] width 25 height 8
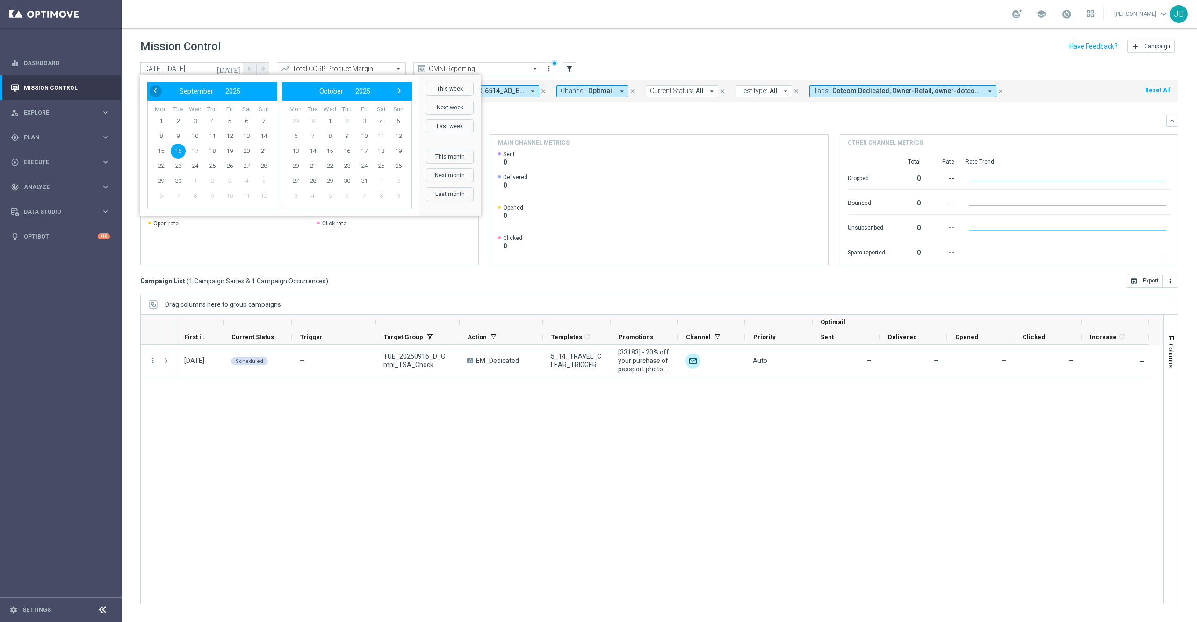
click at [158, 92] on span "‹" at bounding box center [155, 91] width 12 height 12
click at [268, 182] on span "31" at bounding box center [263, 181] width 15 height 15
click at [401, 123] on span "7" at bounding box center [398, 121] width 15 height 15
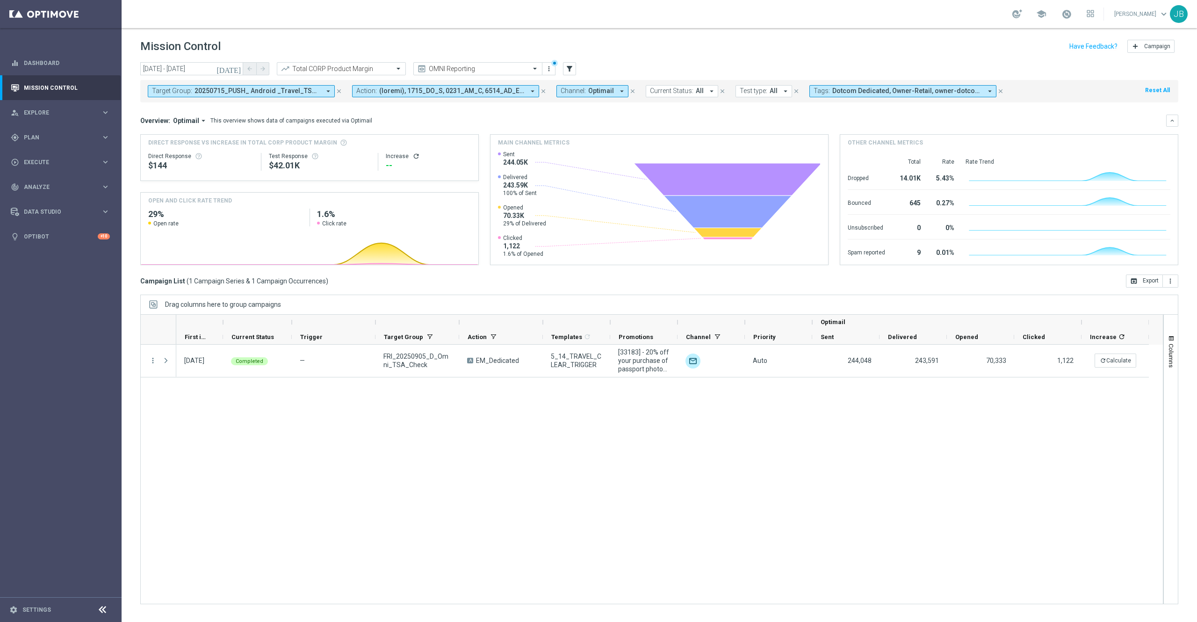
click at [290, 91] on span "20250715_PUSH_ Android _Travel_TSACLEAR, 20250715_PUSH_IOS _Travel_TSACLEAR, 20…" at bounding box center [258, 91] width 126 height 8
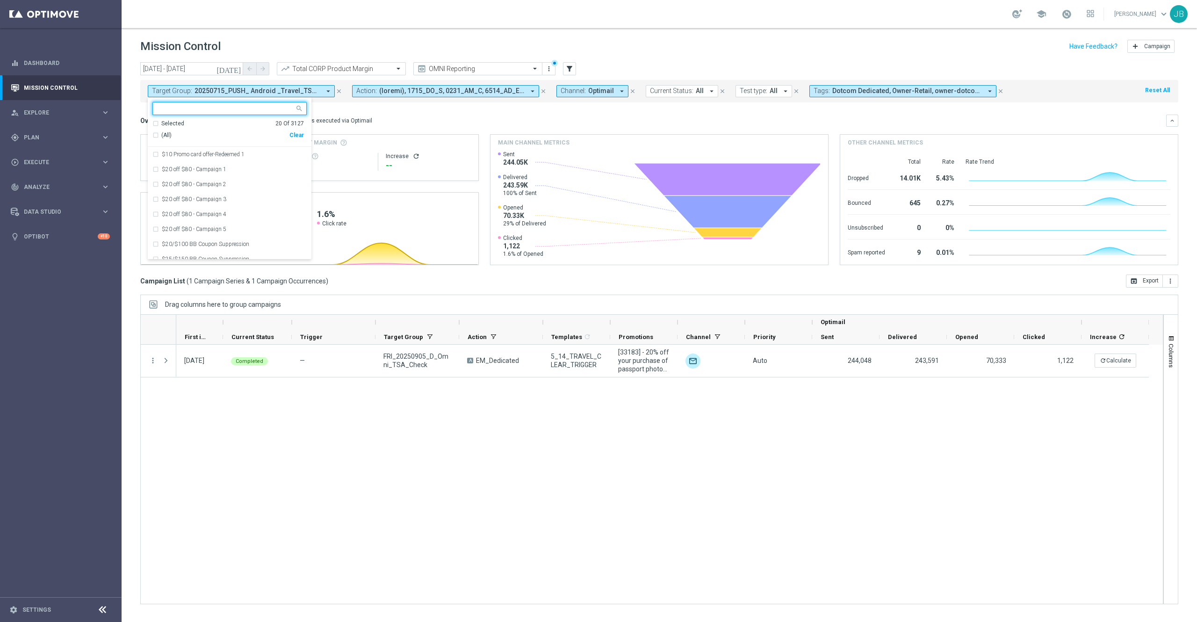
click at [0, 0] on div "Clear" at bounding box center [0, 0] width 0 height 0
click at [471, 472] on div "05 Sep 2025, Friday Completed — FRI_20250905_D_Omni_TSA_Check A EM_Dedicated 5_…" at bounding box center [669, 474] width 987 height 259
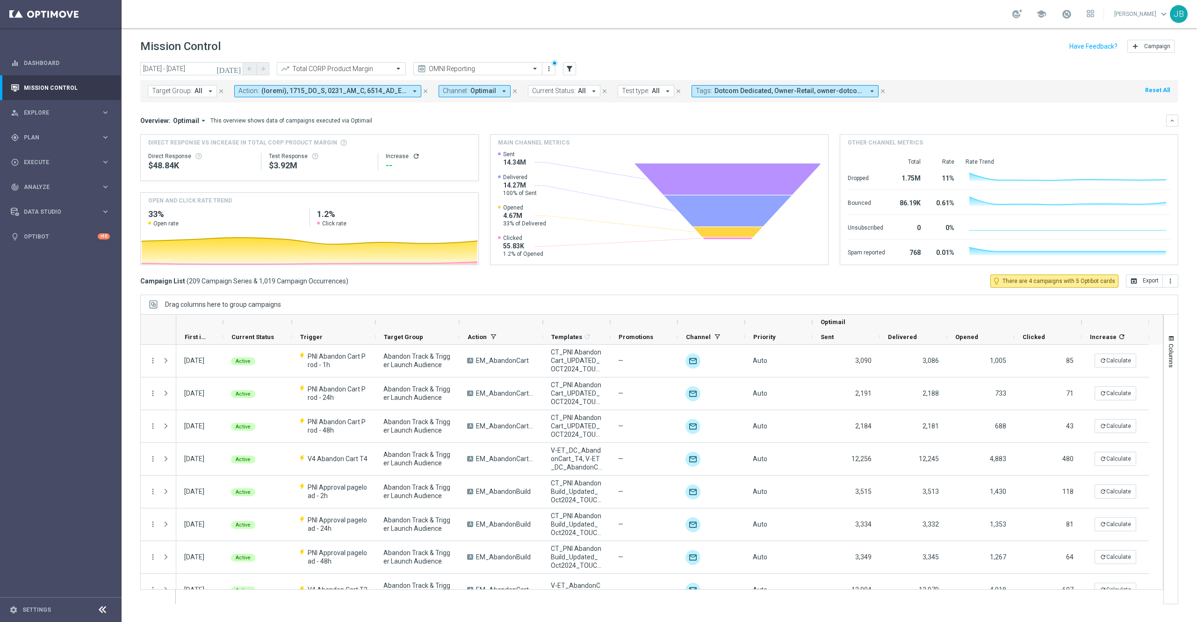
click at [235, 72] on icon "[DATE]" at bounding box center [229, 69] width 25 height 8
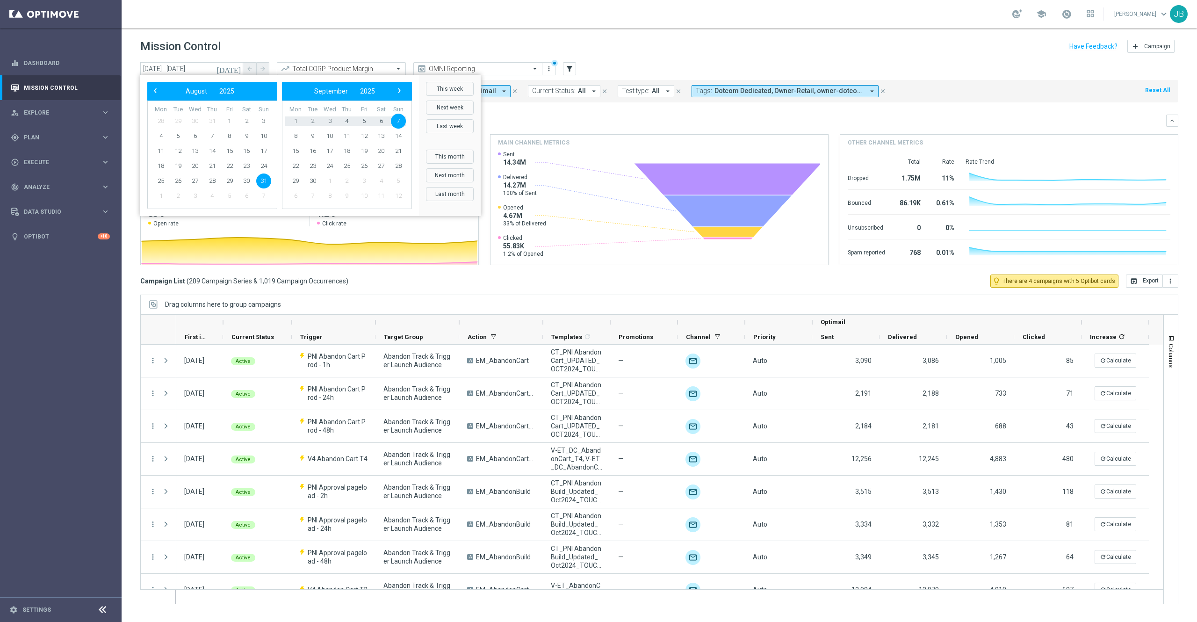
click at [263, 183] on span "31" at bounding box center [263, 181] width 15 height 15
click at [382, 119] on span "6" at bounding box center [381, 121] width 15 height 15
type input "[DATE] - [DATE]"
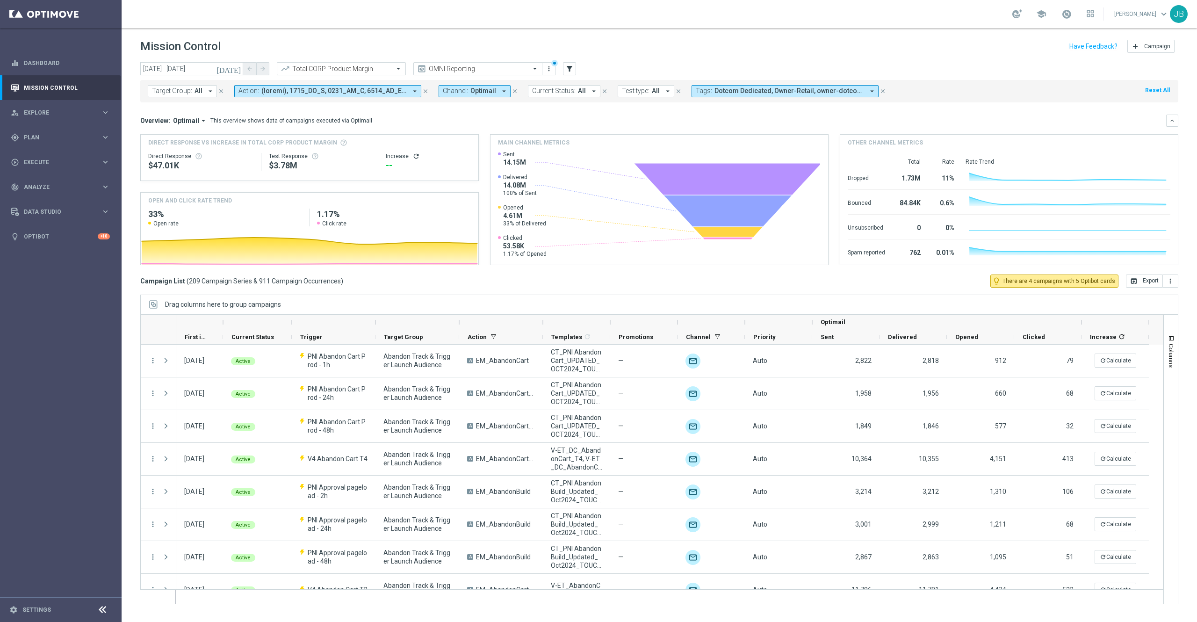
click at [233, 67] on icon "[DATE]" at bounding box center [229, 69] width 25 height 8
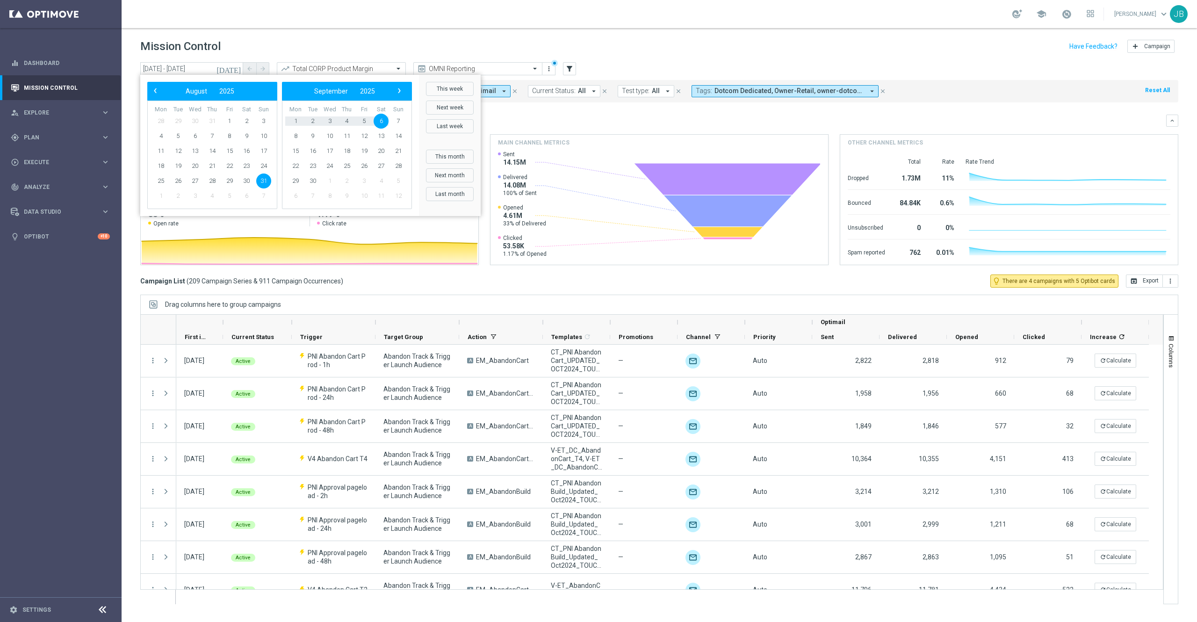
click at [382, 121] on span "6" at bounding box center [381, 121] width 15 height 15
click at [154, 91] on span "‹" at bounding box center [155, 91] width 12 height 12
click at [262, 181] on span "31" at bounding box center [263, 181] width 15 height 15
click at [381, 121] on span "6" at bounding box center [381, 121] width 15 height 15
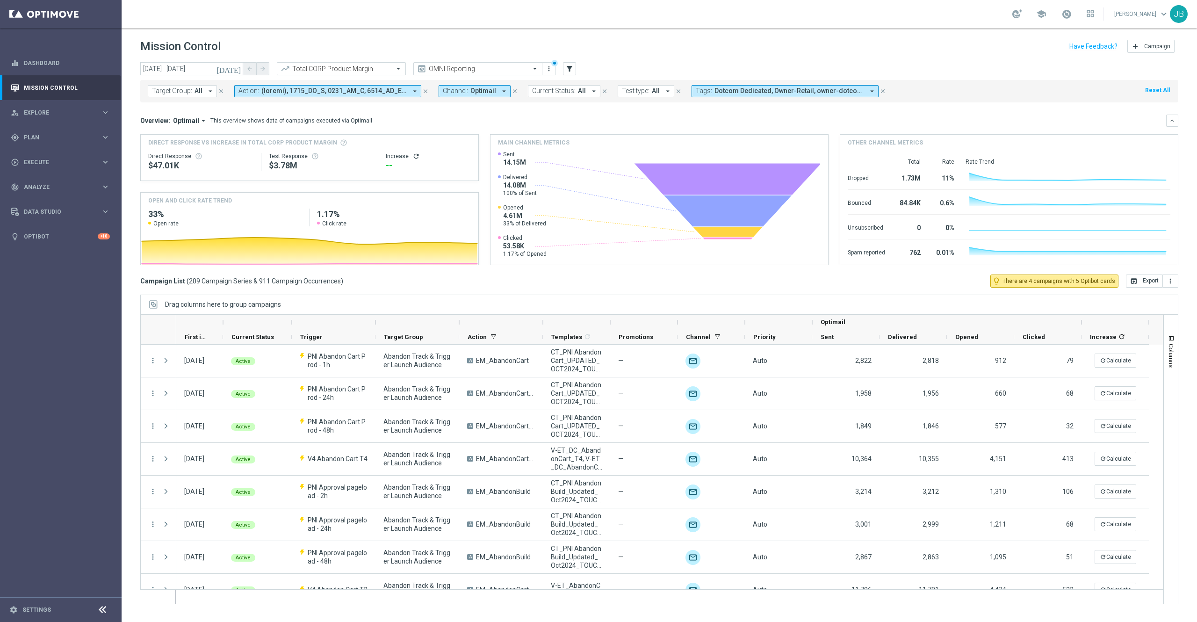
click at [238, 68] on icon "[DATE]" at bounding box center [229, 69] width 25 height 8
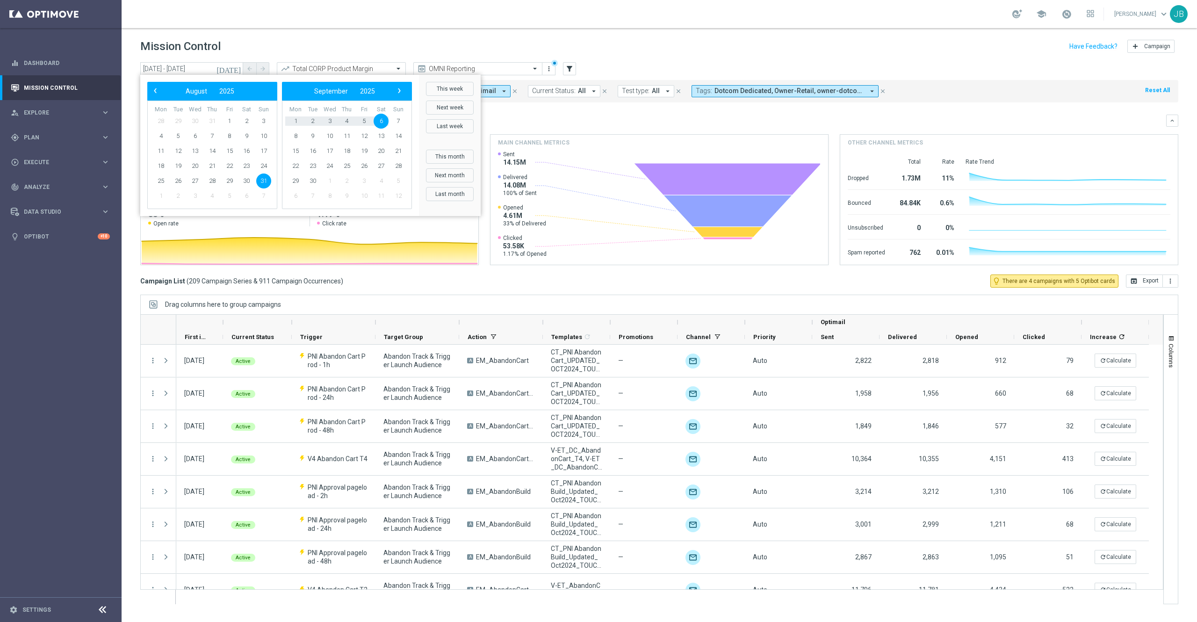
click at [594, 121] on div "Overview: Optimail arrow_drop_down This overview shows data of campaigns execut…" at bounding box center [653, 120] width 1026 height 8
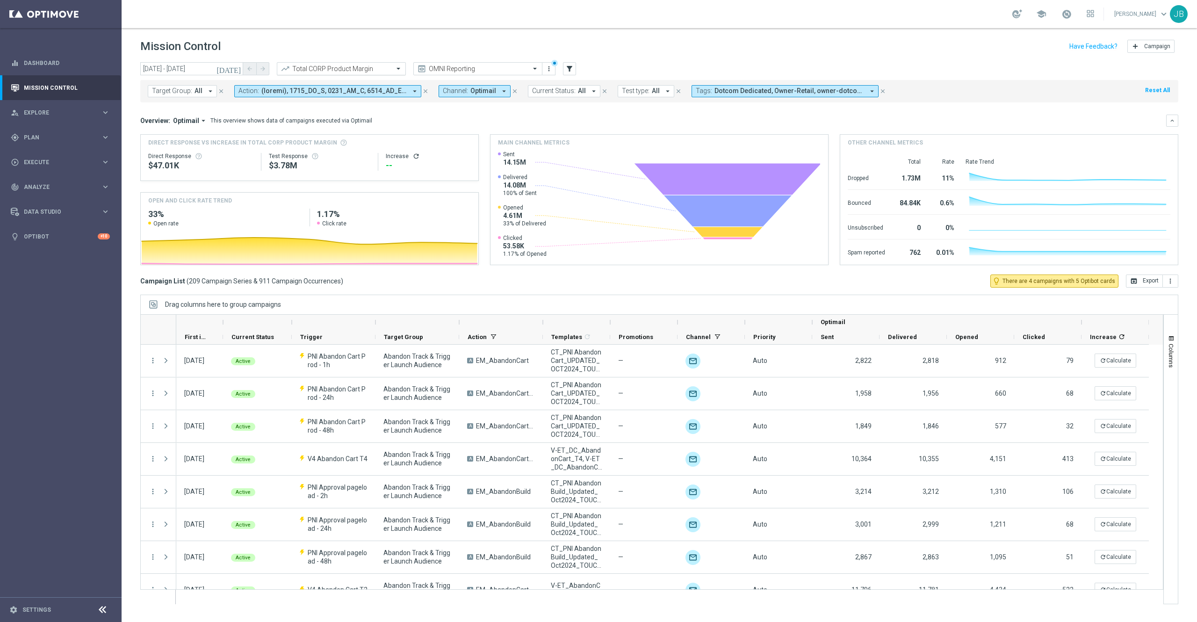
click at [388, 73] on div at bounding box center [341, 69] width 128 height 8
click at [341, 107] on label "Total Mid Shipment Dotcom Transaction Amount" at bounding box center [342, 106] width 121 height 8
click at [360, 69] on input "text" at bounding box center [332, 69] width 100 height 8
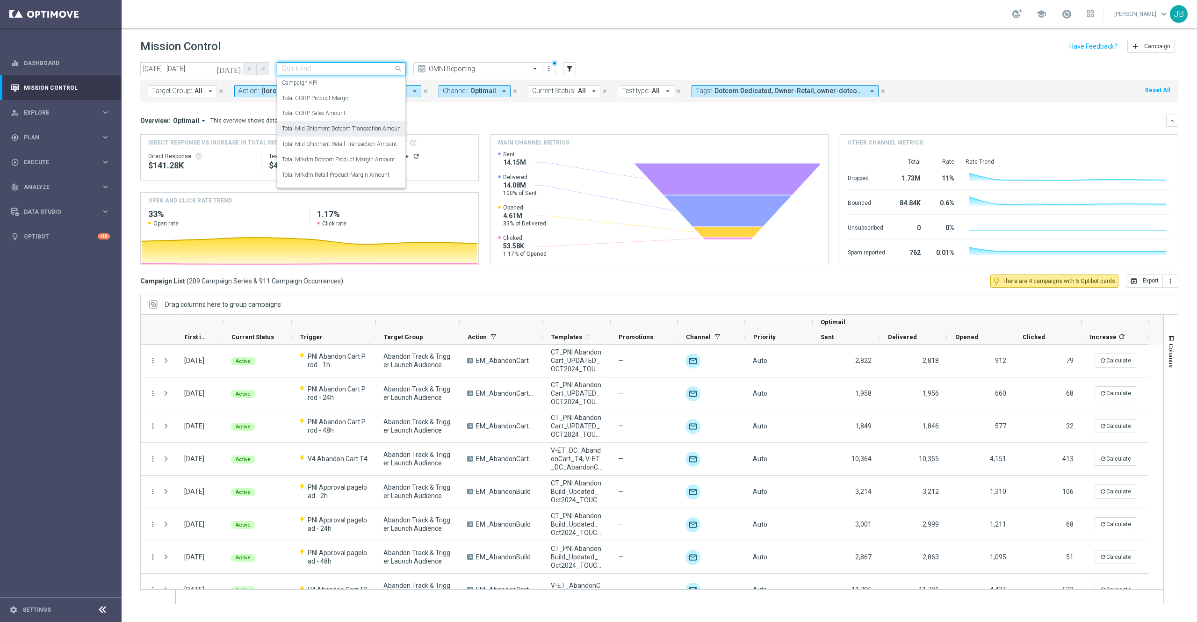
click at [359, 127] on label "Total Mid Shipment Dotcom Transaction Amount" at bounding box center [342, 129] width 121 height 8
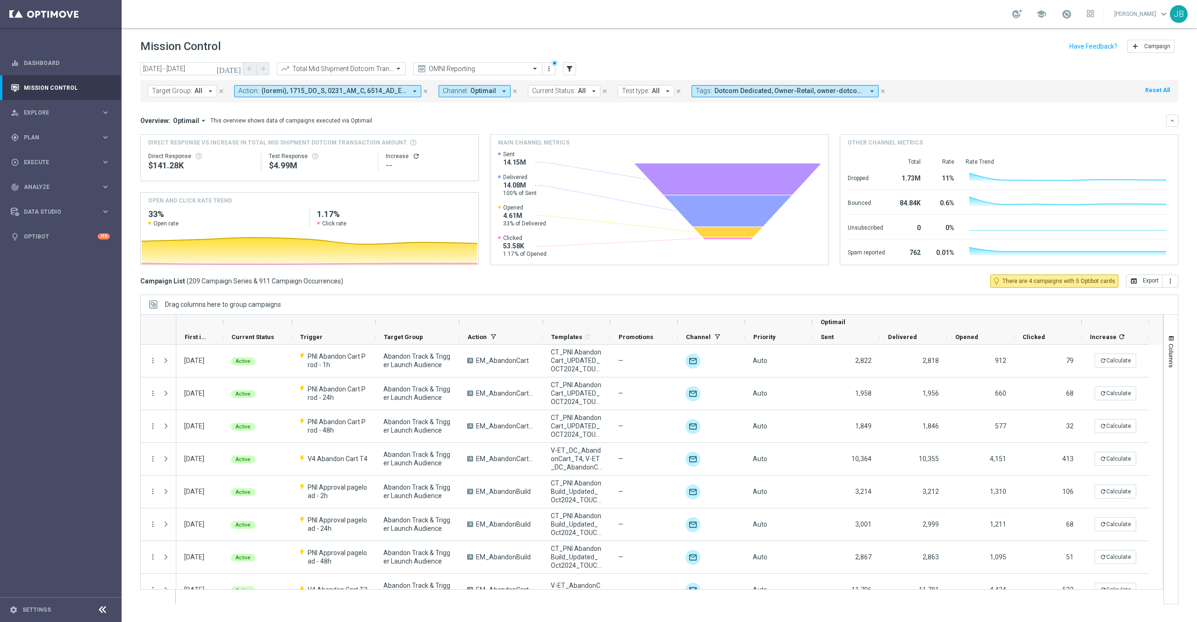
click at [417, 159] on icon "refresh" at bounding box center [416, 155] width 7 height 7
click at [1140, 282] on button "open_in_browser Export" at bounding box center [1144, 281] width 37 height 13
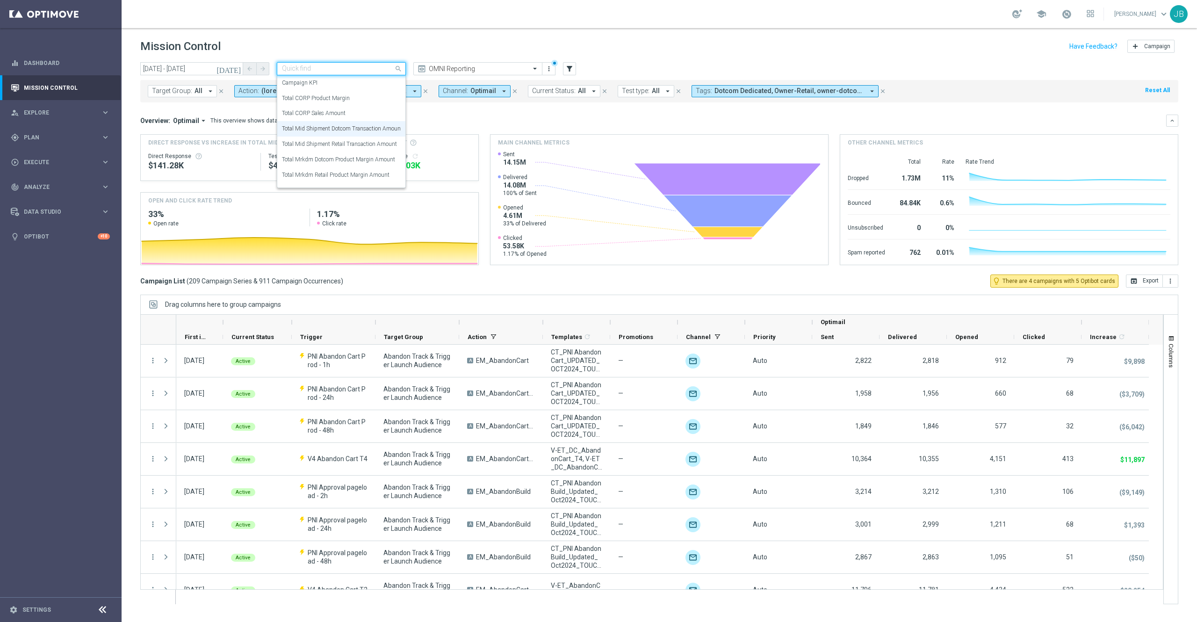
click at [379, 67] on input "text" at bounding box center [332, 69] width 100 height 8
click at [359, 165] on div "Total Mrkdm Dotcom Product Margin Amount" at bounding box center [341, 159] width 119 height 15
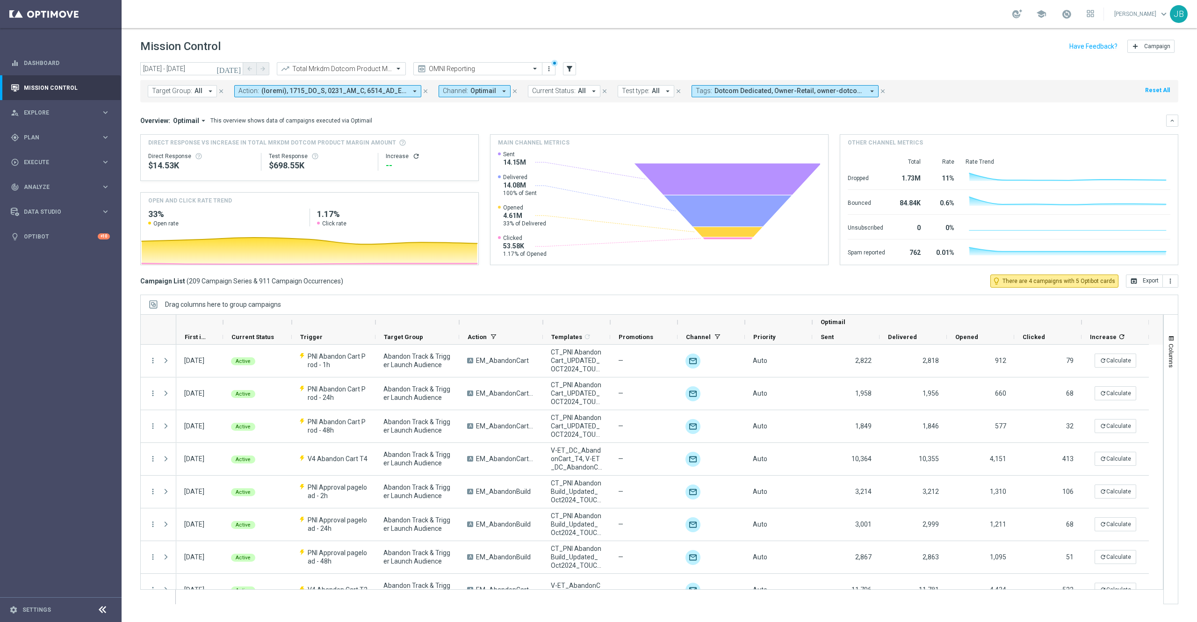
click at [413, 155] on icon "refresh" at bounding box center [416, 155] width 7 height 7
click at [1133, 281] on icon "open_in_browser" at bounding box center [1134, 280] width 7 height 7
click at [359, 67] on input "text" at bounding box center [332, 69] width 100 height 8
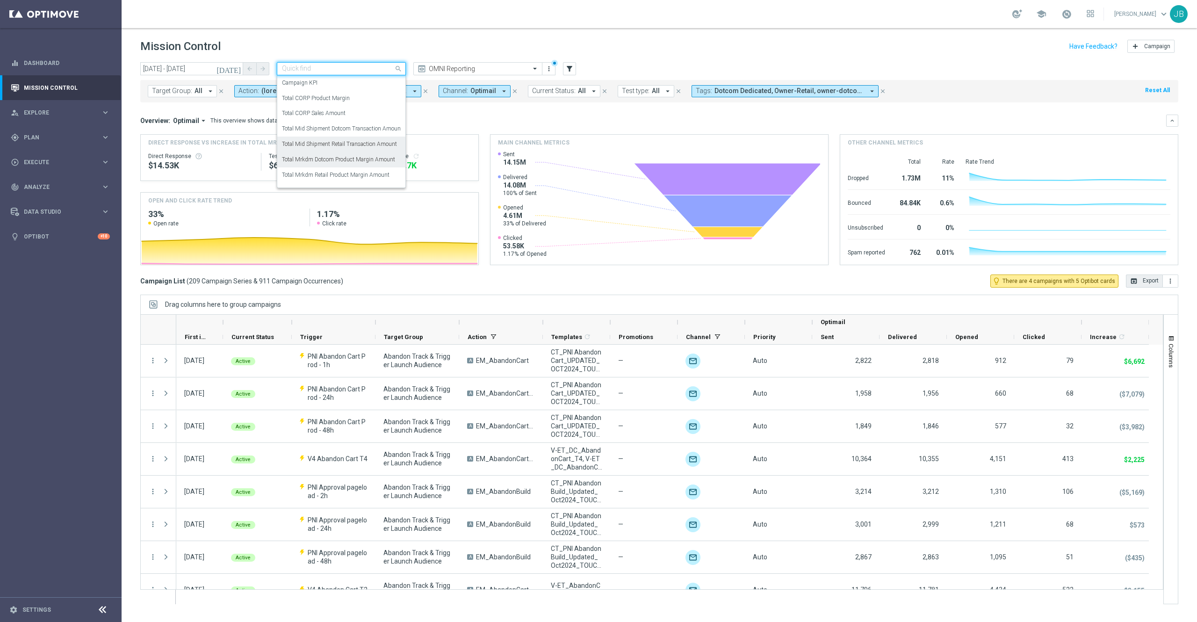
click at [365, 140] on label "Total Mid Shipment Retail Transaction Amount" at bounding box center [339, 144] width 115 height 8
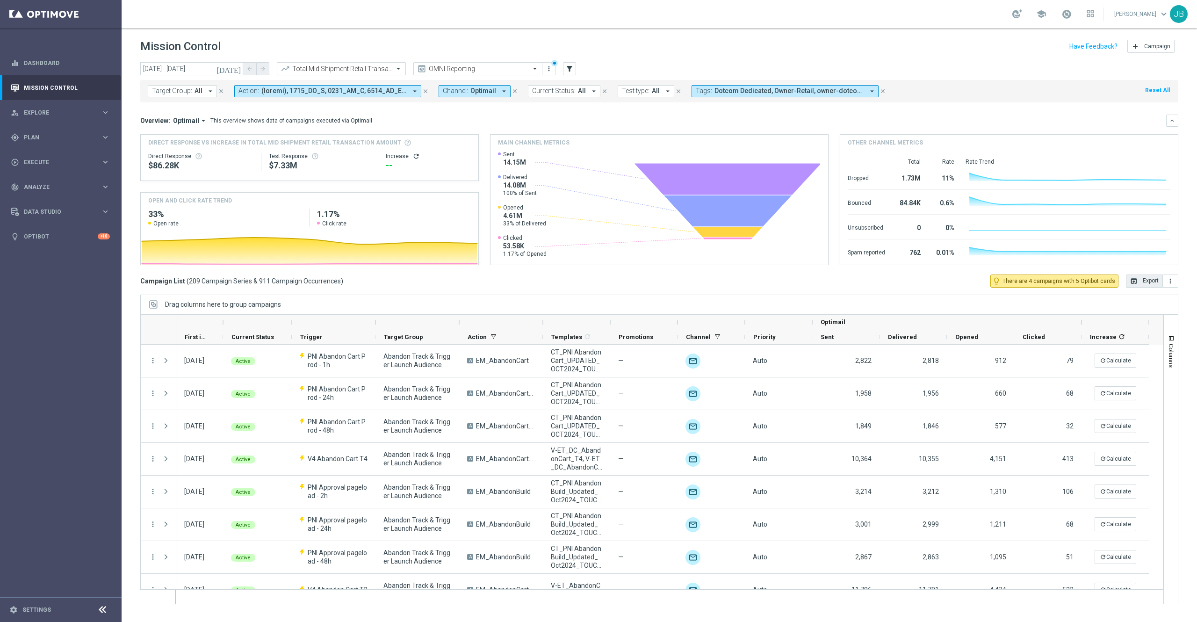
click at [416, 156] on icon "refresh" at bounding box center [416, 155] width 7 height 7
click at [1131, 282] on icon "open_in_browser" at bounding box center [1134, 280] width 7 height 7
click at [379, 65] on input "text" at bounding box center [332, 69] width 100 height 8
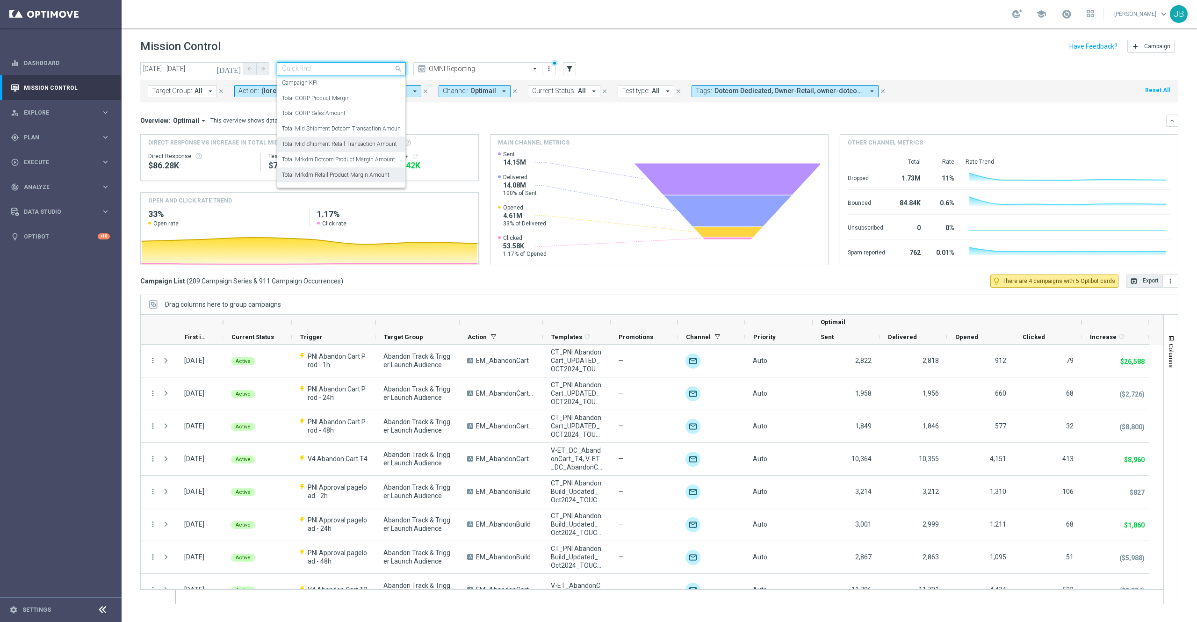
click at [358, 175] on label "Total Mrkdm Retail Product Margin Amount" at bounding box center [336, 175] width 108 height 8
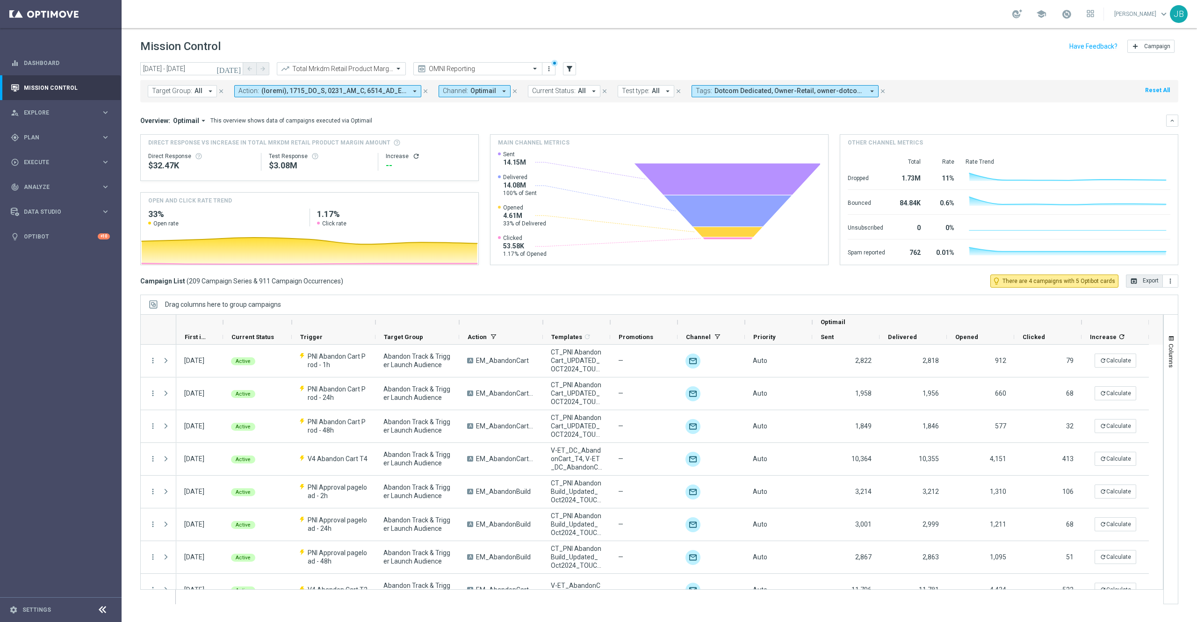
click at [414, 159] on icon "refresh" at bounding box center [416, 155] width 7 height 7
click at [1146, 284] on button "open_in_browser Export" at bounding box center [1144, 281] width 37 height 13
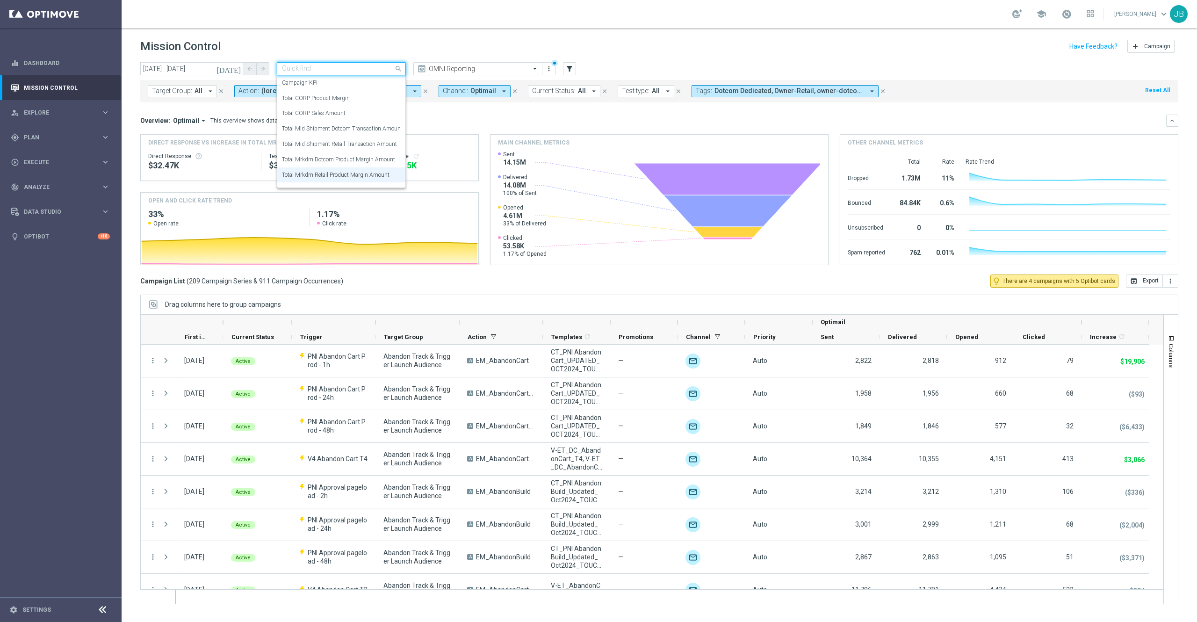
click at [381, 68] on input "text" at bounding box center [332, 69] width 100 height 8
click at [349, 116] on div "Total CORP Sales Amount" at bounding box center [341, 113] width 119 height 15
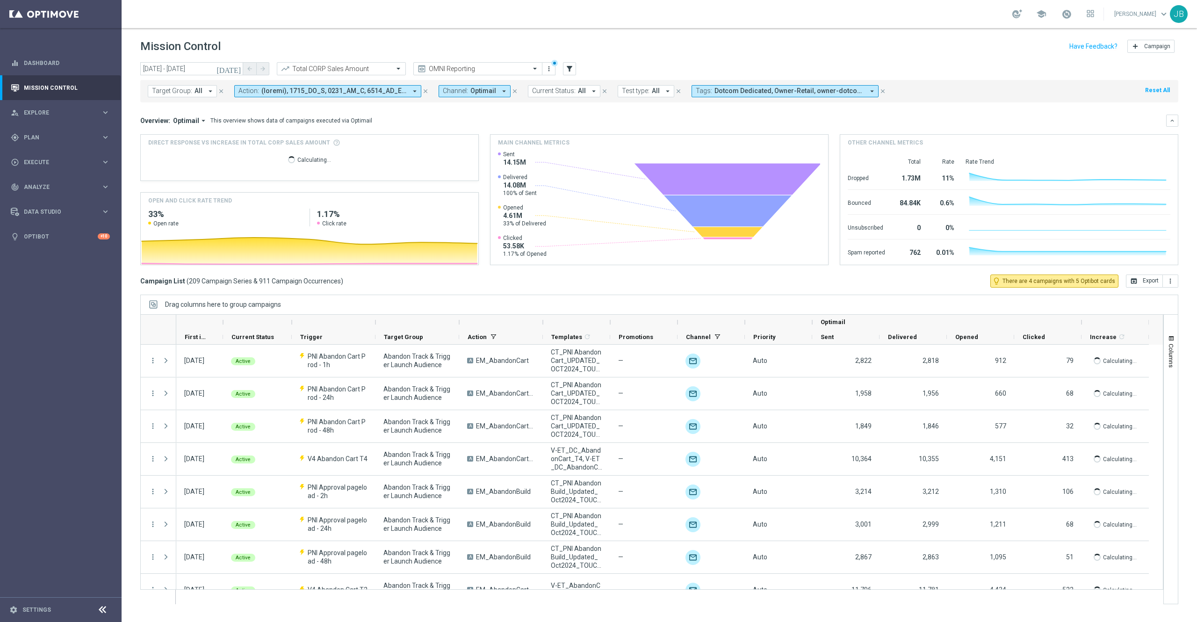
click at [237, 69] on icon "[DATE]" at bounding box center [229, 69] width 25 height 8
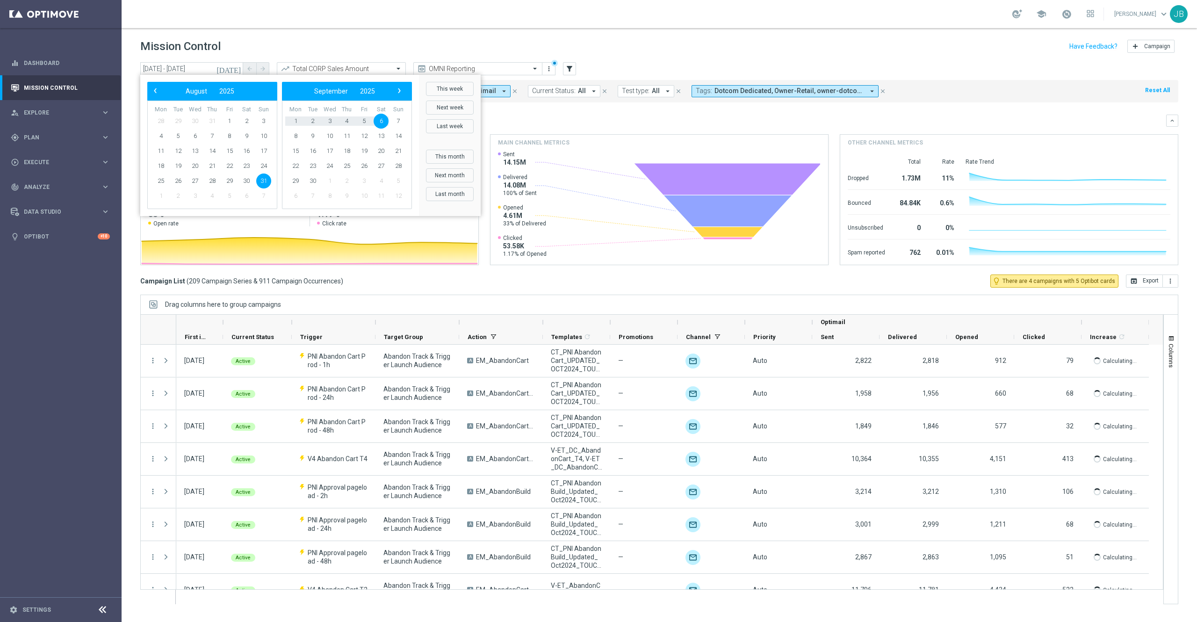
click at [573, 115] on div "Overview: Optimail arrow_drop_down This overview shows data of campaigns execut…" at bounding box center [659, 121] width 1038 height 12
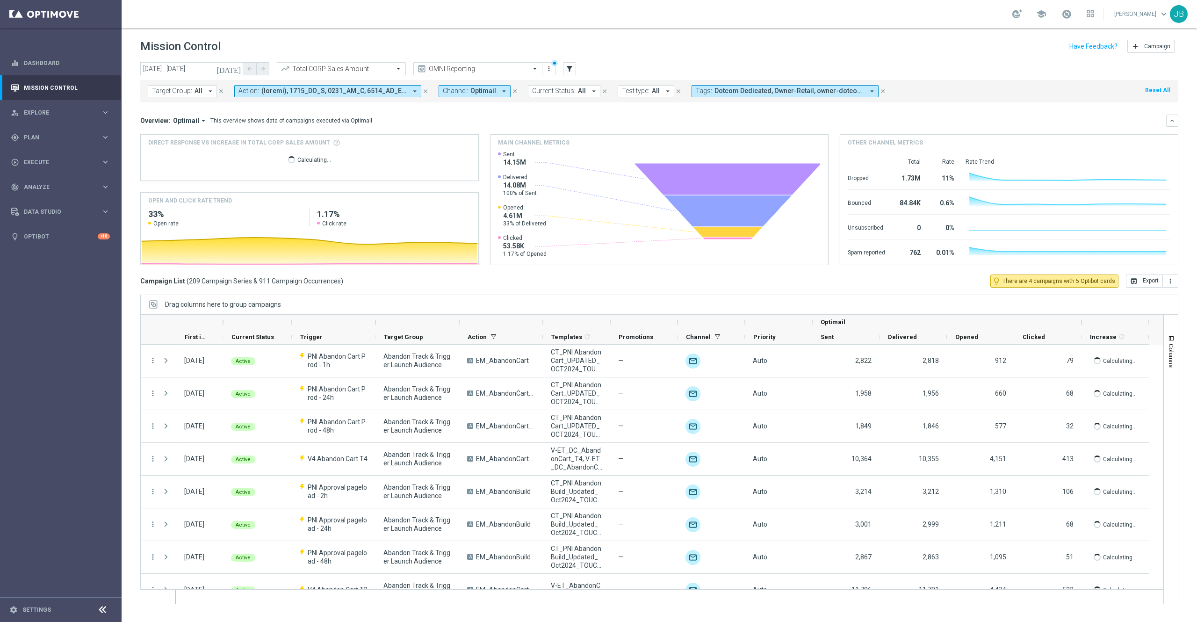
click at [390, 116] on div "Overview: Optimail arrow_drop_down This overview shows data of campaigns execut…" at bounding box center [653, 120] width 1026 height 8
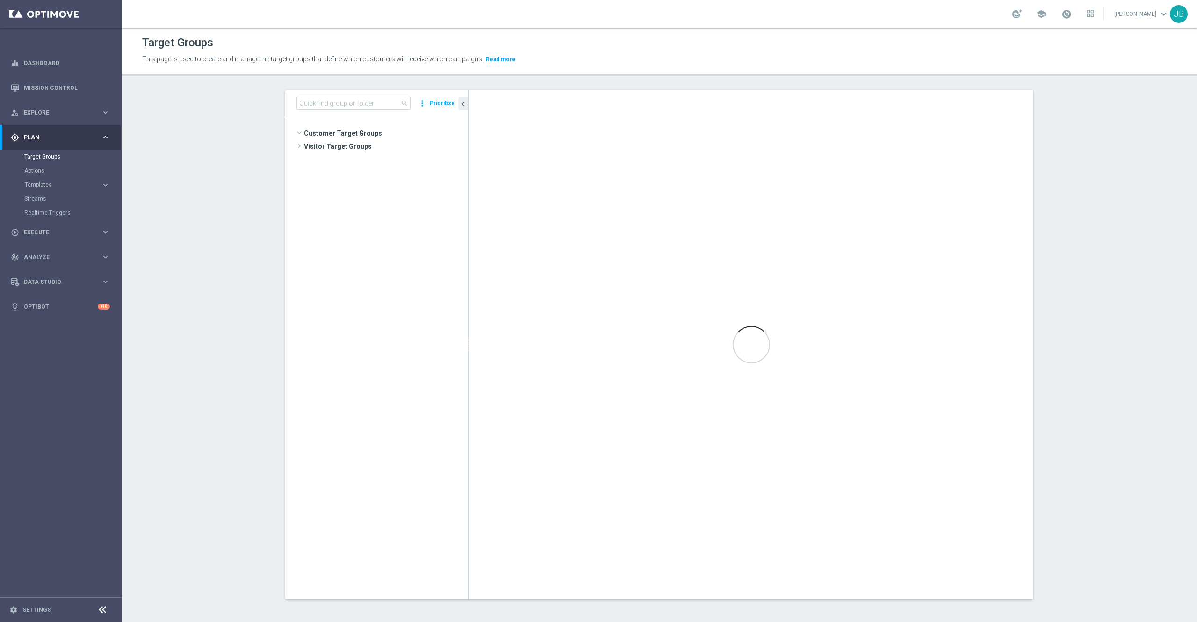
scroll to position [890, 0]
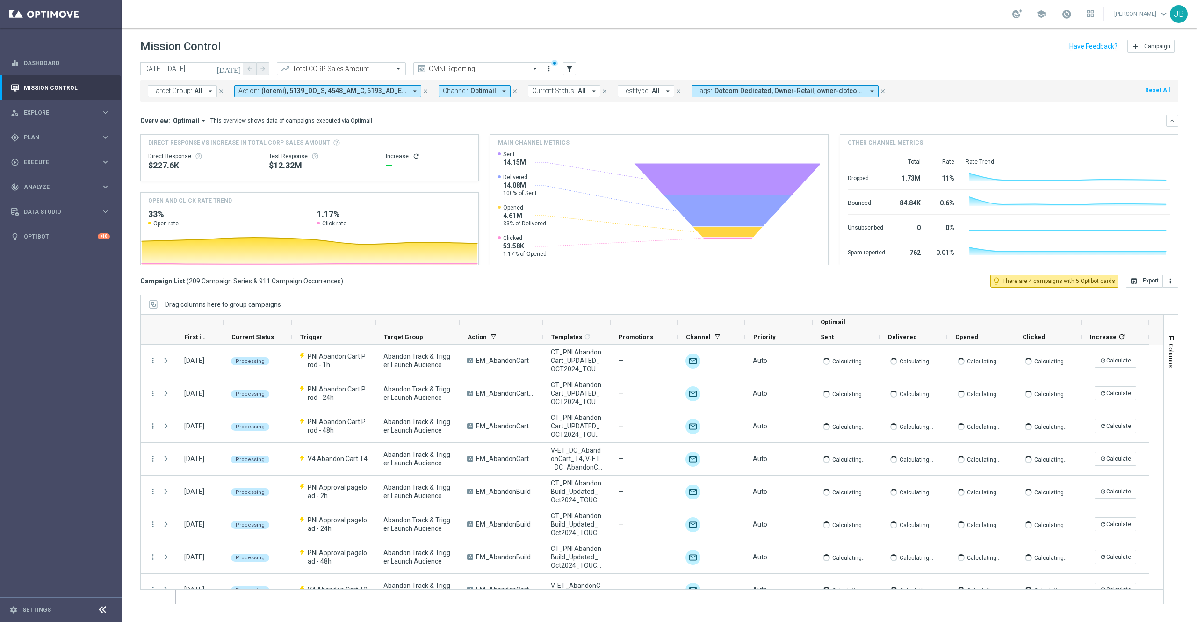
click at [416, 157] on icon "refresh" at bounding box center [416, 155] width 7 height 7
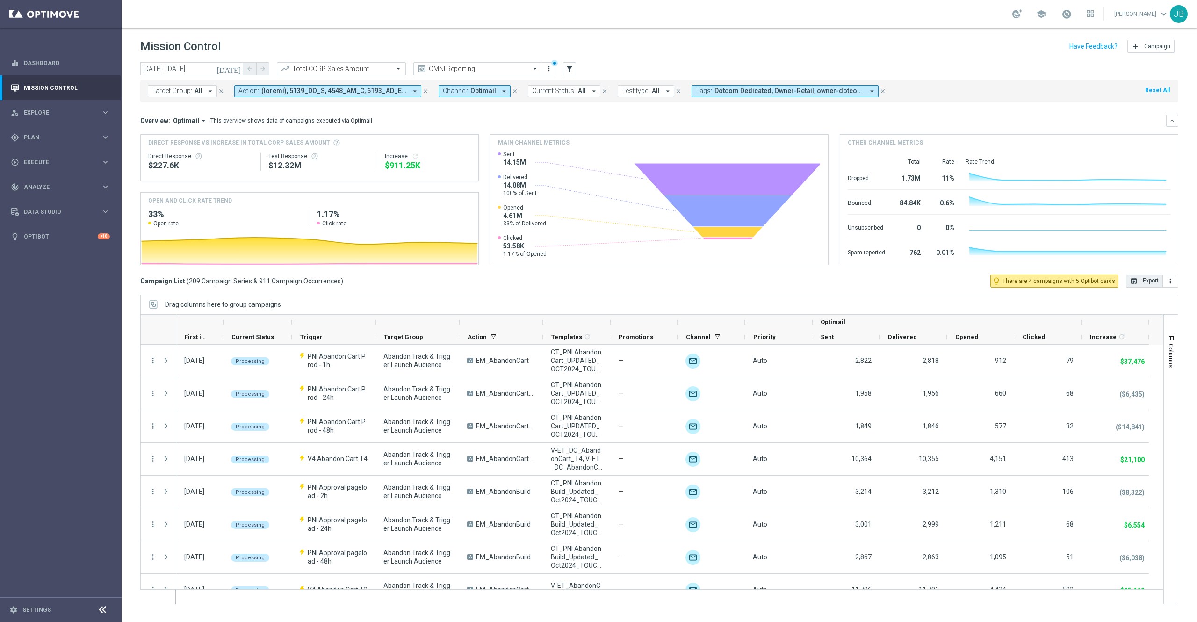
click at [1144, 284] on button "open_in_browser Export" at bounding box center [1144, 281] width 37 height 13
click at [340, 71] on input "text" at bounding box center [332, 69] width 100 height 8
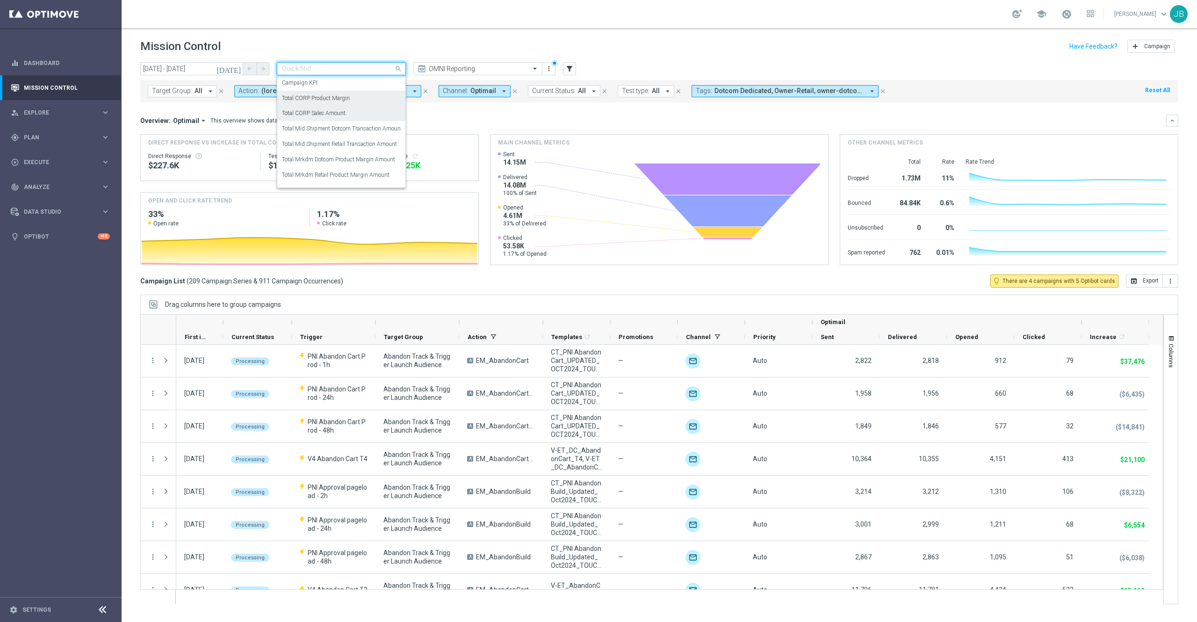
click at [348, 97] on label "Total CORP Product Margin" at bounding box center [316, 98] width 68 height 8
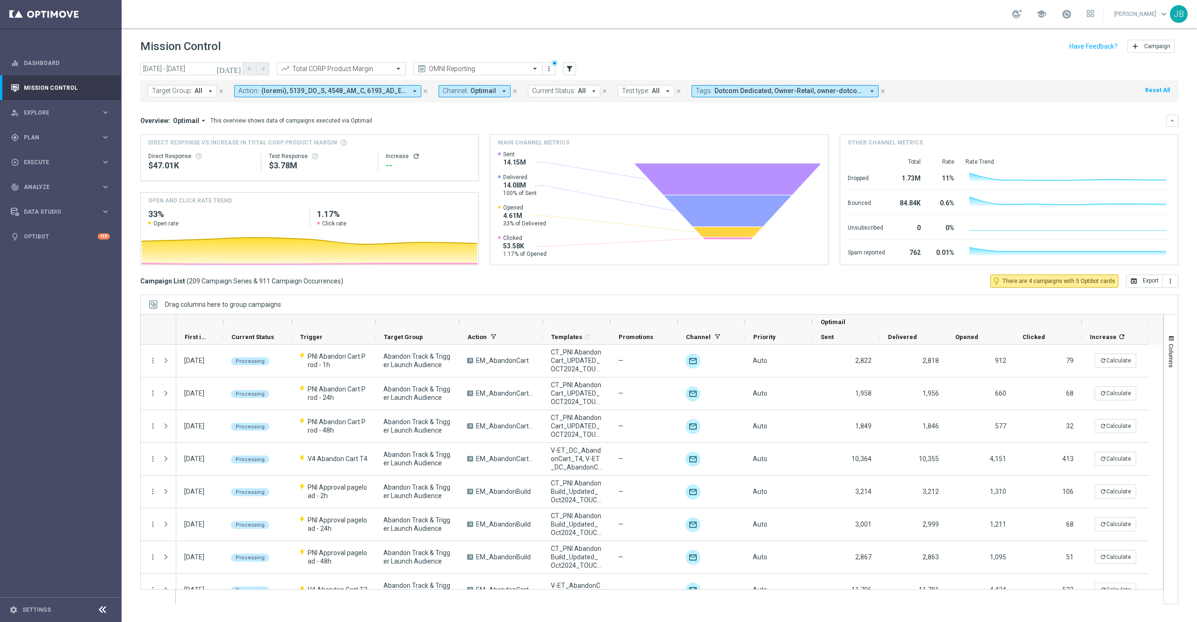
click at [414, 153] on icon "refresh" at bounding box center [416, 155] width 7 height 7
click at [1140, 280] on button "open_in_browser Export" at bounding box center [1144, 281] width 37 height 13
click at [1136, 283] on icon "open_in_browser" at bounding box center [1134, 280] width 7 height 7
click at [47, 142] on div "gps_fixed Plan keyboard_arrow_right" at bounding box center [60, 137] width 121 height 25
click at [68, 254] on span "Analyze" at bounding box center [62, 257] width 77 height 6
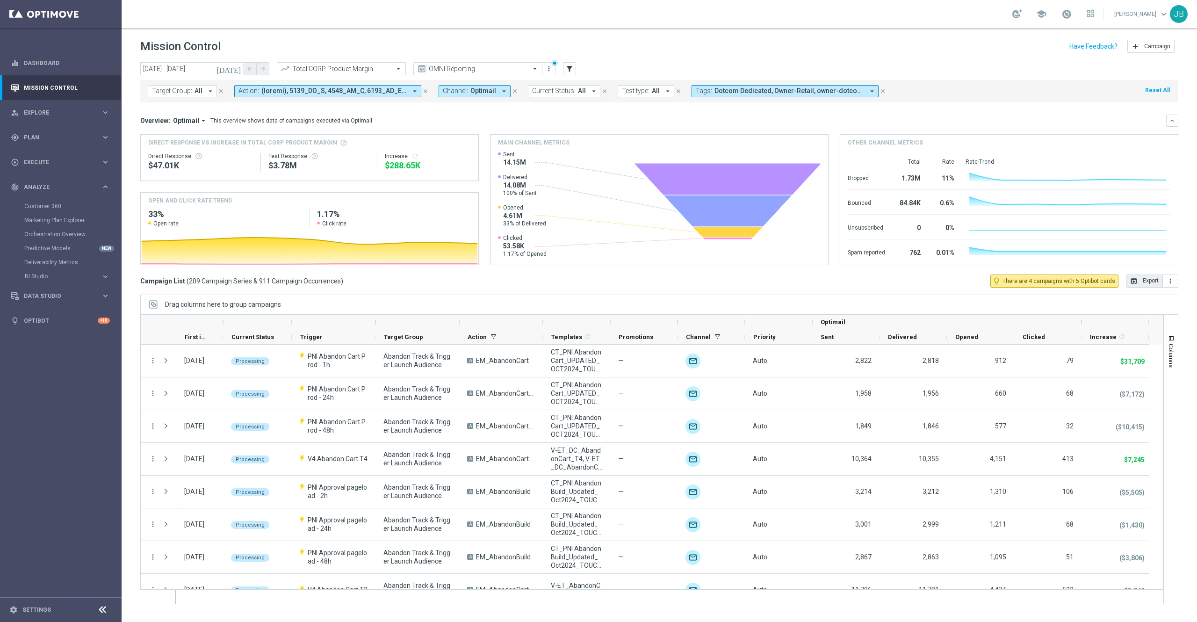
click at [67, 282] on accordion "BI Studio keyboard_arrow_right Campaigns Deliverability Emails Baseline Matchba…" at bounding box center [72, 276] width 96 height 14
click at [61, 277] on span "BI Studio" at bounding box center [58, 277] width 67 height 6
click at [65, 289] on link "Campaigns Deliverability" at bounding box center [63, 290] width 68 height 7
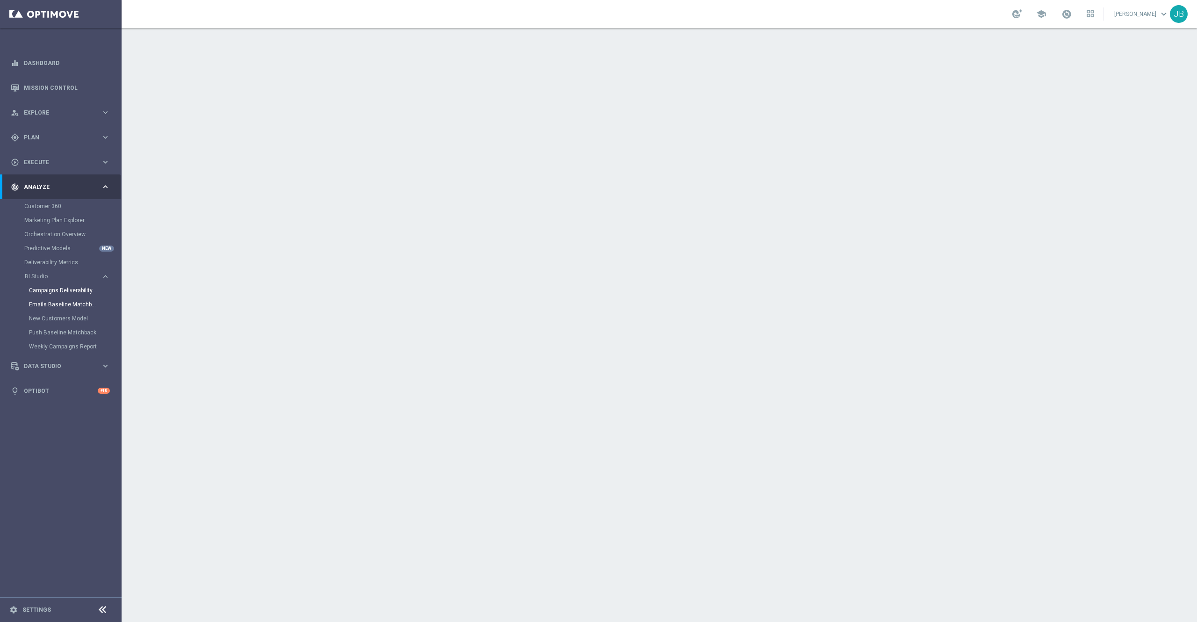
click at [54, 305] on link "Emails Baseline Matchback" at bounding box center [63, 304] width 68 height 7
